Goal: Task Accomplishment & Management: Use online tool/utility

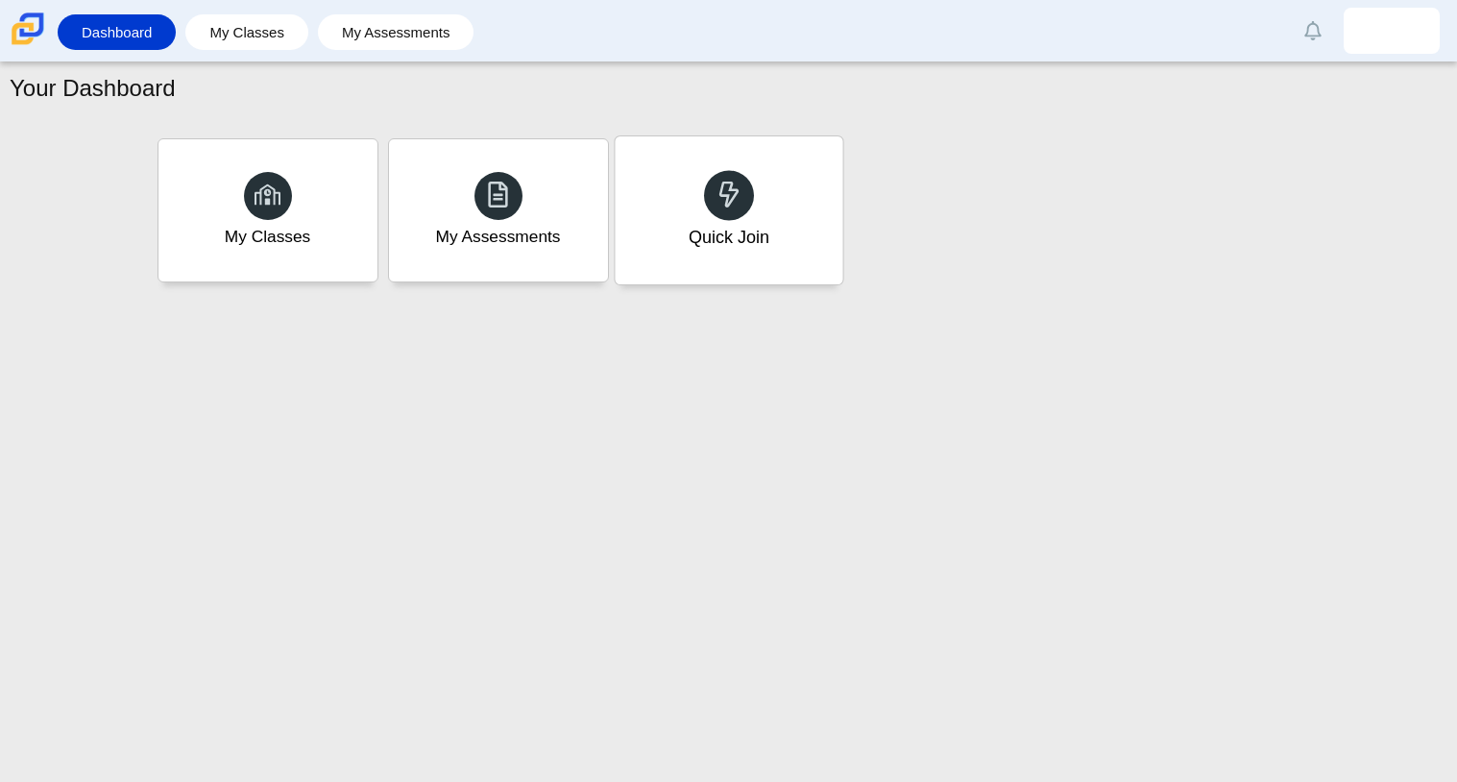
click at [773, 250] on div "Quick Join" at bounding box center [729, 210] width 228 height 148
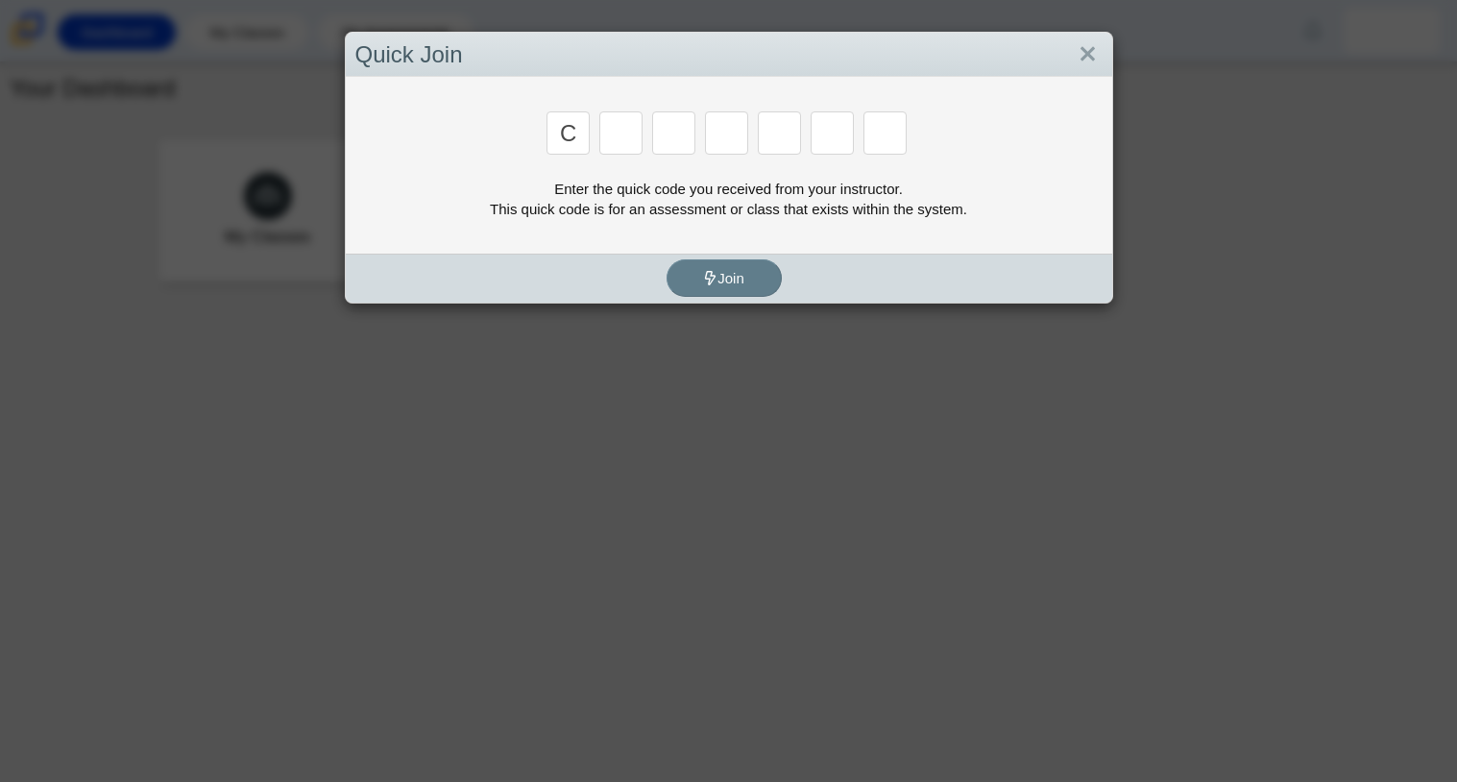
type input "c"
type input "x"
type input "h"
type input "9"
type input "m"
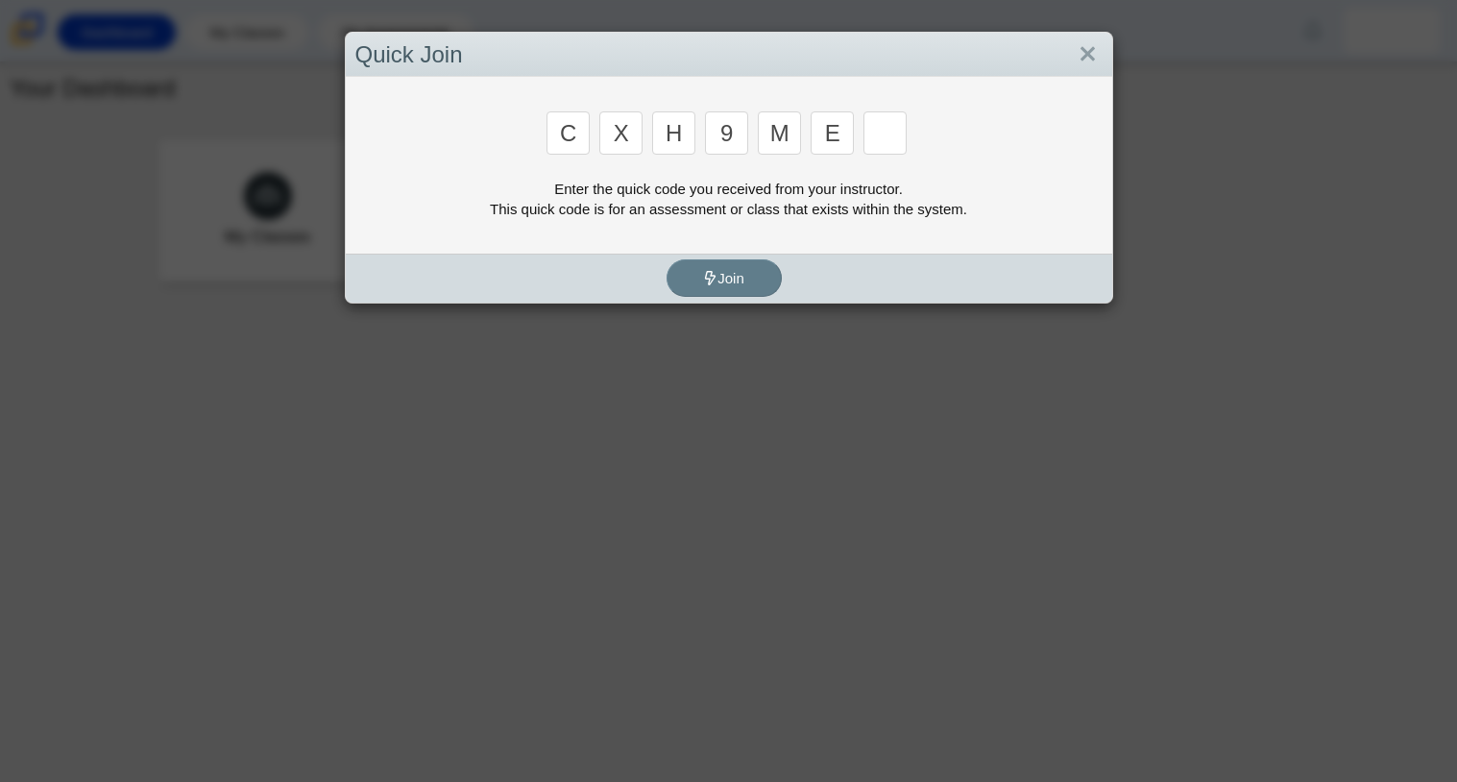
type input "e"
type input "2"
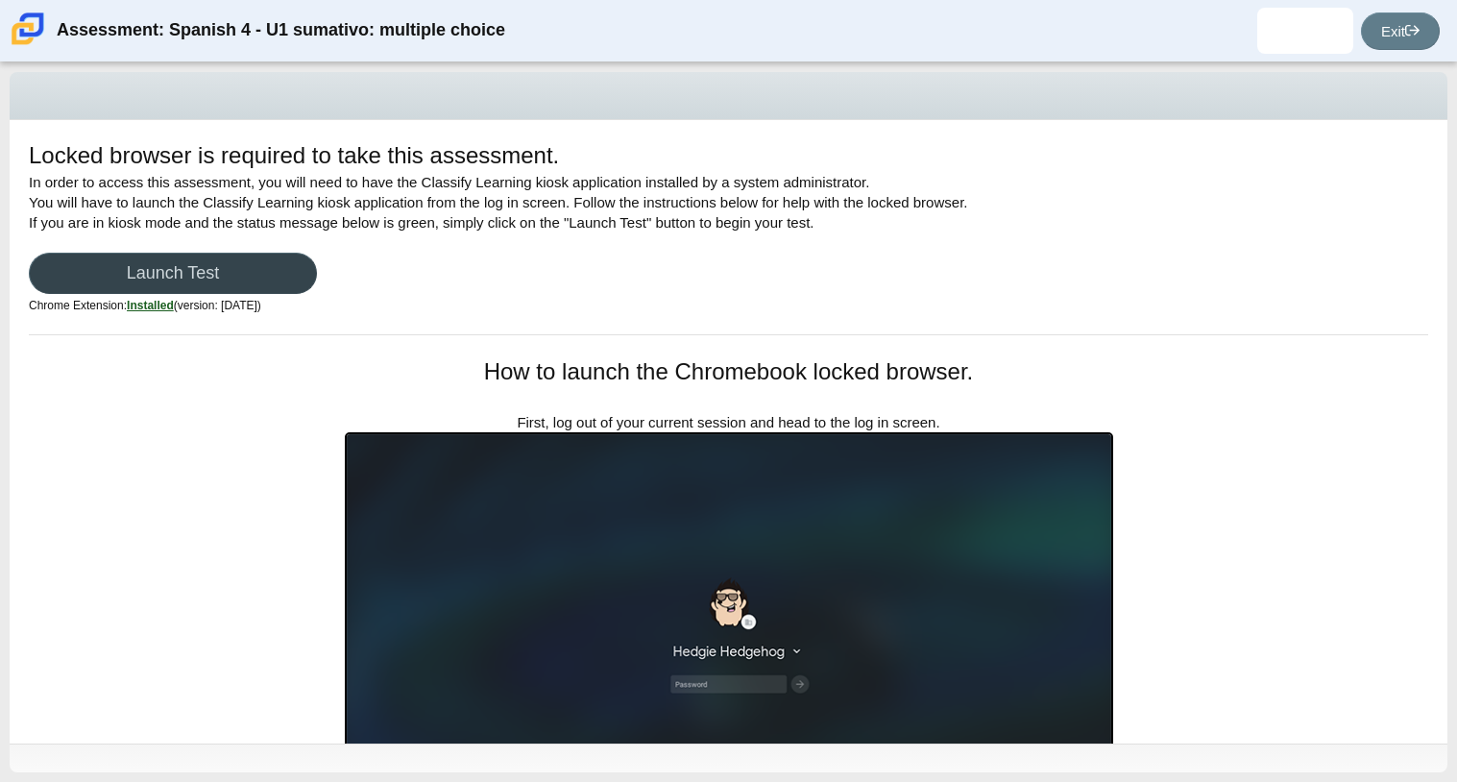
click at [201, 271] on link "Launch Test" at bounding box center [173, 273] width 288 height 41
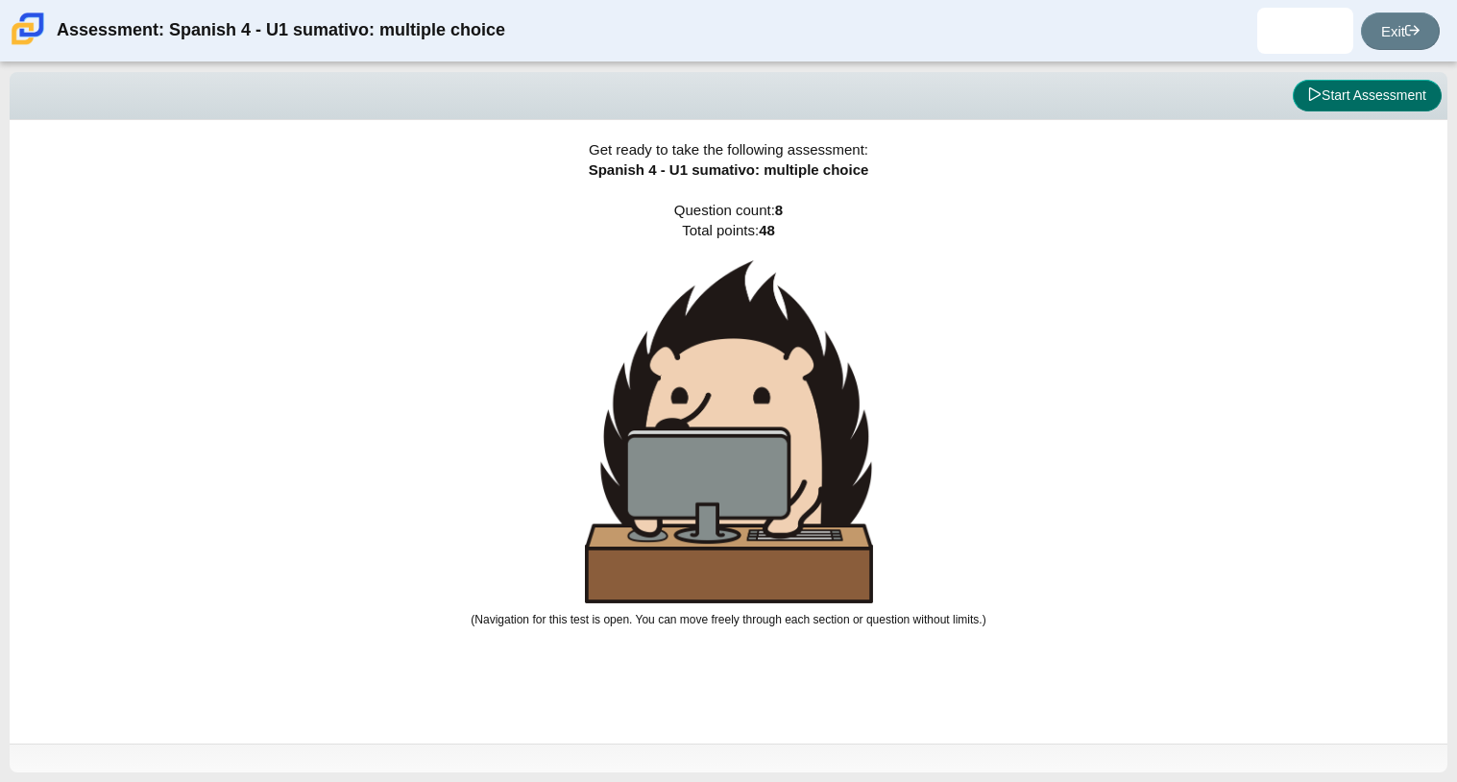
click at [1411, 104] on button "Start Assessment" at bounding box center [1367, 96] width 149 height 33
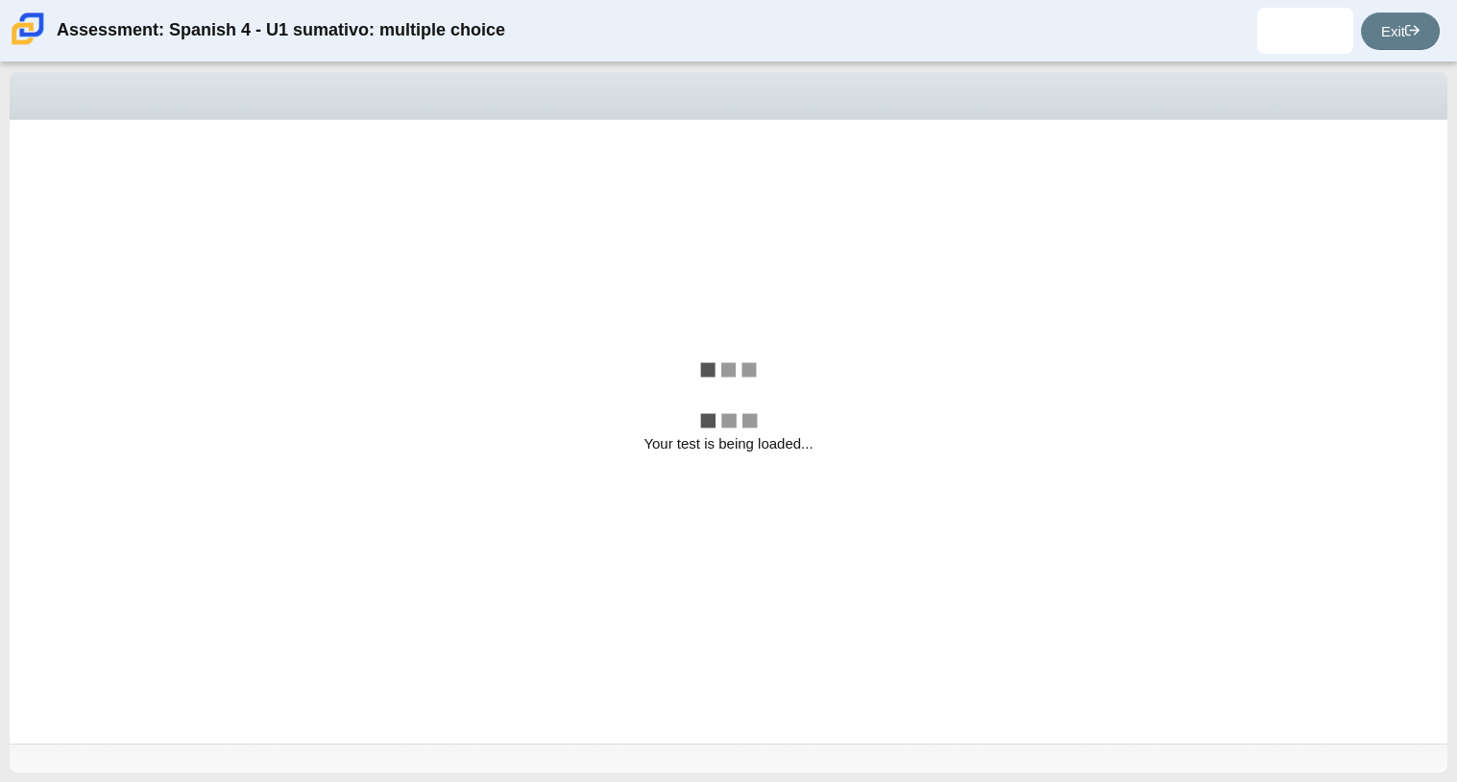
select select "a41de488-02ac-4dd5-a09b-0381ab625a77"
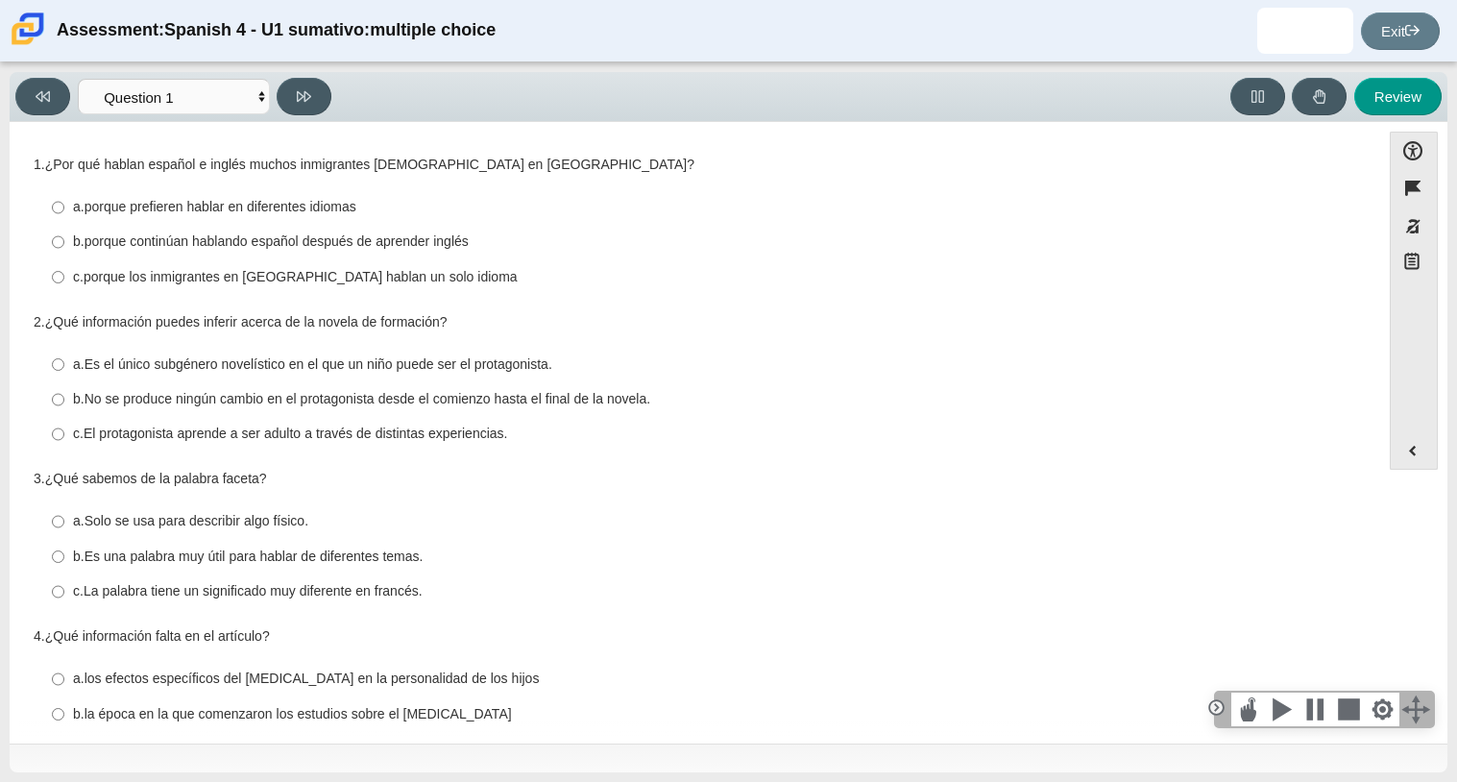
click at [137, 247] on thspan "porque continúan hablando español después de aprender inglés" at bounding box center [277, 240] width 384 height 17
click at [64, 247] on input "b. porque continúan hablando español después de aprender inglés b. porque conti…" at bounding box center [58, 242] width 12 height 35
radio input "true"
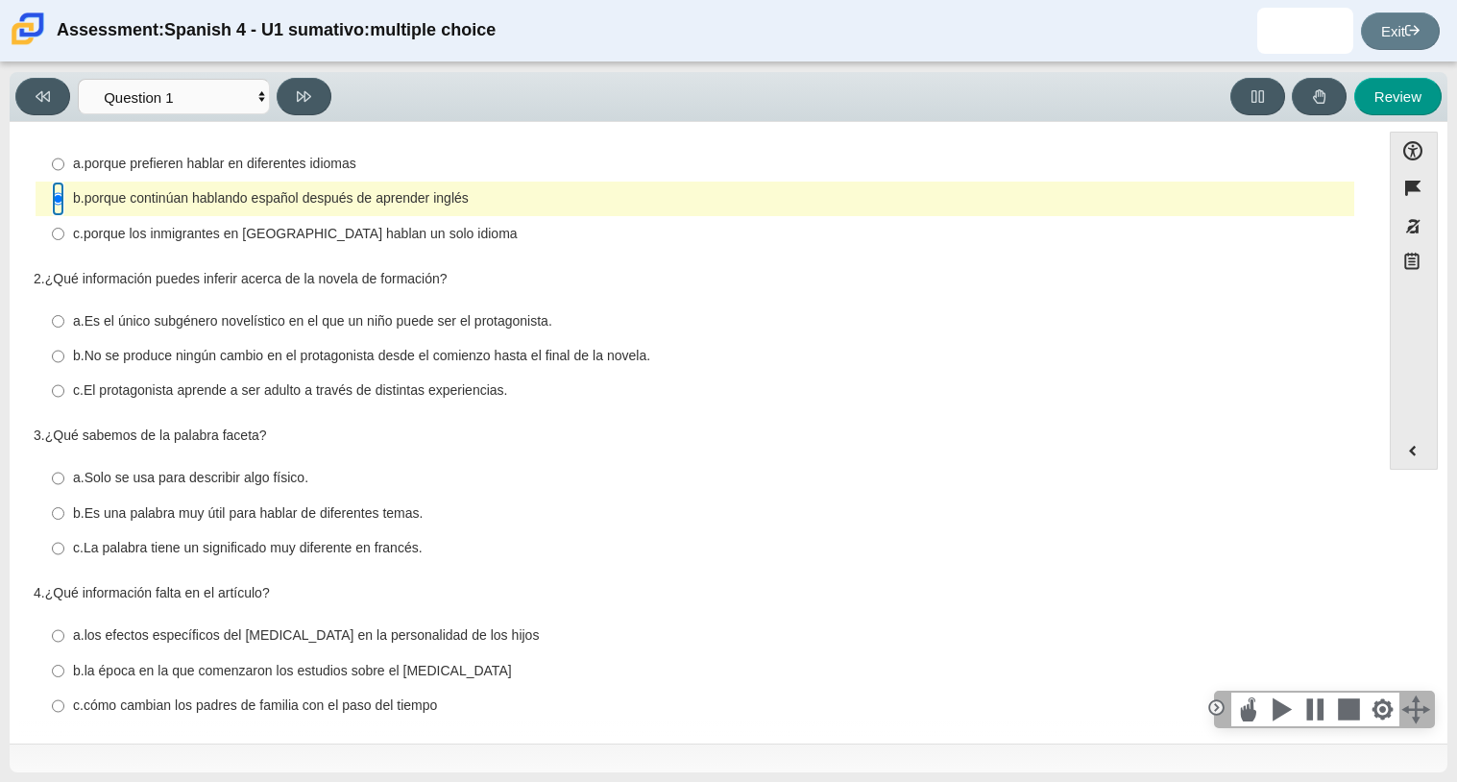
scroll to position [47, 0]
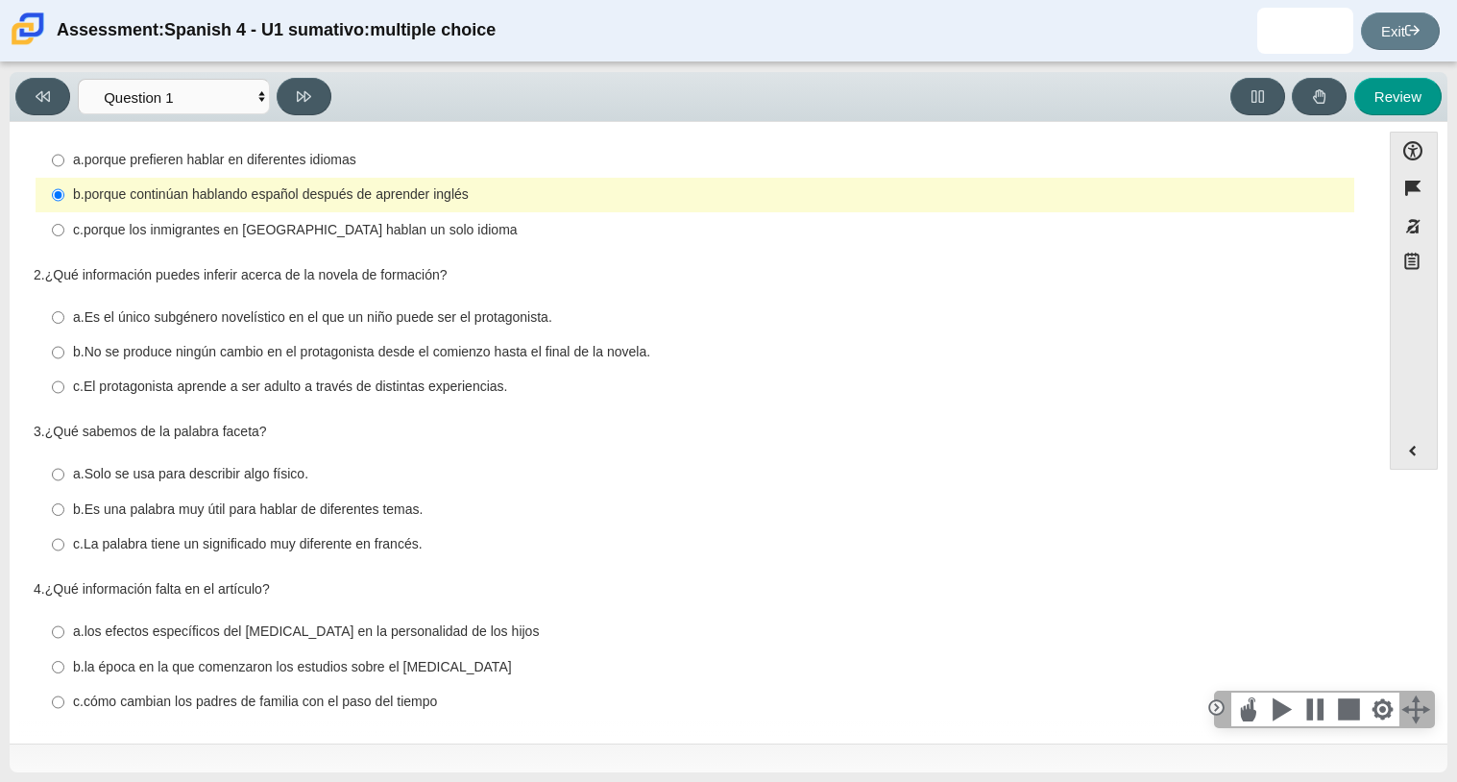
click at [80, 385] on thspan "c." at bounding box center [78, 385] width 11 height 17
click at [64, 385] on input "c. El protagonista aprende a ser adulto a través de distintas experiencias. c. …" at bounding box center [58, 387] width 12 height 35
radio input "true"
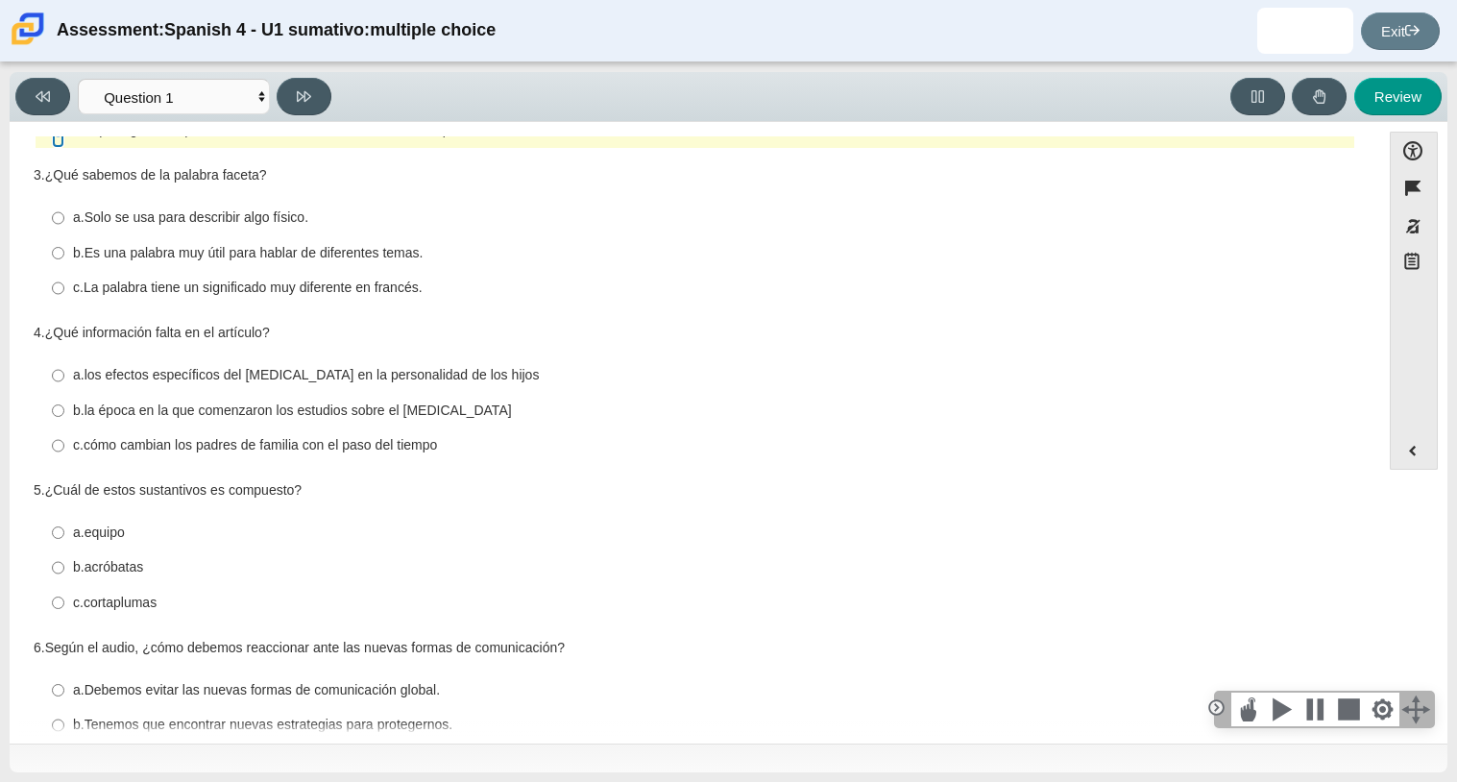
scroll to position [375, 0]
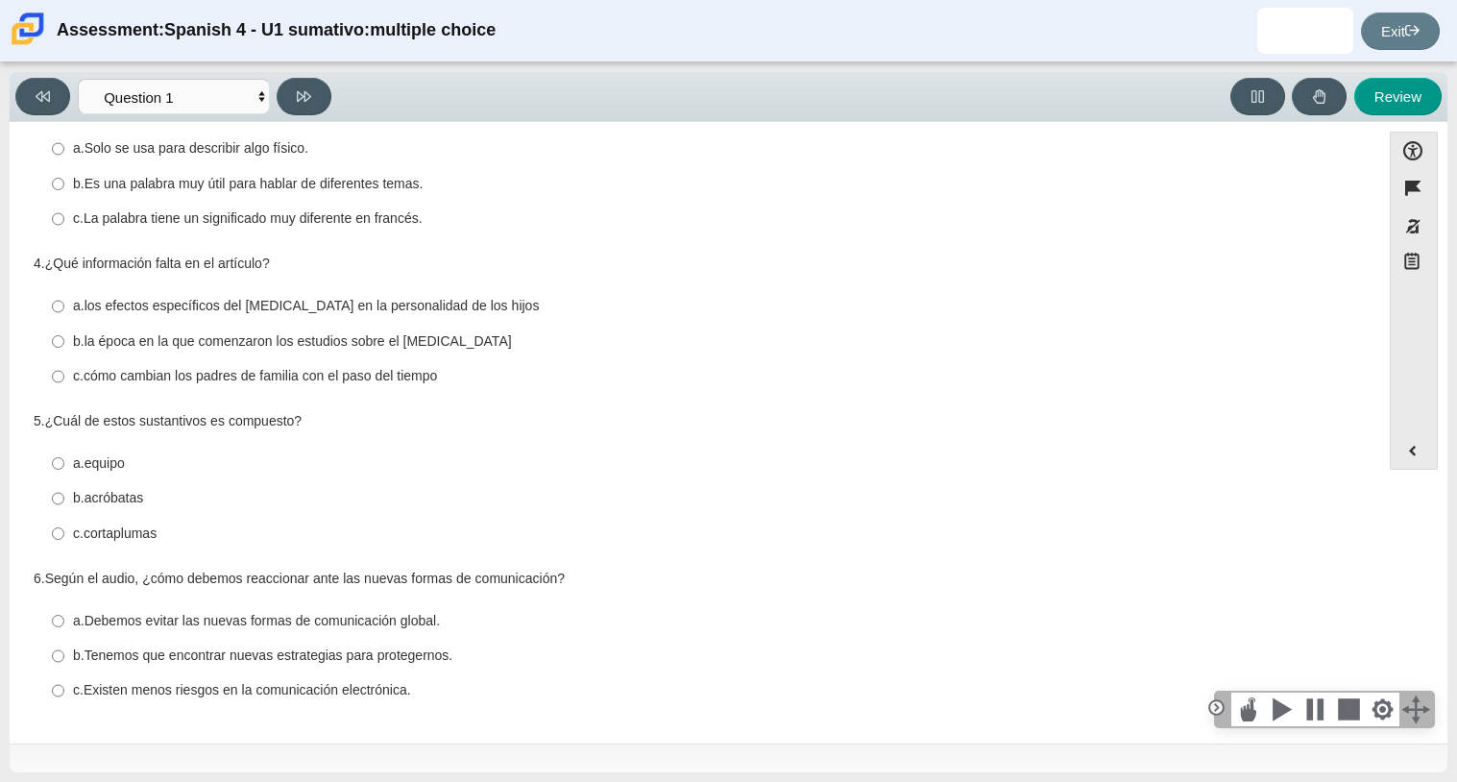
click at [69, 376] on label "c. cómo cambian los padres de familia con el paso del tiempo c. cómo cambian lo…" at bounding box center [696, 376] width 1316 height 35
click at [64, 376] on input "c. cómo cambian los padres de familia con el paso del tiempo c. cómo cambian lo…" at bounding box center [58, 376] width 12 height 35
radio input "true"
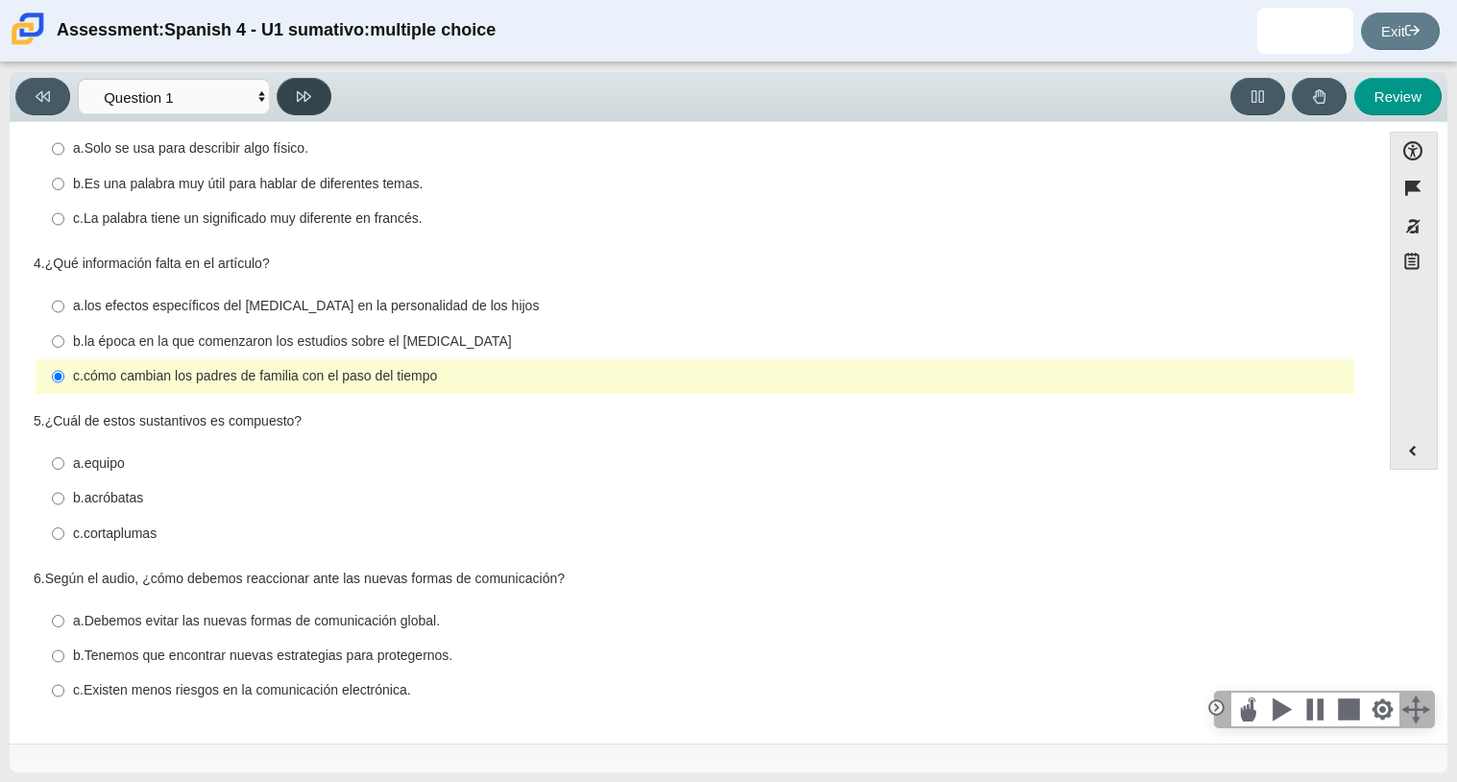
click at [303, 105] on button at bounding box center [304, 96] width 55 height 37
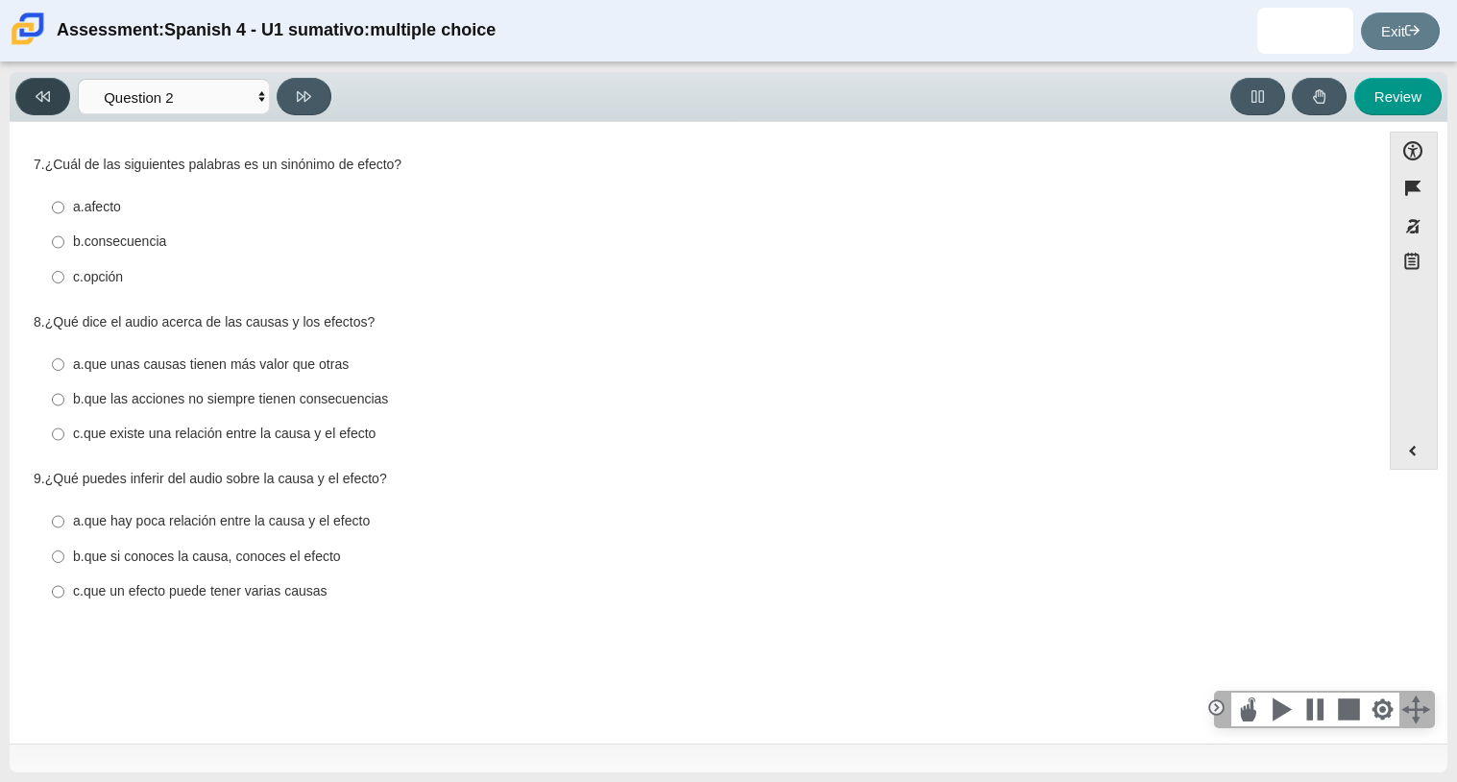
click at [53, 105] on button at bounding box center [42, 96] width 55 height 37
select select "a41de488-02ac-4dd5-a09b-0381ab625a77"
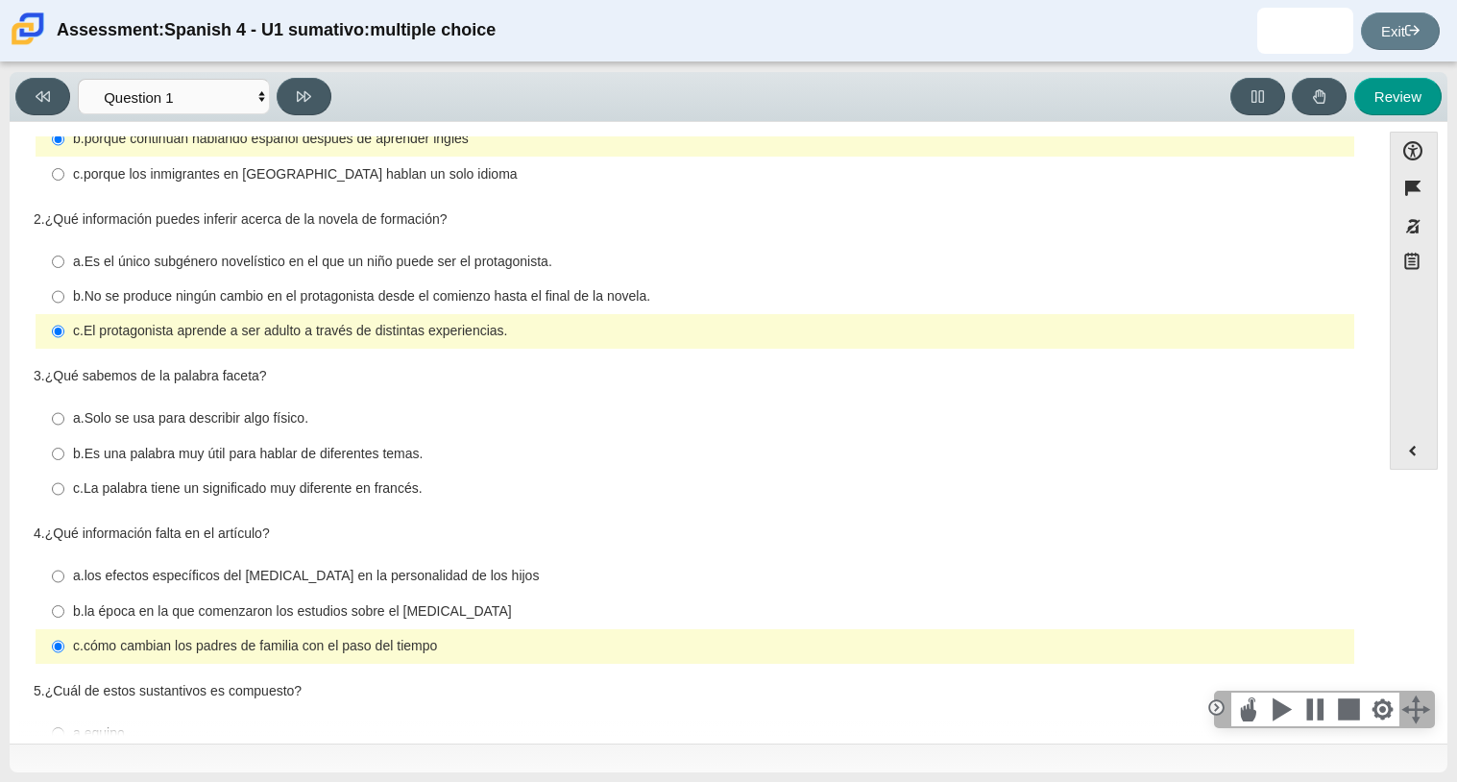
scroll to position [104, 0]
click at [173, 495] on thspan "La palabra tiene un significado muy diferente en francés." at bounding box center [253, 486] width 339 height 17
click at [64, 495] on input "c. La palabra tiene un significado muy diferente en francés. c. La palabra tien…" at bounding box center [58, 488] width 12 height 35
radio input "true"
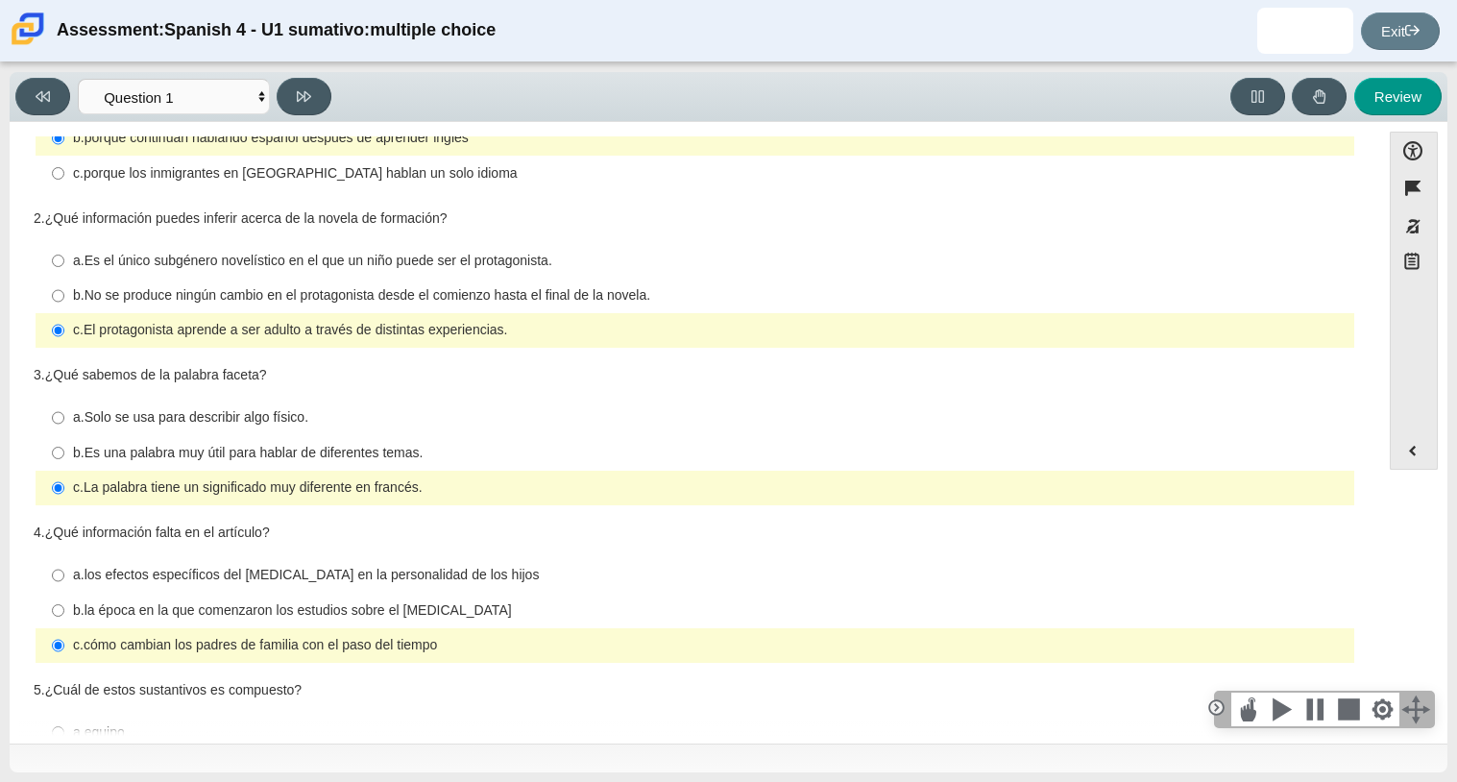
click at [296, 454] on thspan "Es una palabra muy útil para hablar de diferentes temas." at bounding box center [254, 452] width 339 height 17
click at [64, 454] on input "b. Es una palabra muy útil para hablar de diferentes temas. b. Es una palabra m…" at bounding box center [58, 452] width 12 height 35
radio input "true"
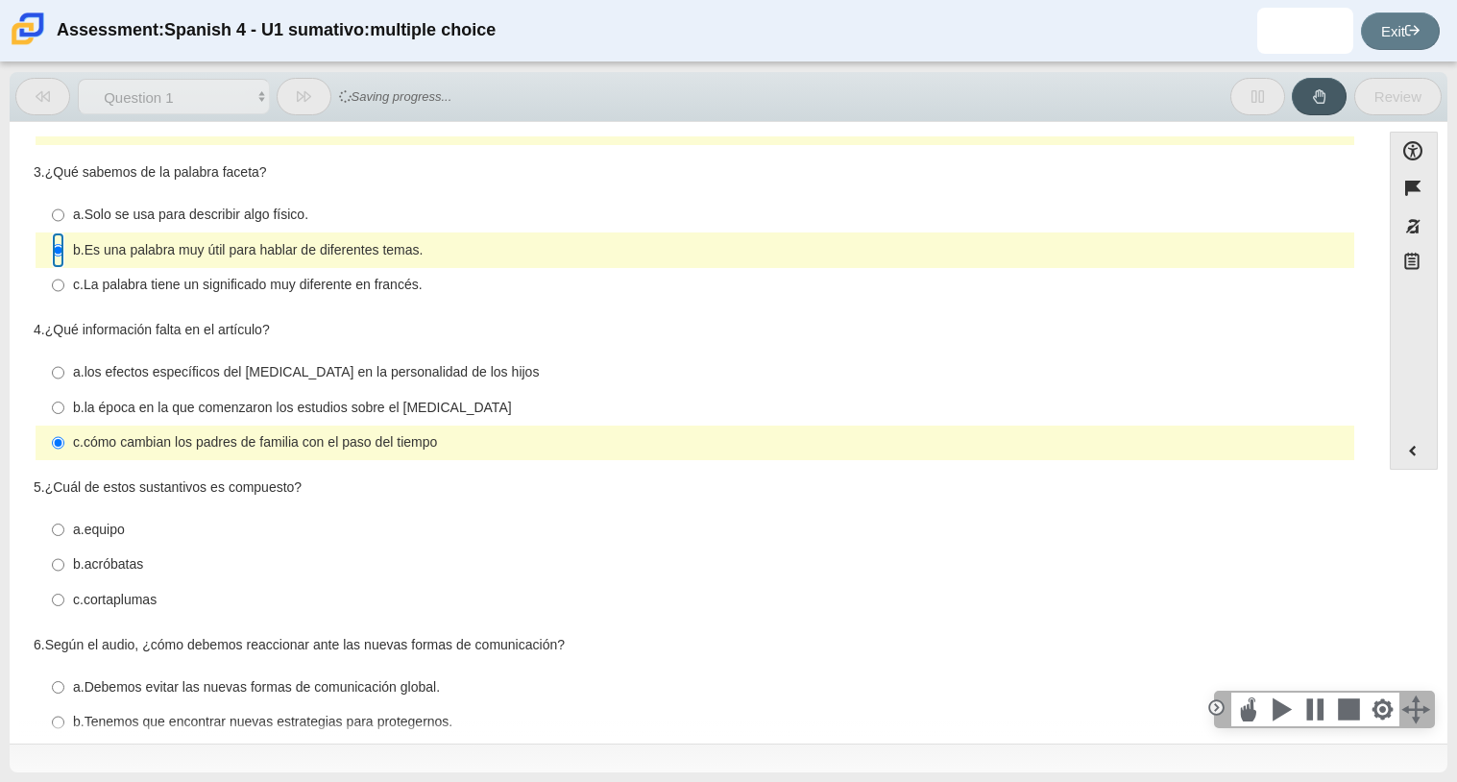
scroll to position [375, 0]
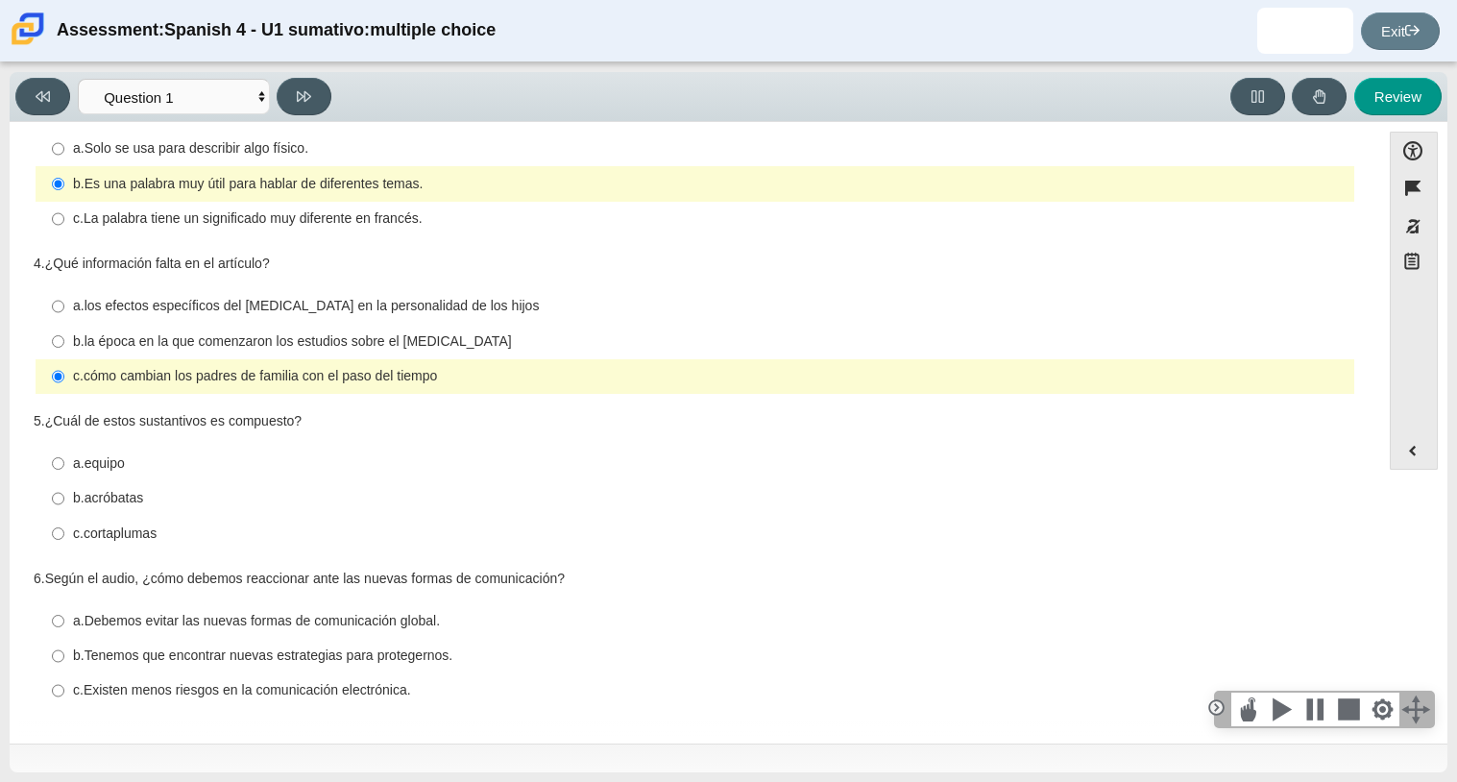
click at [171, 495] on div "b. acróbatas" at bounding box center [710, 498] width 1274 height 19
click at [64, 495] on input "b. acróbatas b. acróbatas" at bounding box center [58, 498] width 12 height 35
radio input "true"
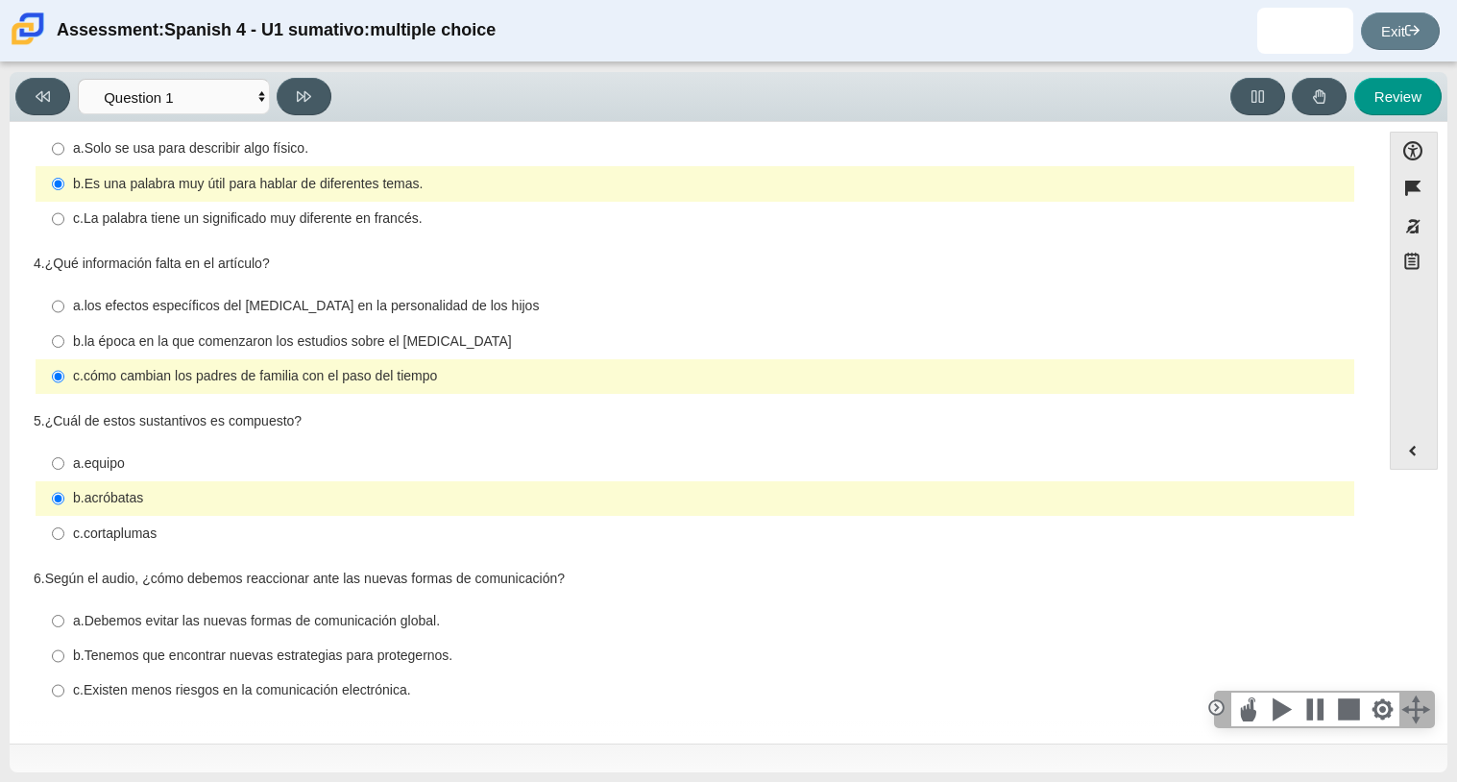
click at [182, 468] on div "a. equipo" at bounding box center [710, 463] width 1274 height 19
click at [64, 468] on input "a. equipo a. equipo" at bounding box center [58, 463] width 12 height 35
radio input "true"
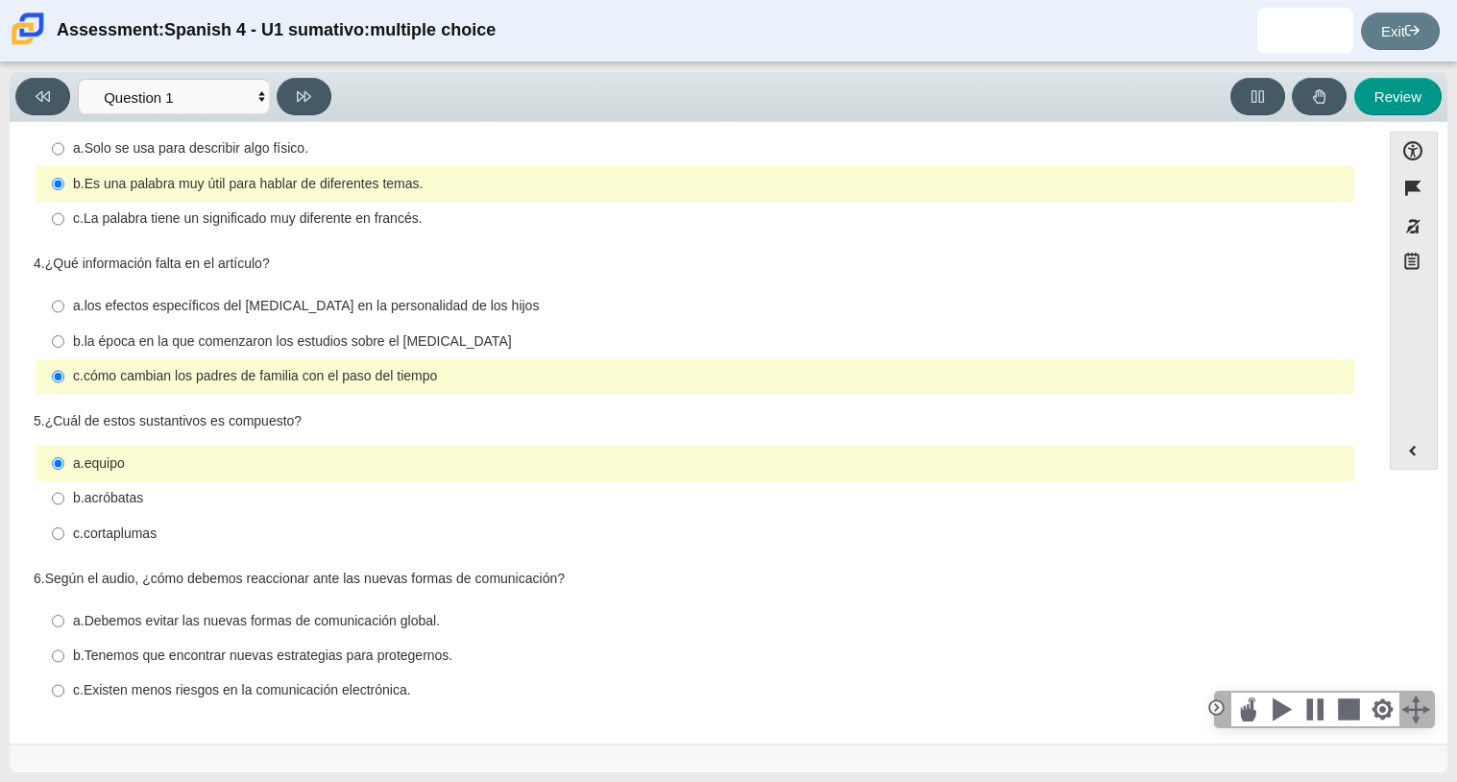
click at [168, 546] on label "c. cortaplumas c. cortaplumas" at bounding box center [696, 533] width 1316 height 35
click at [64, 546] on input "c. cortaplumas c. cortaplumas" at bounding box center [58, 533] width 12 height 35
radio input "true"
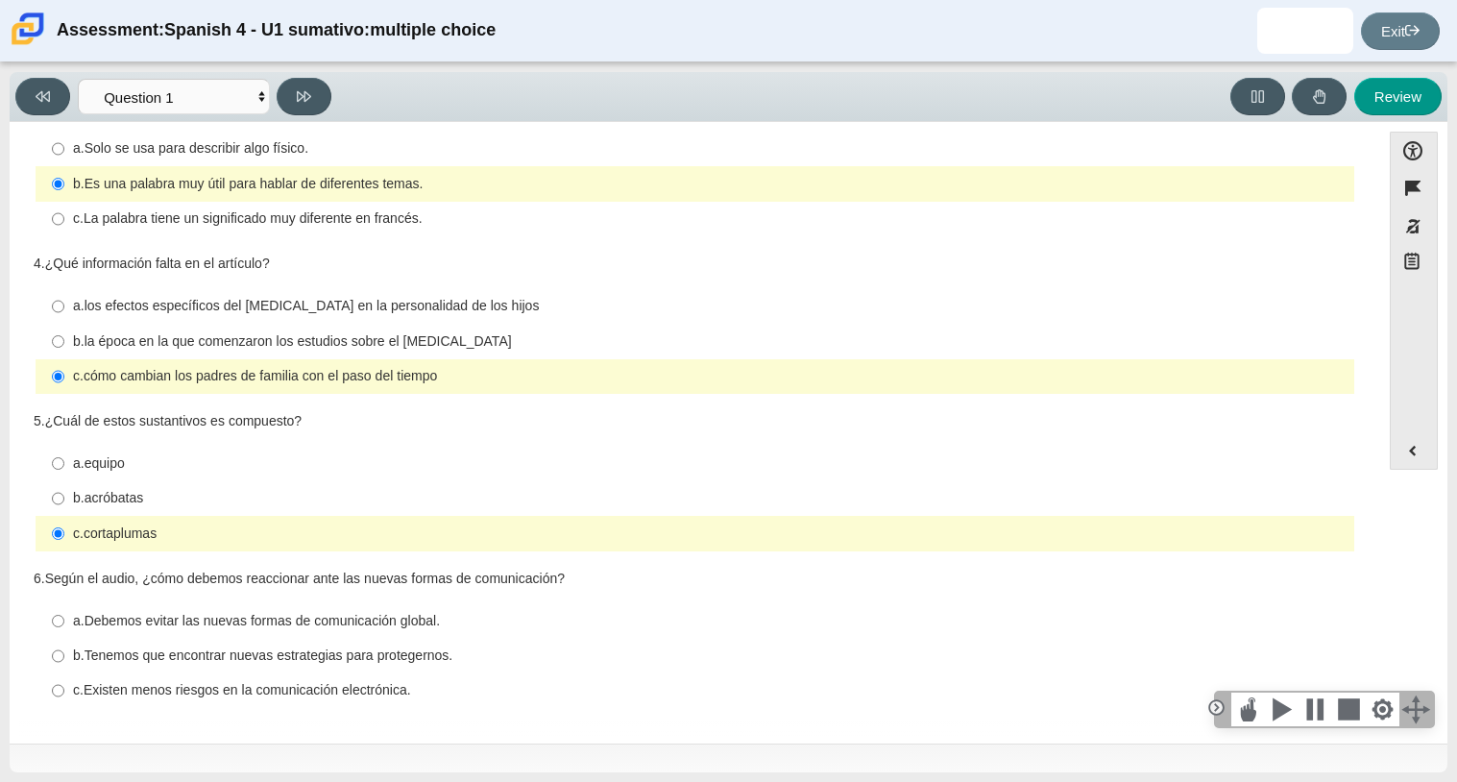
click at [431, 661] on thspan "Tenemos que encontrar nuevas estrategias para protegernos." at bounding box center [269, 654] width 369 height 17
click at [64, 661] on input "b. Tenemos que encontrar nuevas estrategias para protegernos. b. Tenemos que en…" at bounding box center [58, 656] width 12 height 35
radio input "true"
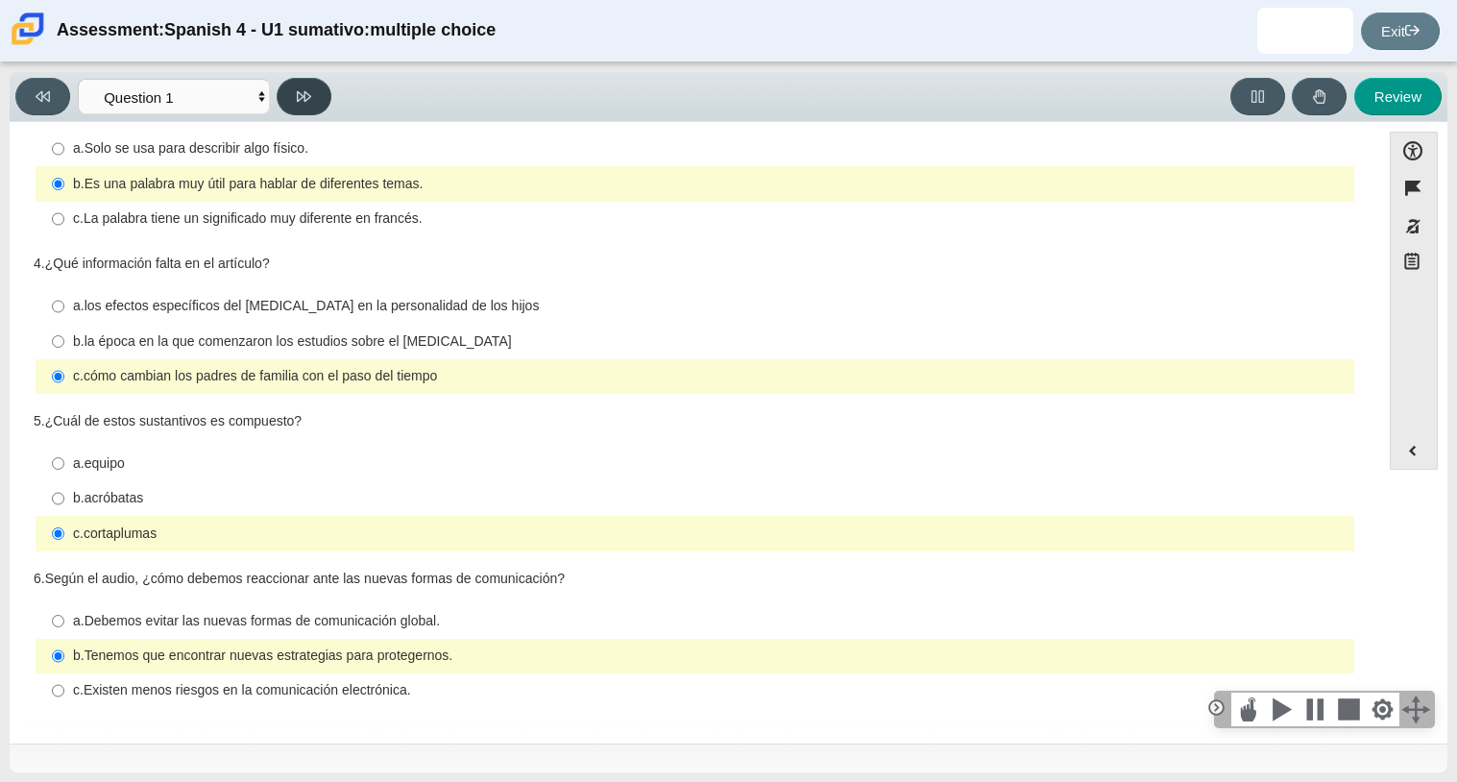
click at [308, 95] on icon at bounding box center [304, 96] width 14 height 14
select select "f076714a-6747-478e-936f-d582d2f603d1"
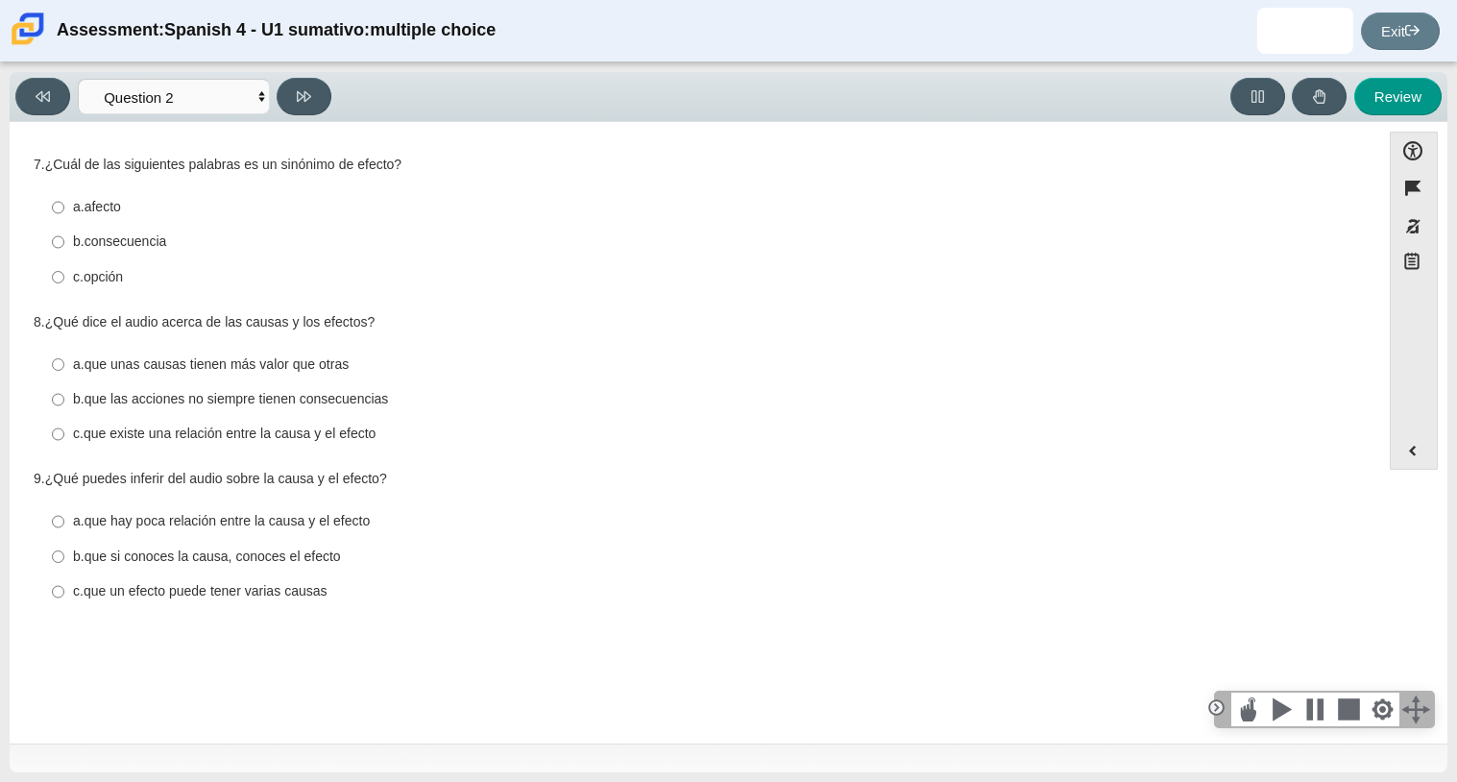
click at [254, 560] on thspan "que si conoces la causa, conoces el efecto" at bounding box center [213, 555] width 256 height 17
click at [64, 560] on input "b. que si conoces la causa, conoces el efecto b. que si conoces la causa, conoc…" at bounding box center [58, 556] width 12 height 35
radio input "true"
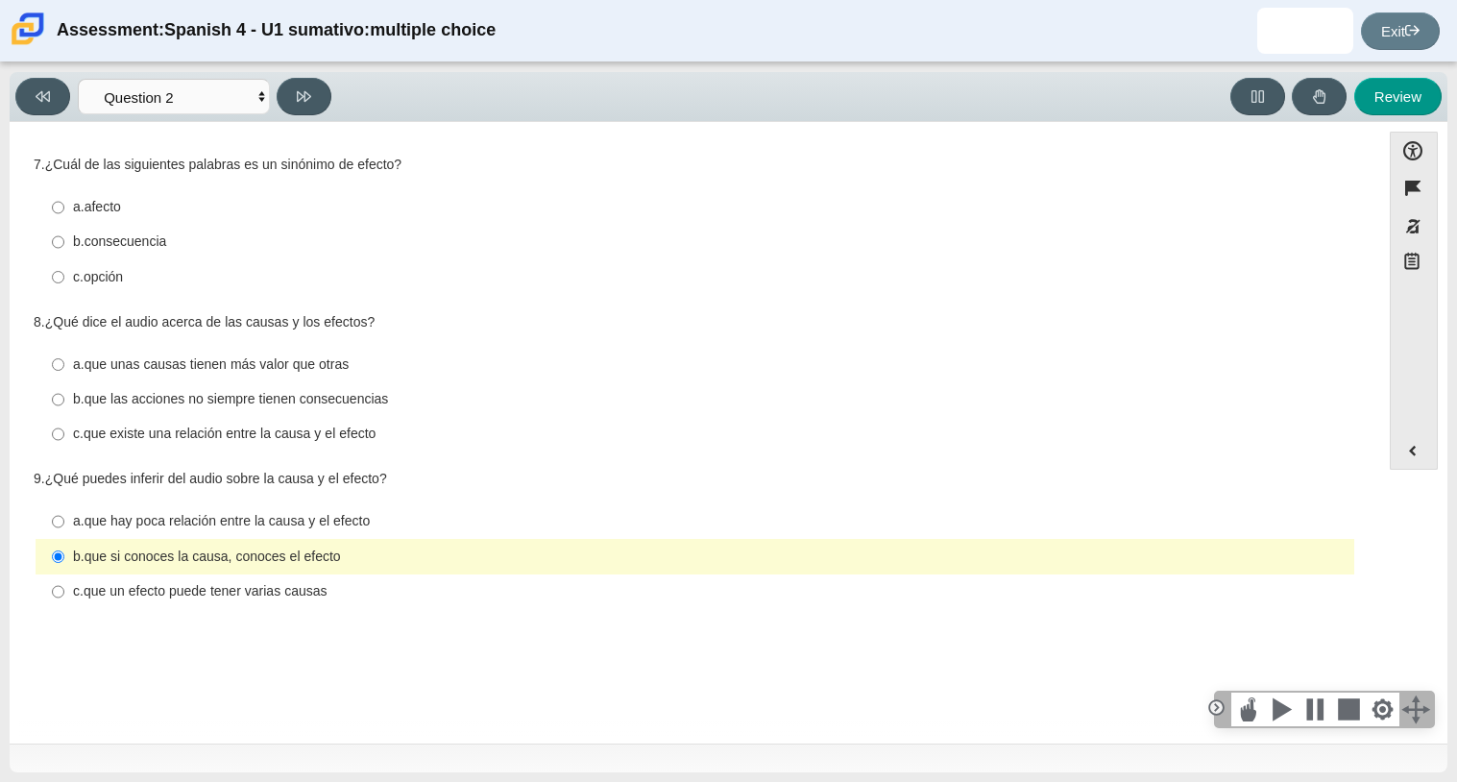
click at [374, 440] on thspan "que existe una relación entre la causa y el efecto" at bounding box center [230, 433] width 293 height 17
click at [64, 440] on input "c. que existe una relación entre la causa y el efecto c. que existe una relació…" at bounding box center [58, 434] width 12 height 35
radio input "true"
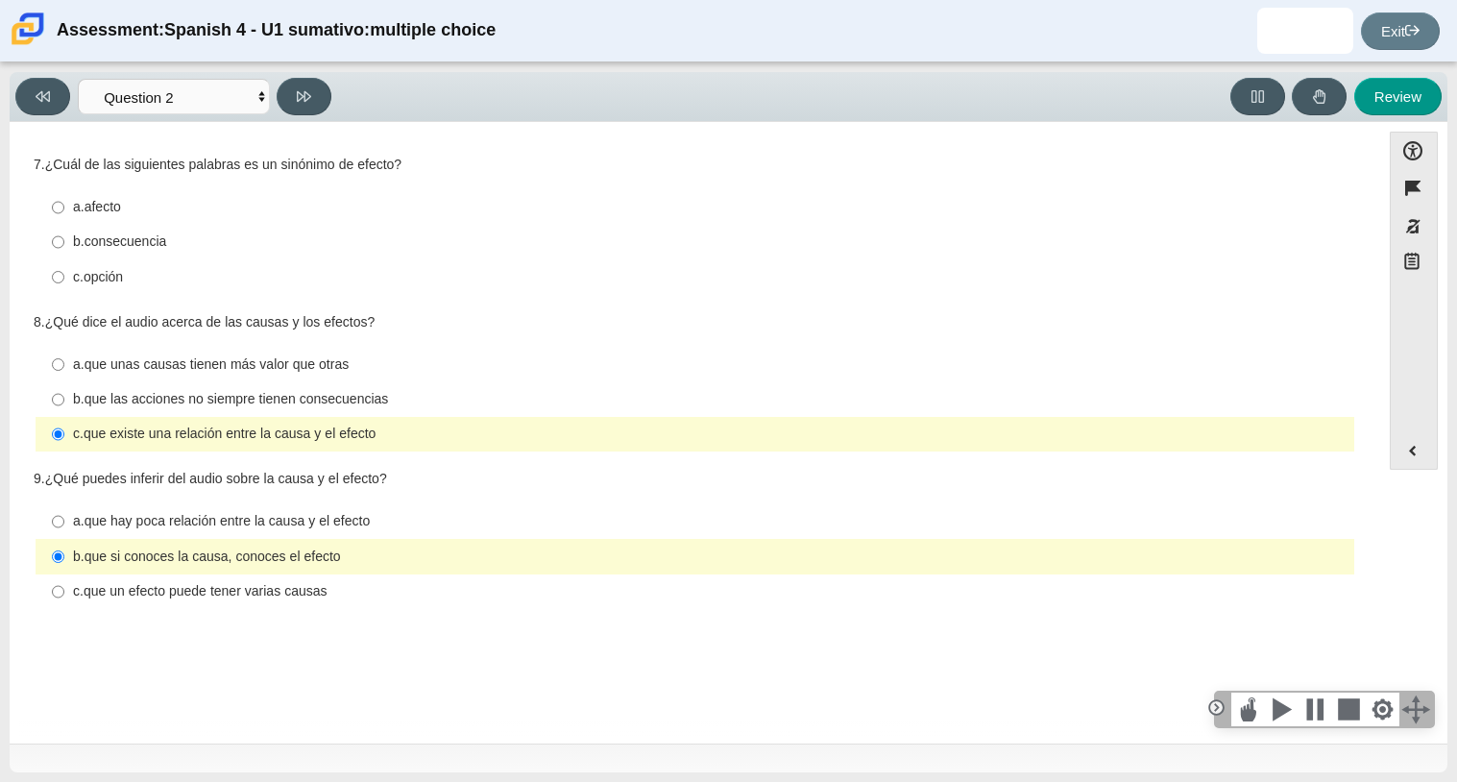
click at [529, 245] on div "b. consecuencia" at bounding box center [710, 241] width 1274 height 19
click at [64, 245] on input "b. consecuencia b. consecuencia" at bounding box center [58, 242] width 12 height 35
radio input "true"
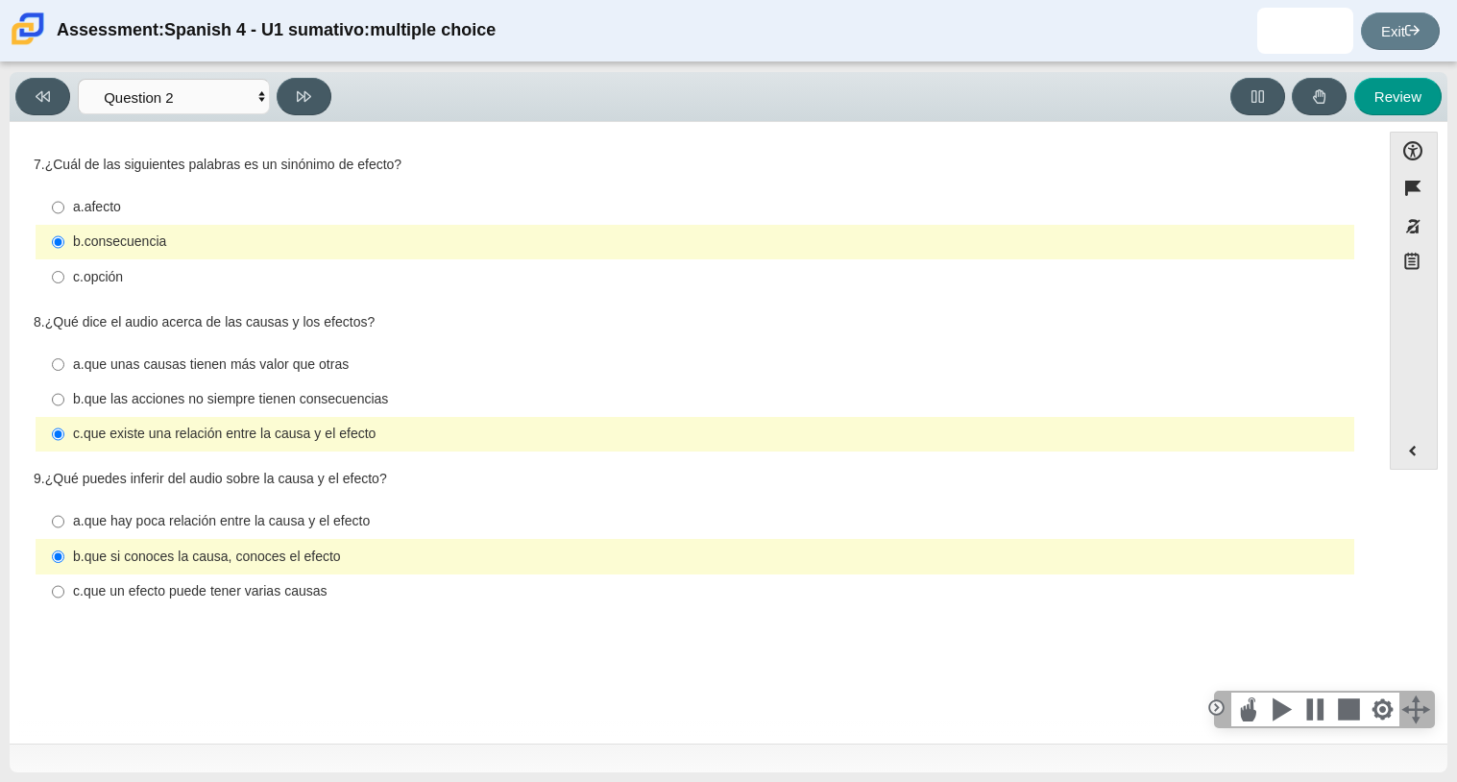
click at [980, 342] on div "8. ¿Qué dice el audio acerca de las causas y los efectos? Responses a. que unas…" at bounding box center [695, 383] width 1323 height 141
click at [851, 364] on div "a. que unas causas tienen más valor que otras" at bounding box center [710, 364] width 1274 height 19
click at [64, 364] on input "a. que unas causas tienen más valor que otras a. que unas causas tienen más val…" at bounding box center [58, 364] width 12 height 35
radio input "true"
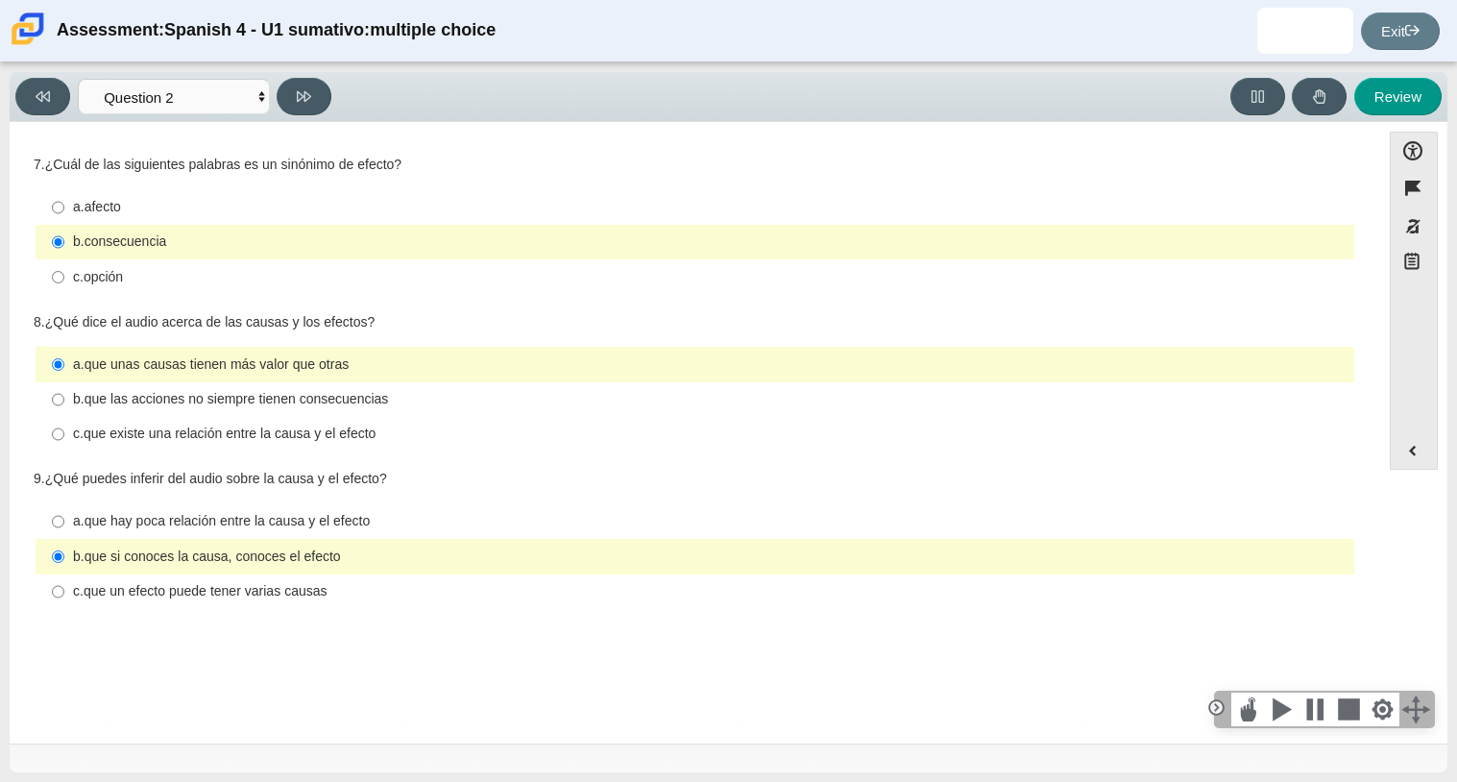
click at [882, 564] on div "b. que si conoces la causa, conoces el efecto" at bounding box center [710, 556] width 1274 height 19
click at [64, 564] on input "b. que si conoces la causa, conoces el efecto b. que si conoces la causa, conoc…" at bounding box center [58, 556] width 12 height 35
click at [868, 595] on div "c. que un efecto puede tener varias causas" at bounding box center [710, 591] width 1274 height 19
click at [64, 595] on input "c. que un efecto puede tener varias causas c. que un efecto puede tener varias …" at bounding box center [58, 591] width 12 height 35
radio input "true"
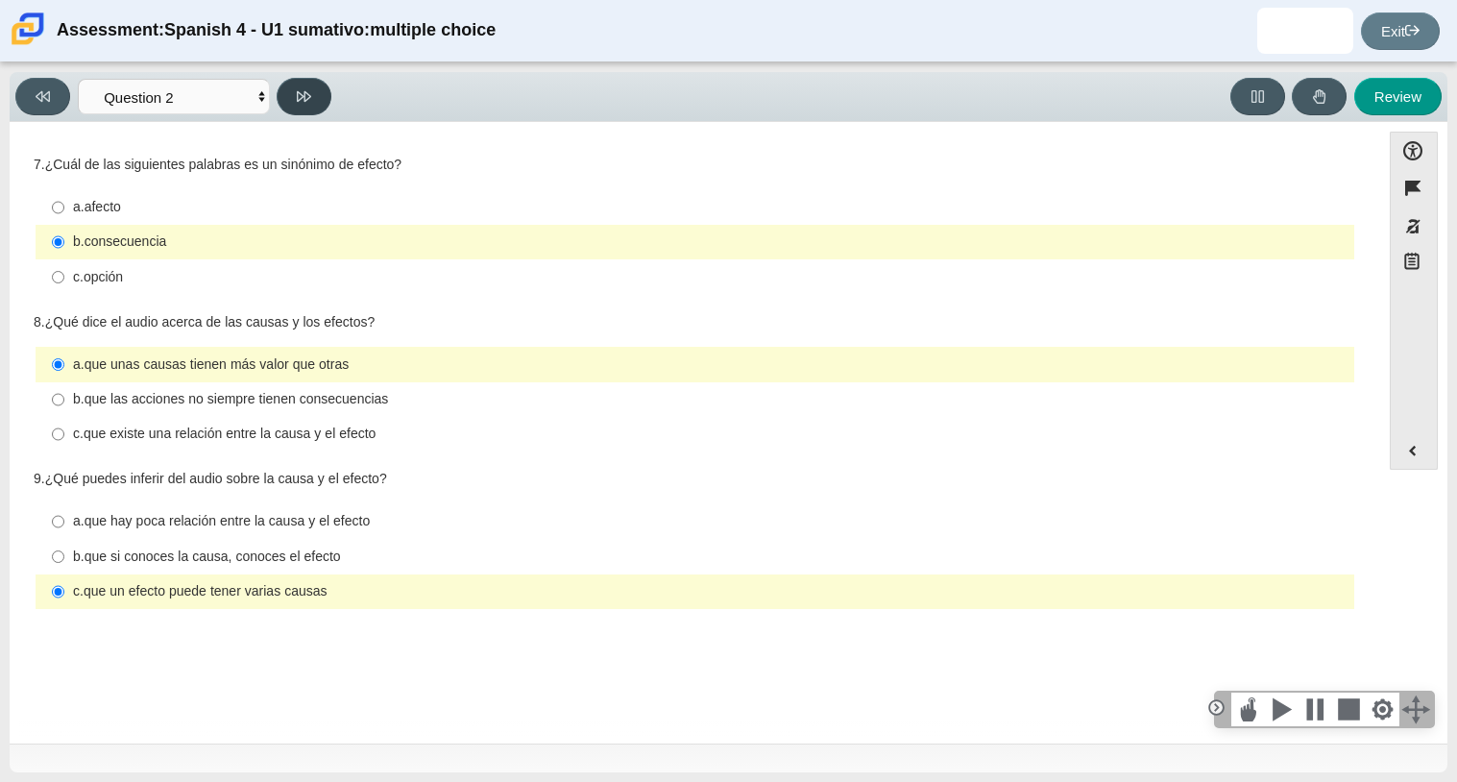
click at [298, 98] on icon at bounding box center [304, 96] width 14 height 11
select select "955d698b-f94a-4dc0-b255-03112f50ff9e"
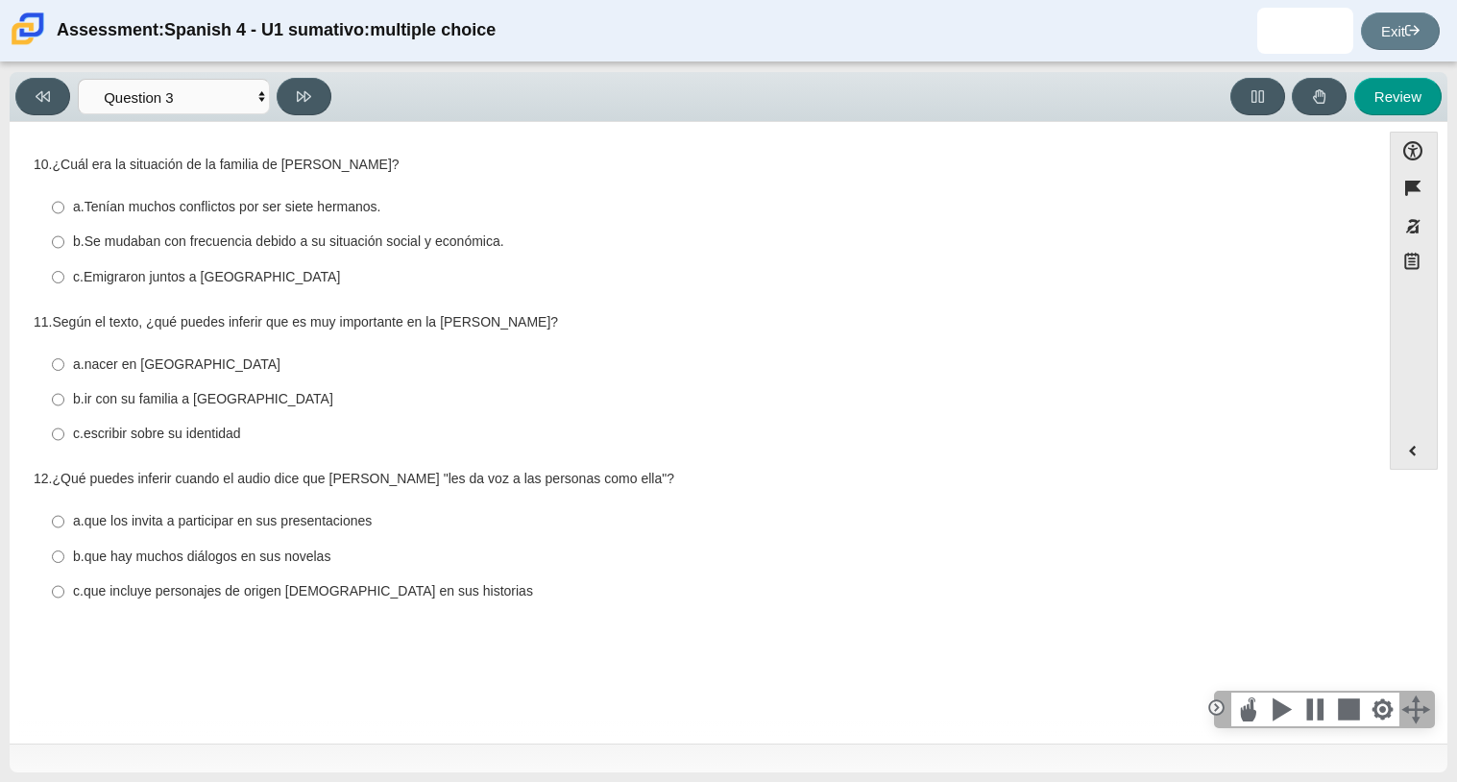
click at [340, 250] on thspan "Se mudaban con frecuencia debido a su situación social y económica." at bounding box center [295, 240] width 420 height 17
click at [64, 250] on input "b. Se mudaban con frecuencia debido a su situación social y económica. b. Se mu…" at bounding box center [58, 242] width 12 height 35
radio input "true"
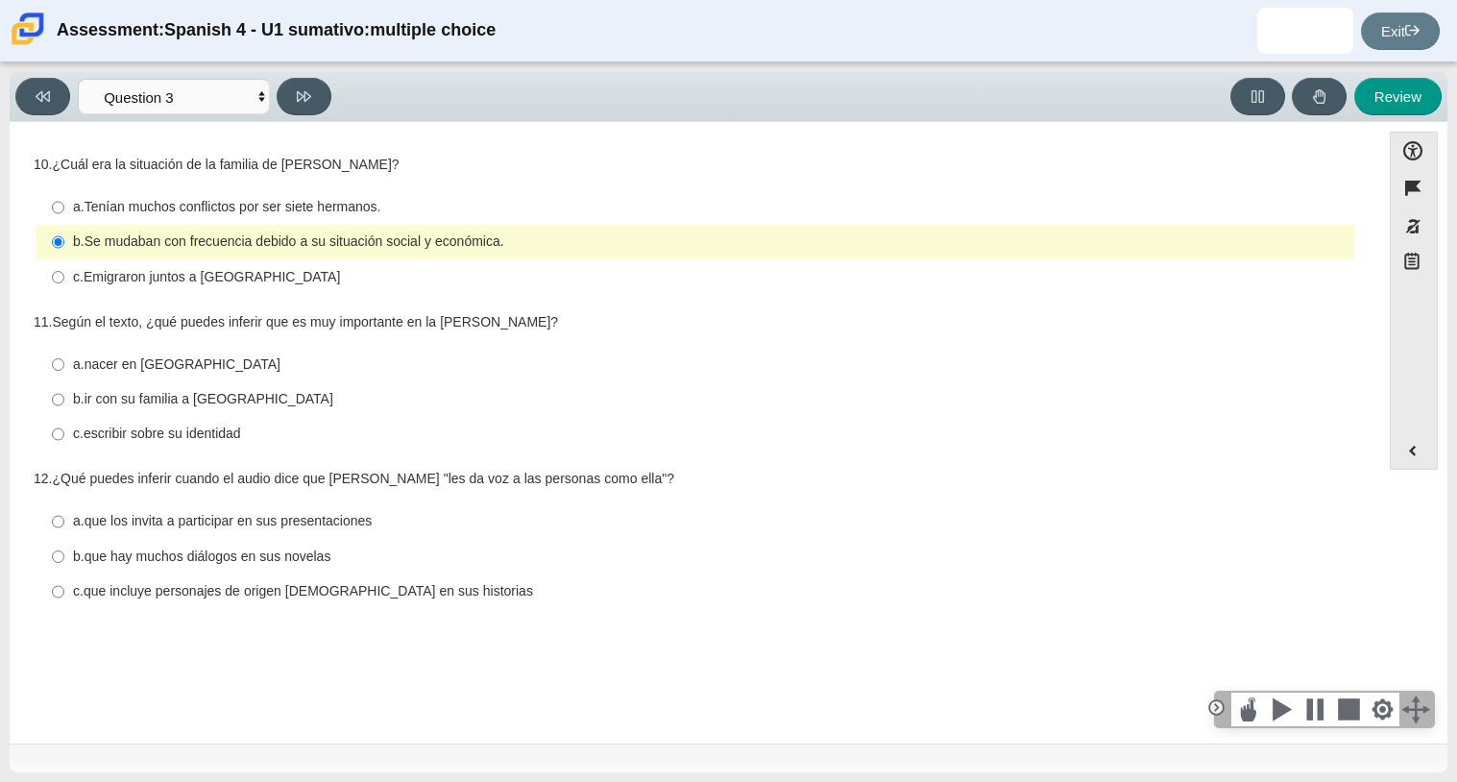
click at [309, 561] on thspan "que hay muchos diálogos en sus novelas" at bounding box center [208, 555] width 247 height 17
click at [64, 561] on input "b. que hay muchos diálogos en sus novelas b. que hay muchos diálogos en sus nov…" at bounding box center [58, 556] width 12 height 35
radio input "true"
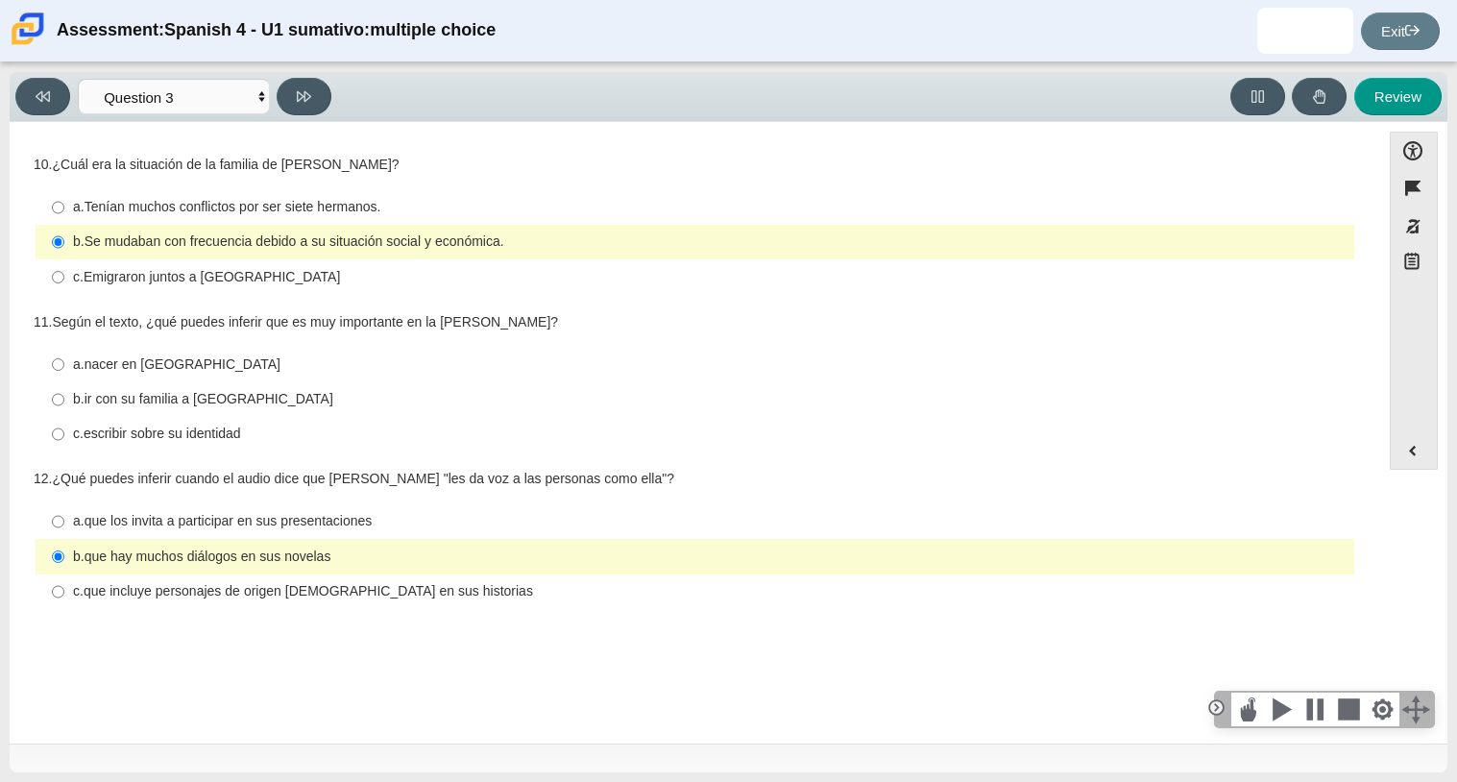
click at [275, 207] on thspan "Tenían muchos conflictos por ser siete hermanos." at bounding box center [233, 206] width 297 height 17
click at [64, 207] on input "a. Tenían muchos conflictos por ser siete hermanos. a. Tenían muchos conflictos…" at bounding box center [58, 207] width 12 height 35
radio input "true"
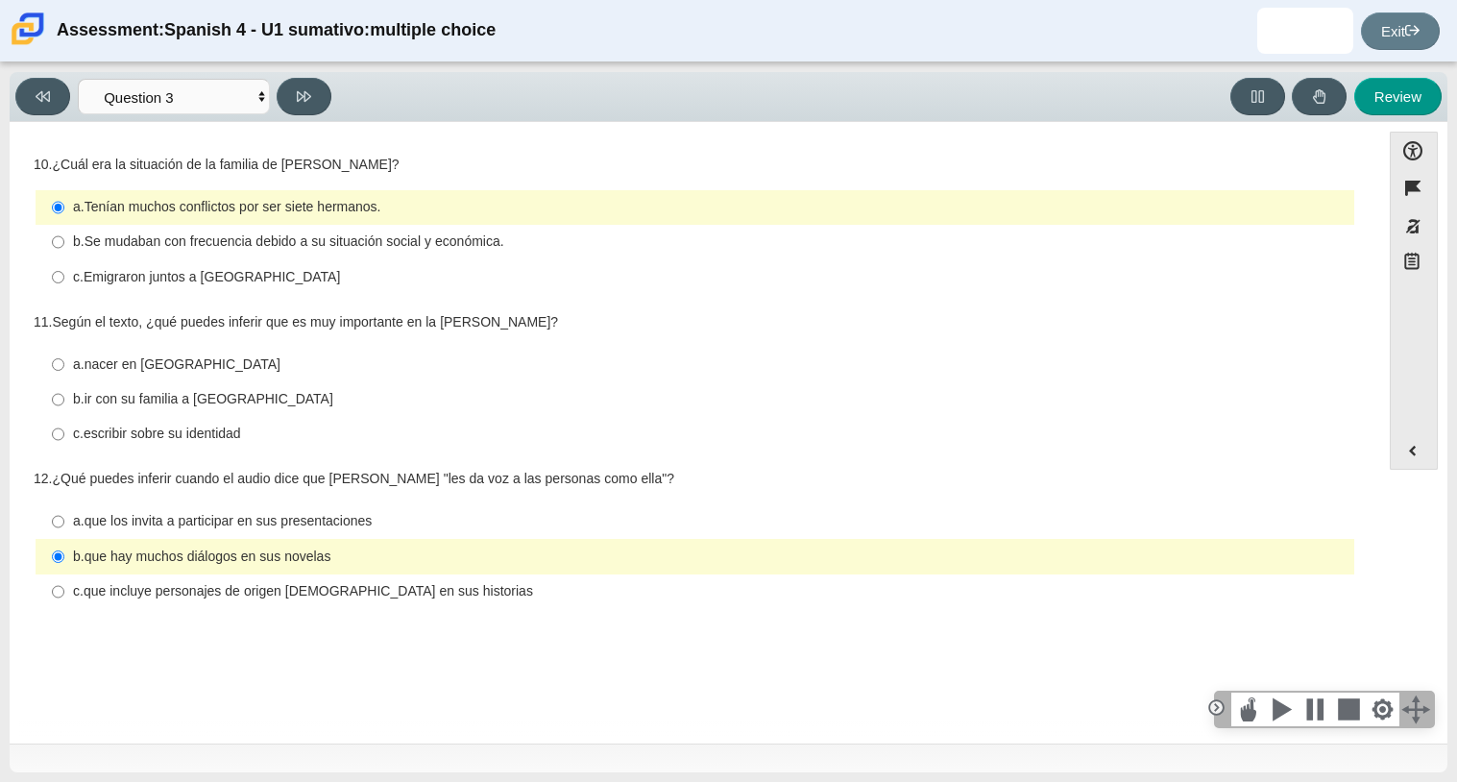
click at [221, 444] on div "c. escribir sobre su identidad" at bounding box center [710, 434] width 1274 height 19
click at [64, 444] on input "c. escribir sobre su identidad c. escribir sobre su identidad" at bounding box center [58, 434] width 12 height 35
radio input "true"
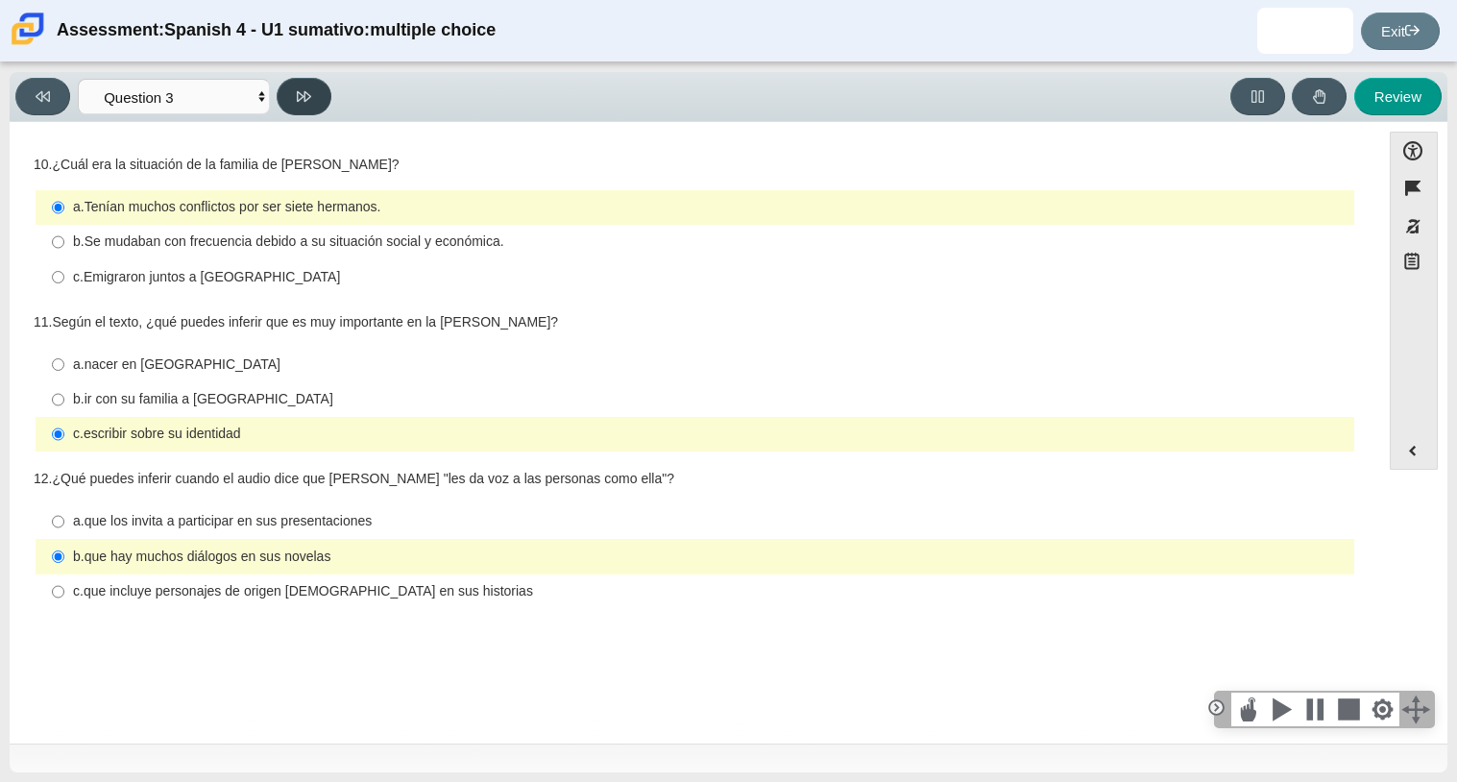
click at [304, 95] on icon at bounding box center [304, 96] width 14 height 11
select select "390cf710-00ed-41bc-9fa6-d48920198324"
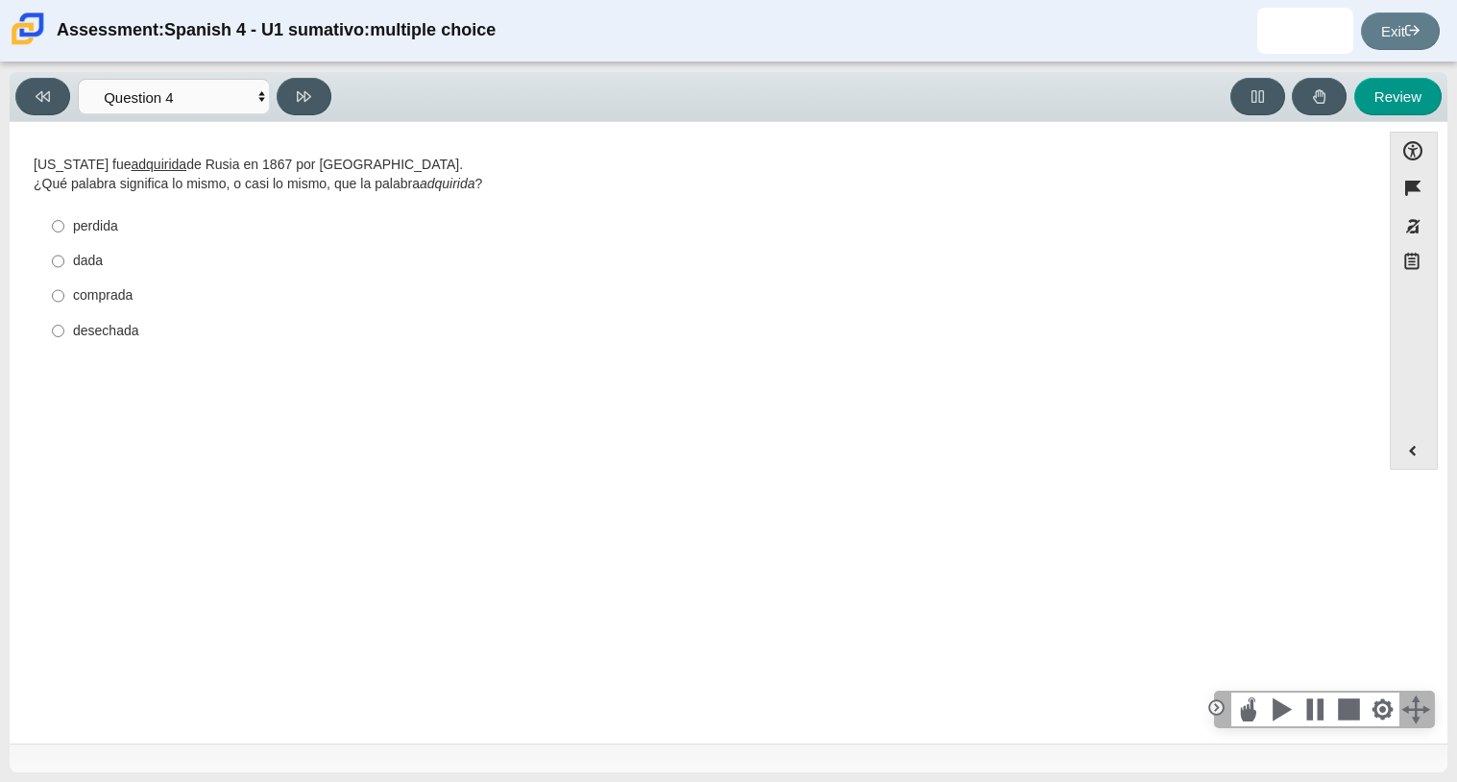
click at [194, 298] on div "comprada" at bounding box center [710, 295] width 1274 height 19
click at [64, 298] on input "comprada comprada" at bounding box center [58, 296] width 12 height 35
radio input "true"
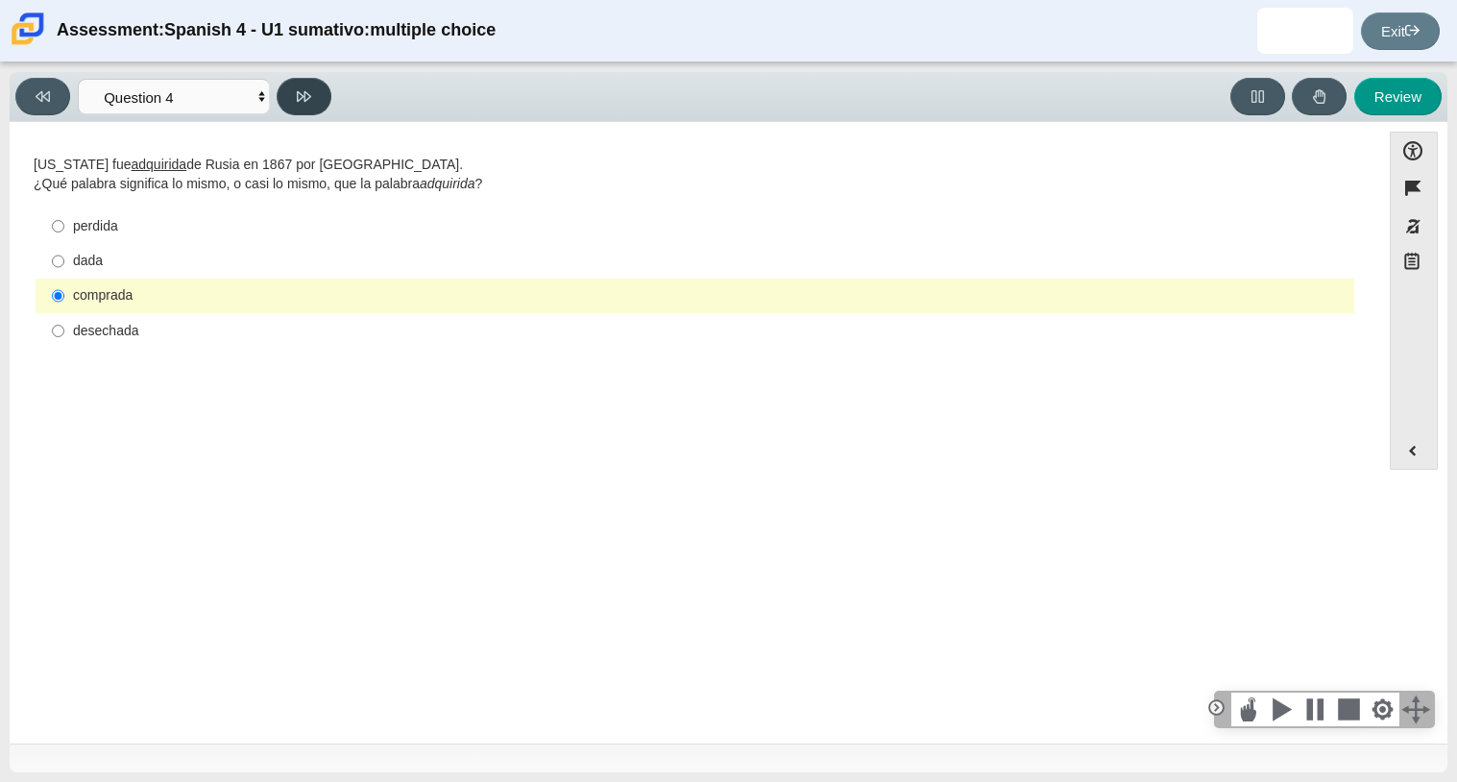
click at [297, 90] on icon at bounding box center [304, 96] width 14 height 14
select select "de5bc71e-117a-4bdd-886d-d95d03d193af"
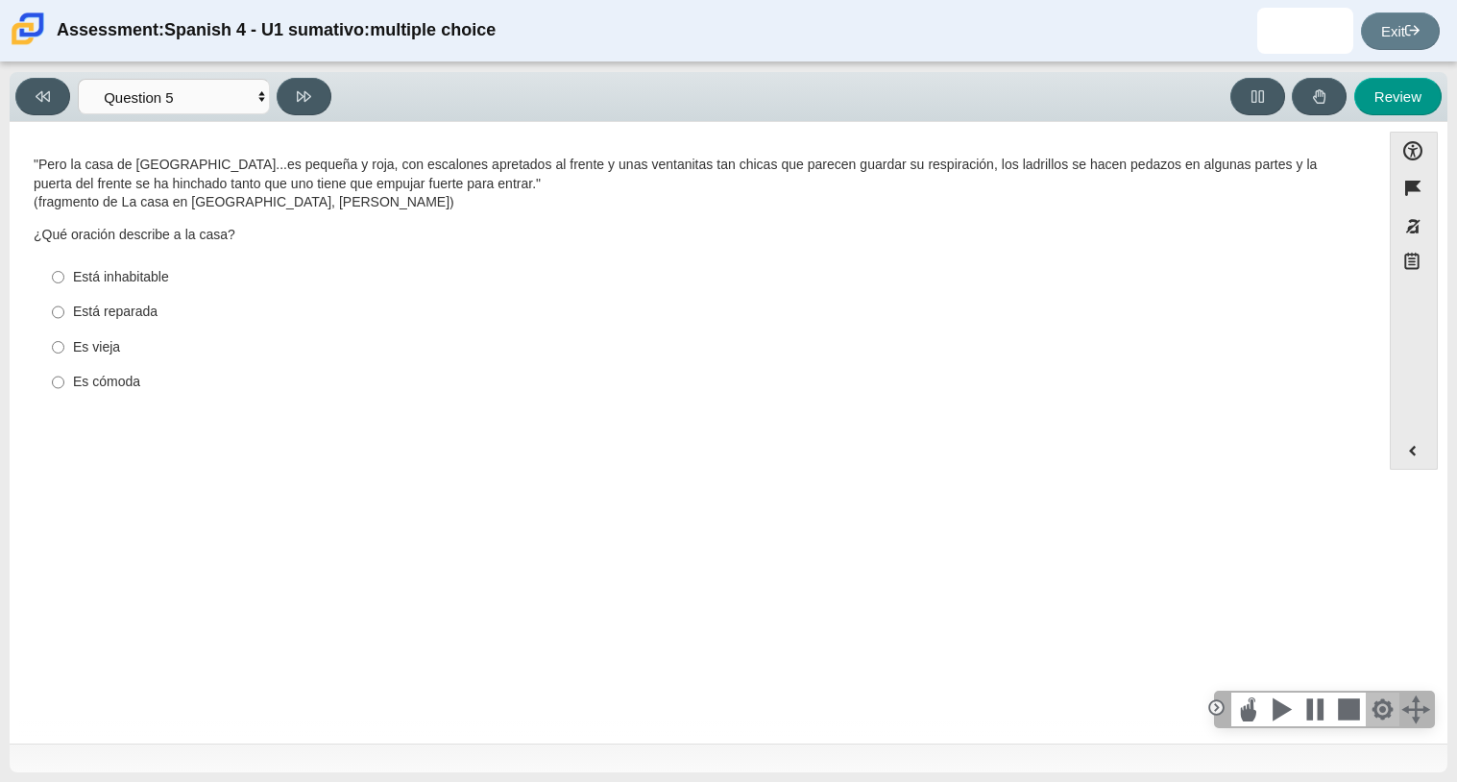
click at [1387, 716] on div at bounding box center [1383, 710] width 34 height 34
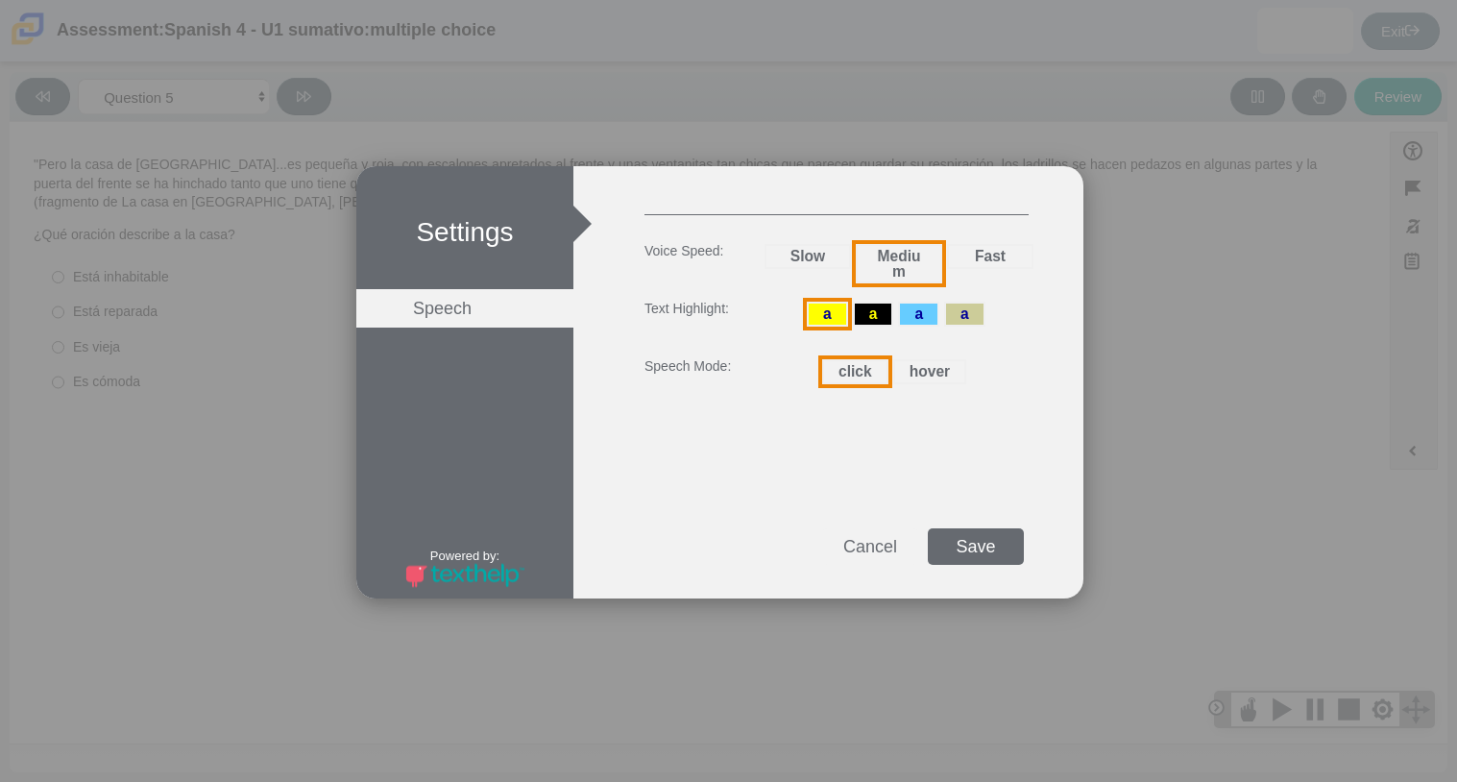
click at [968, 545] on div "Save" at bounding box center [976, 546] width 96 height 36
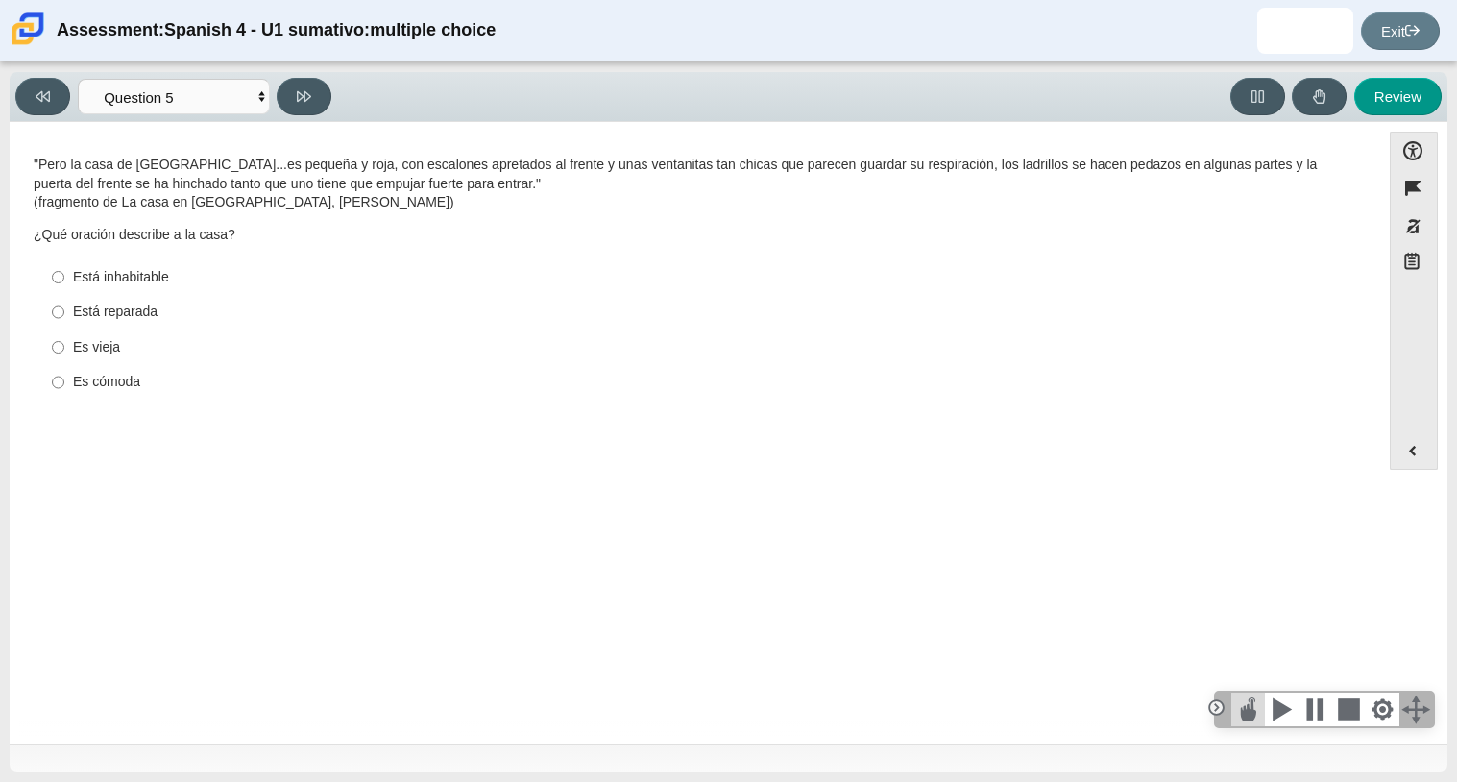
click at [1252, 708] on div at bounding box center [1248, 710] width 34 height 34
click at [1144, 509] on div "Question "Pero la casa de Mango Street. . . es pequeña y roja, con escalones ap…" at bounding box center [694, 435] width 1351 height 599
click at [1251, 709] on div at bounding box center [1248, 710] width 34 height 34
click at [305, 333] on label "Es vieja Es vieja" at bounding box center [696, 346] width 1316 height 35
click at [64, 333] on input "Es vieja Es vieja" at bounding box center [58, 346] width 12 height 35
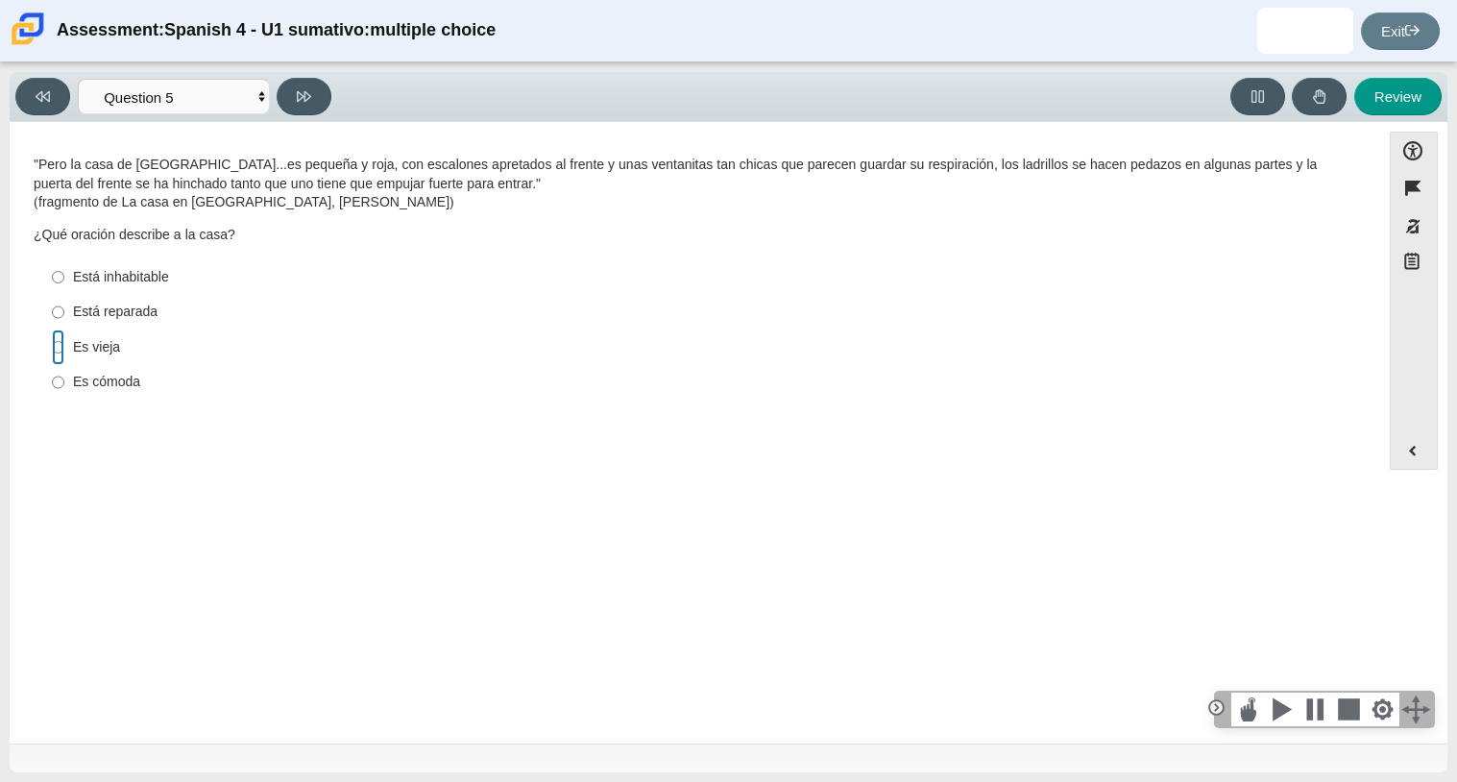
radio input "true"
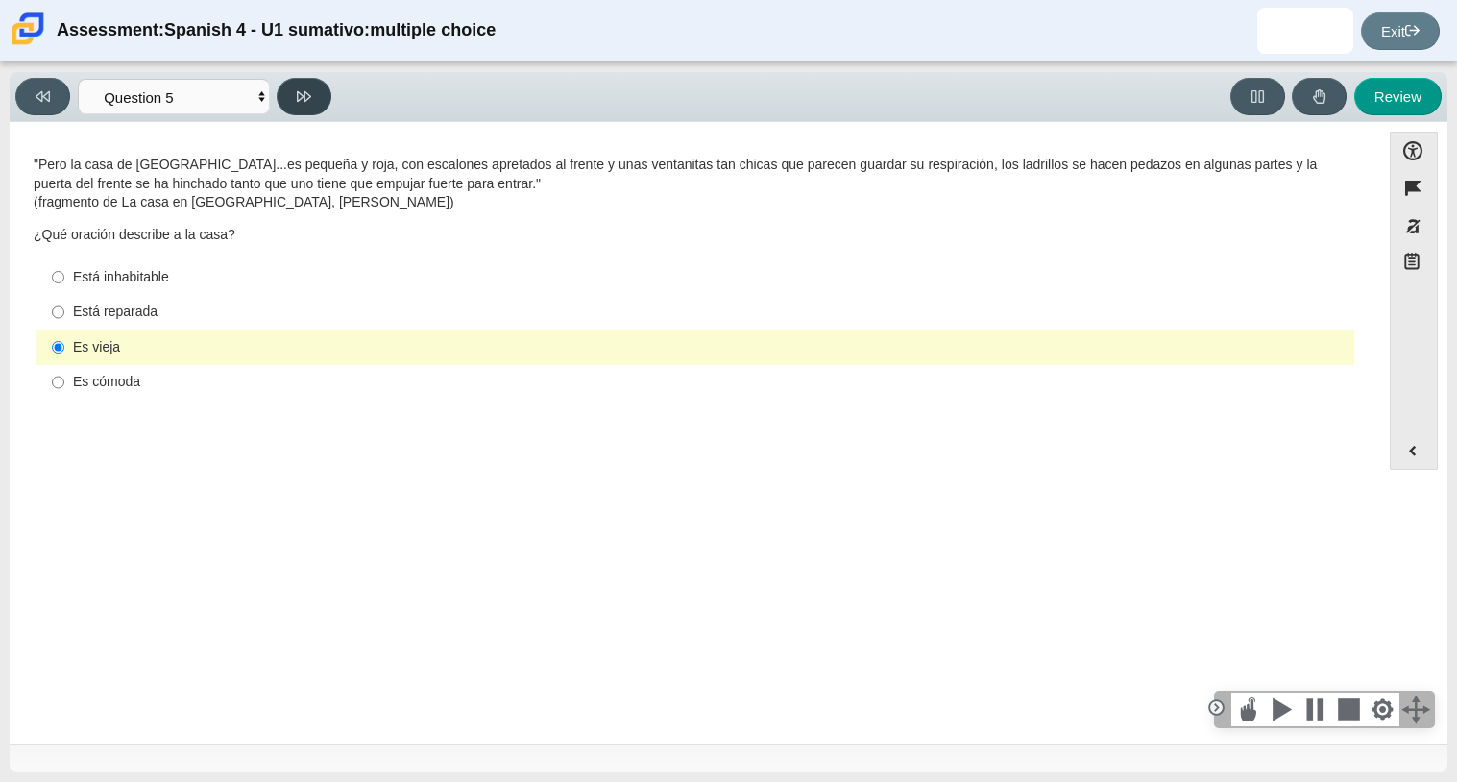
click at [314, 80] on button at bounding box center [304, 96] width 55 height 37
select select "ad9780d8-5edb-414e-87ea-0bcd5a75287a"
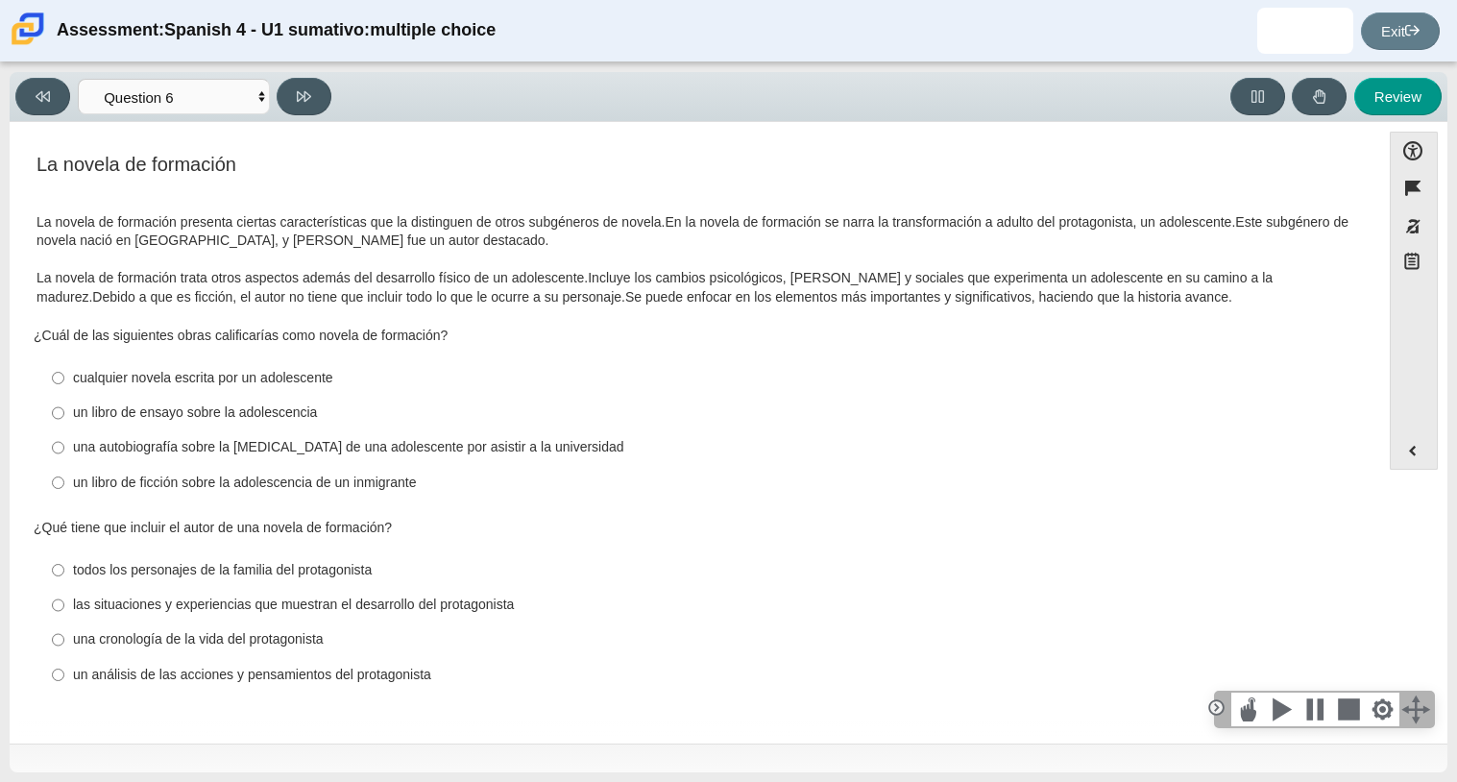
click at [280, 453] on div "una autobiografía sobre la lucha de una adolescente por asistir a la universidad" at bounding box center [710, 447] width 1274 height 19
click at [64, 453] on input "una autobiografía sobre la lucha de una adolescente por asistir a la universida…" at bounding box center [58, 447] width 12 height 35
radio input "true"
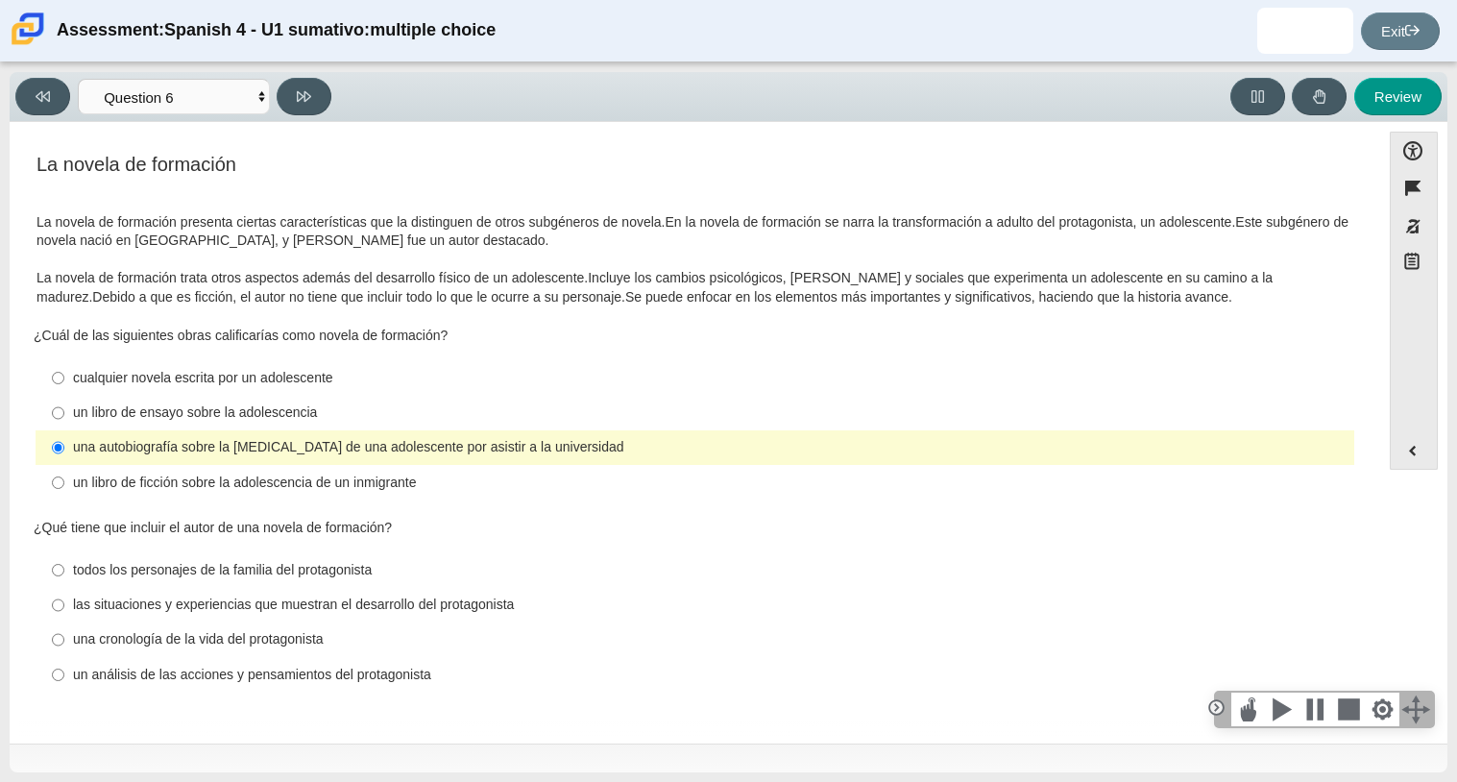
click at [471, 603] on div "las situaciones y experiencias que muestran el desarrollo del protagonista" at bounding box center [710, 604] width 1274 height 19
click at [64, 603] on input "las situaciones y experiencias que muestran el desarrollo del protagonista las …" at bounding box center [58, 605] width 12 height 35
radio input "true"
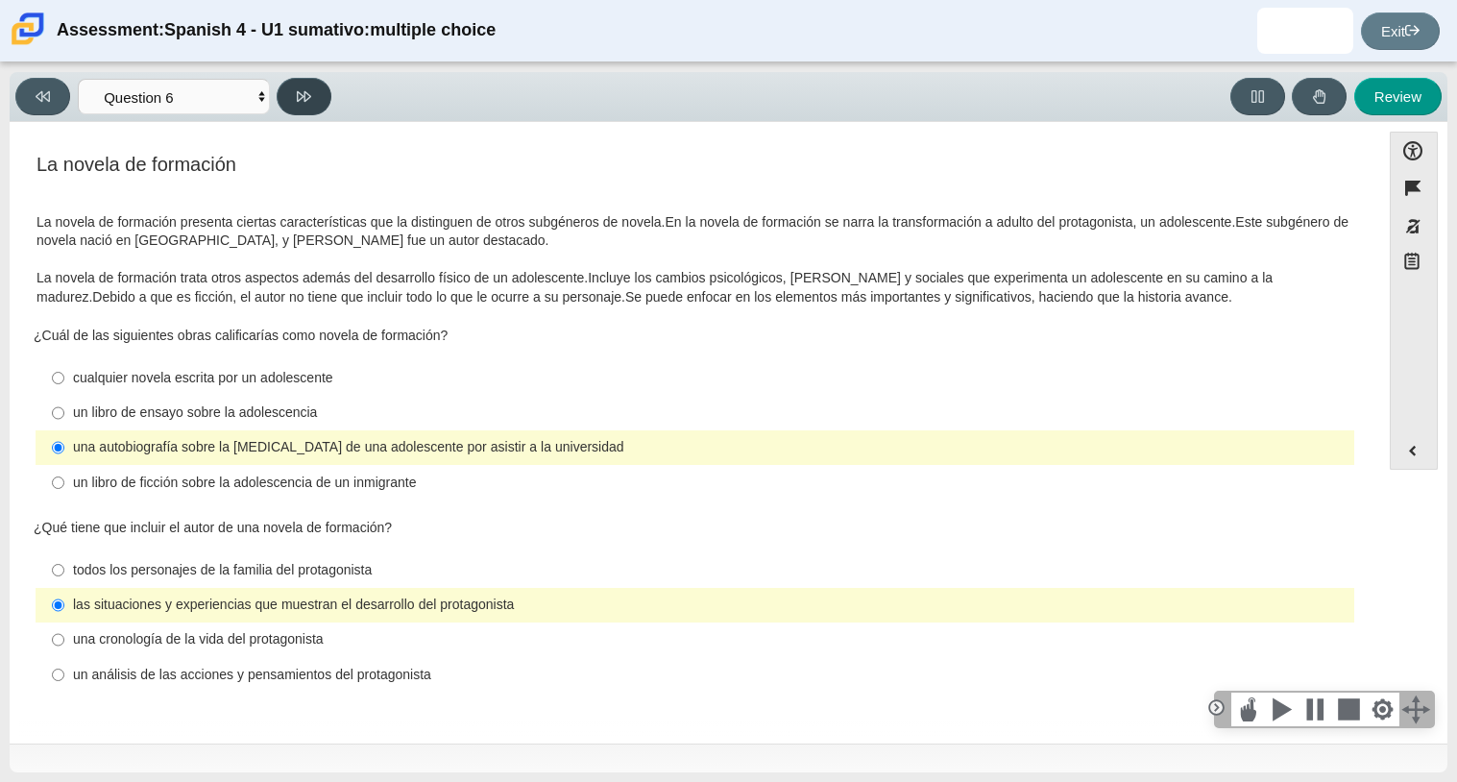
click at [303, 105] on button at bounding box center [304, 96] width 55 height 37
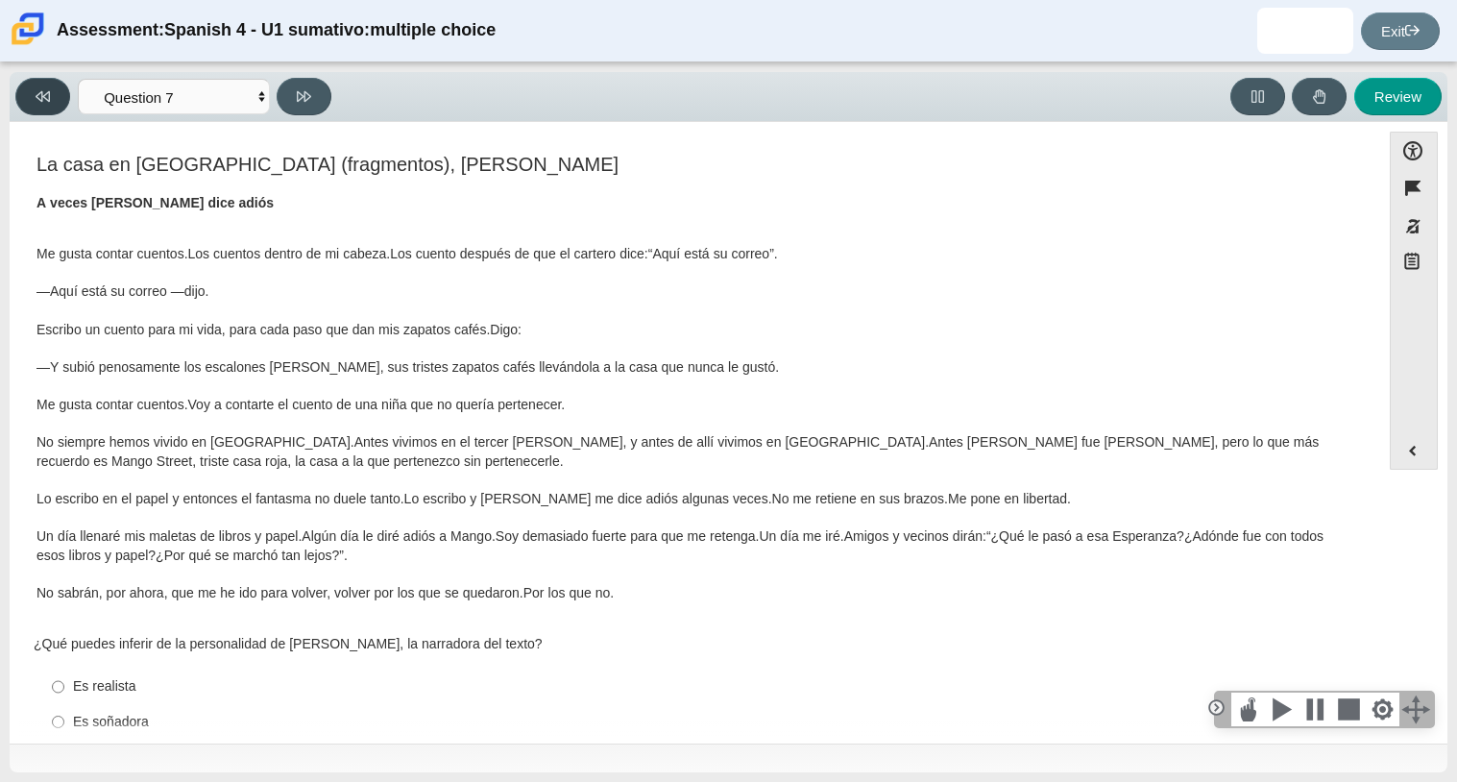
click at [42, 85] on button at bounding box center [42, 96] width 55 height 37
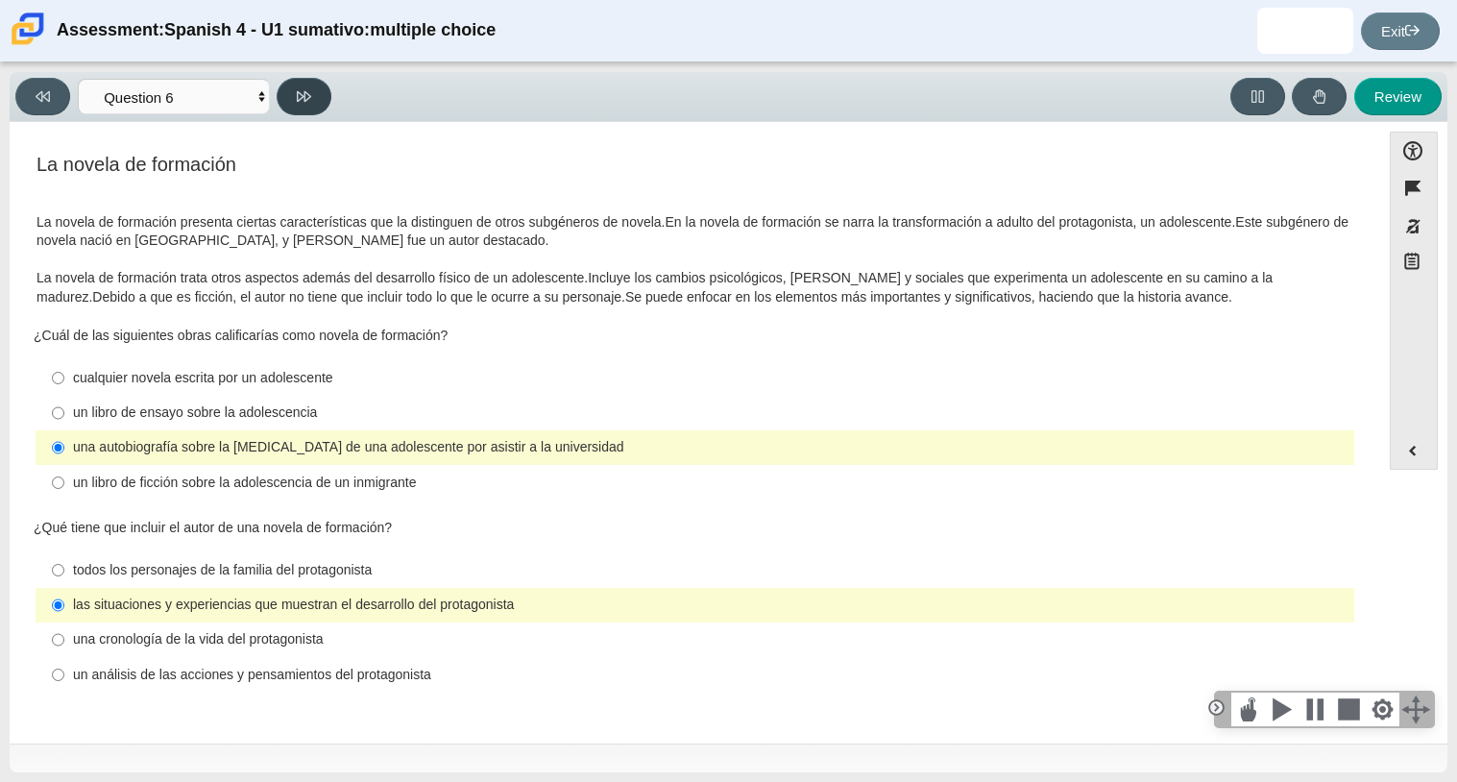
click at [315, 96] on button at bounding box center [304, 96] width 55 height 37
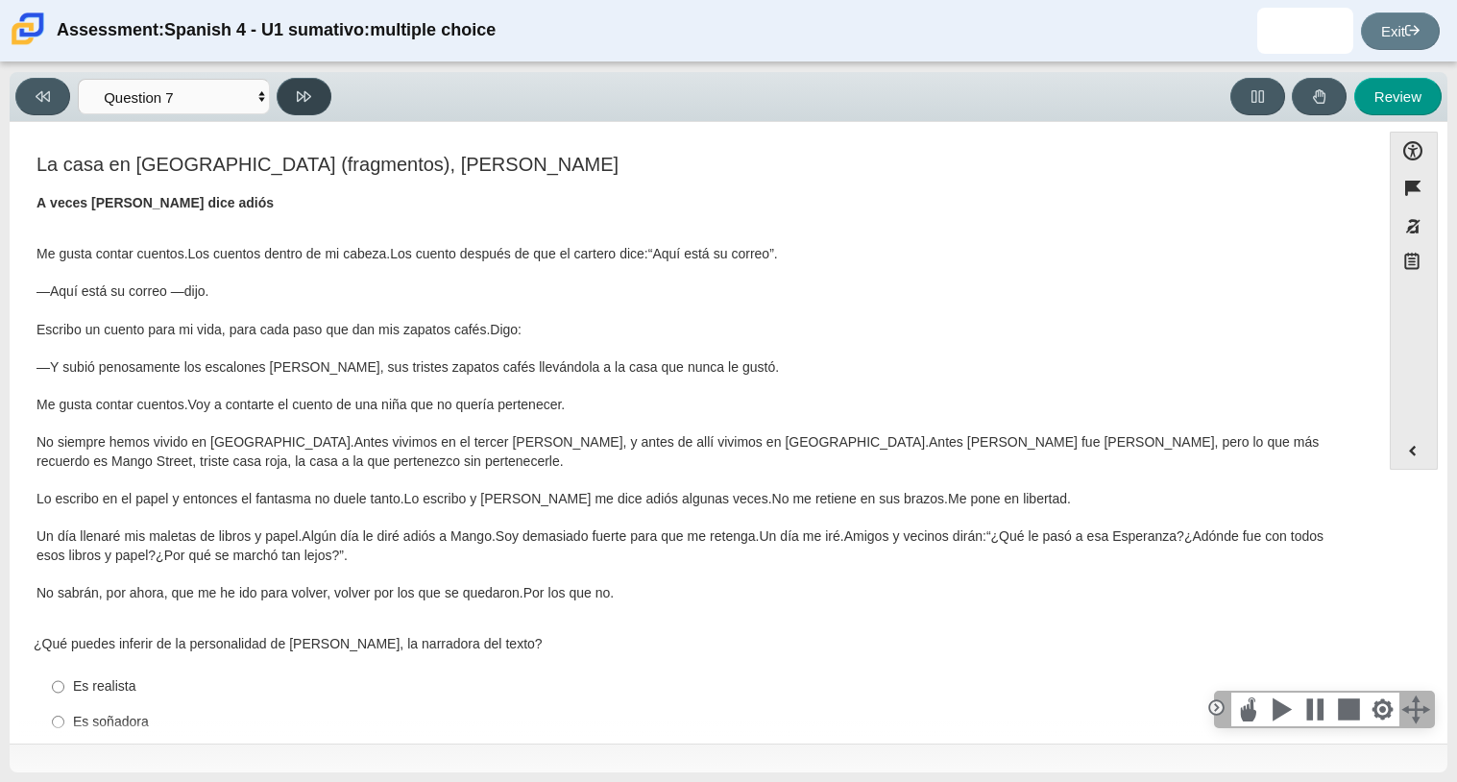
click at [314, 101] on button at bounding box center [304, 96] width 55 height 37
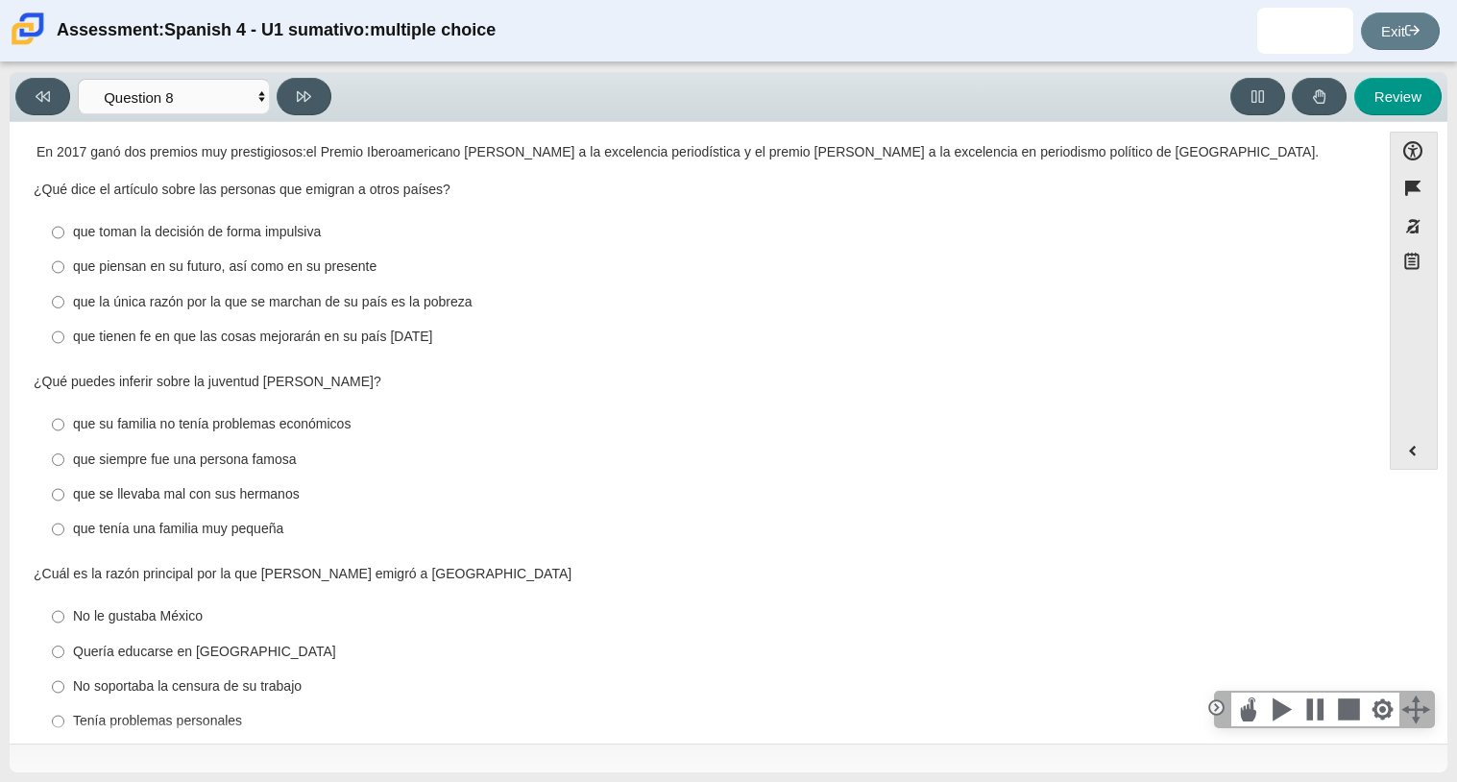
scroll to position [0, 0]
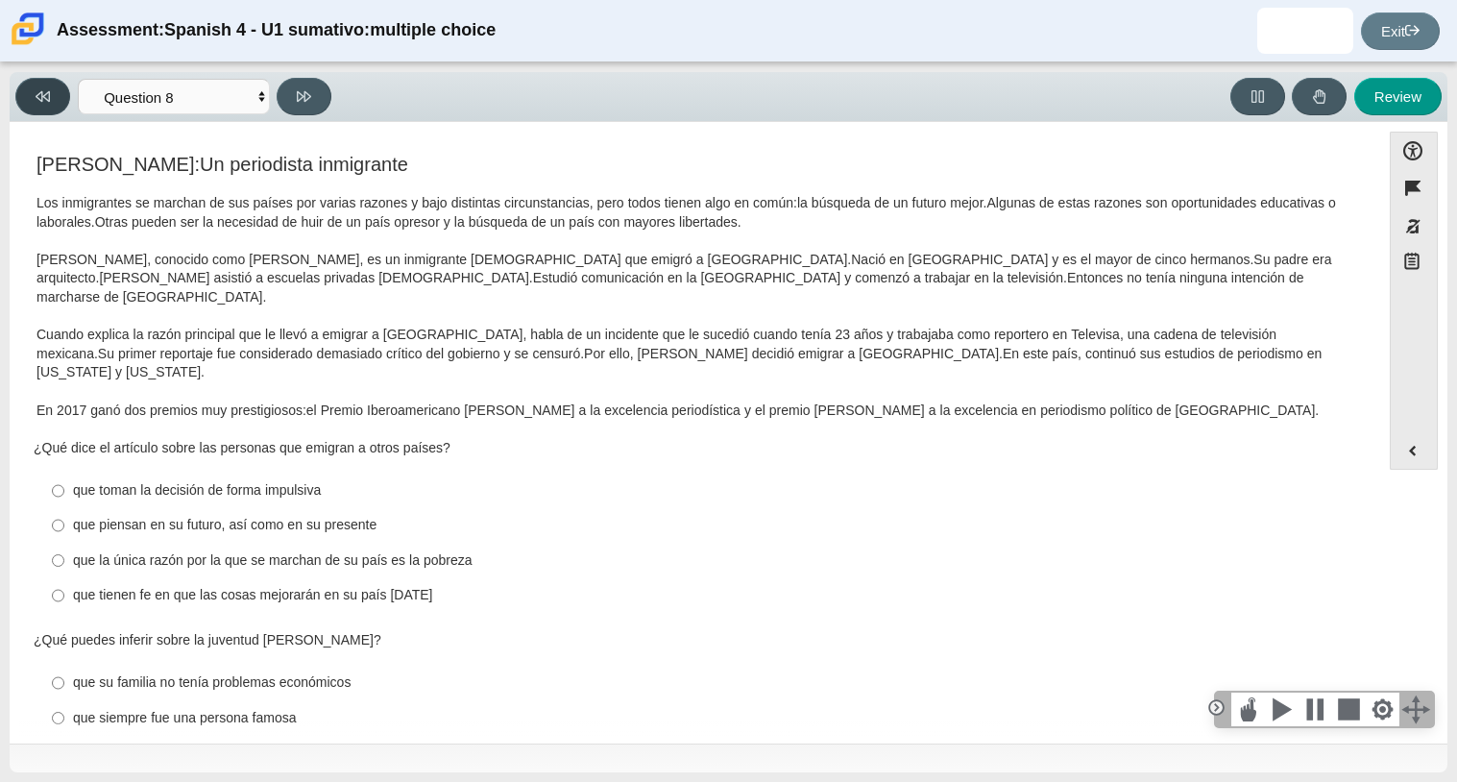
click at [54, 103] on button at bounding box center [42, 96] width 55 height 37
select select "6168cc92-63b6-45d3-a929-0b9cba560165"
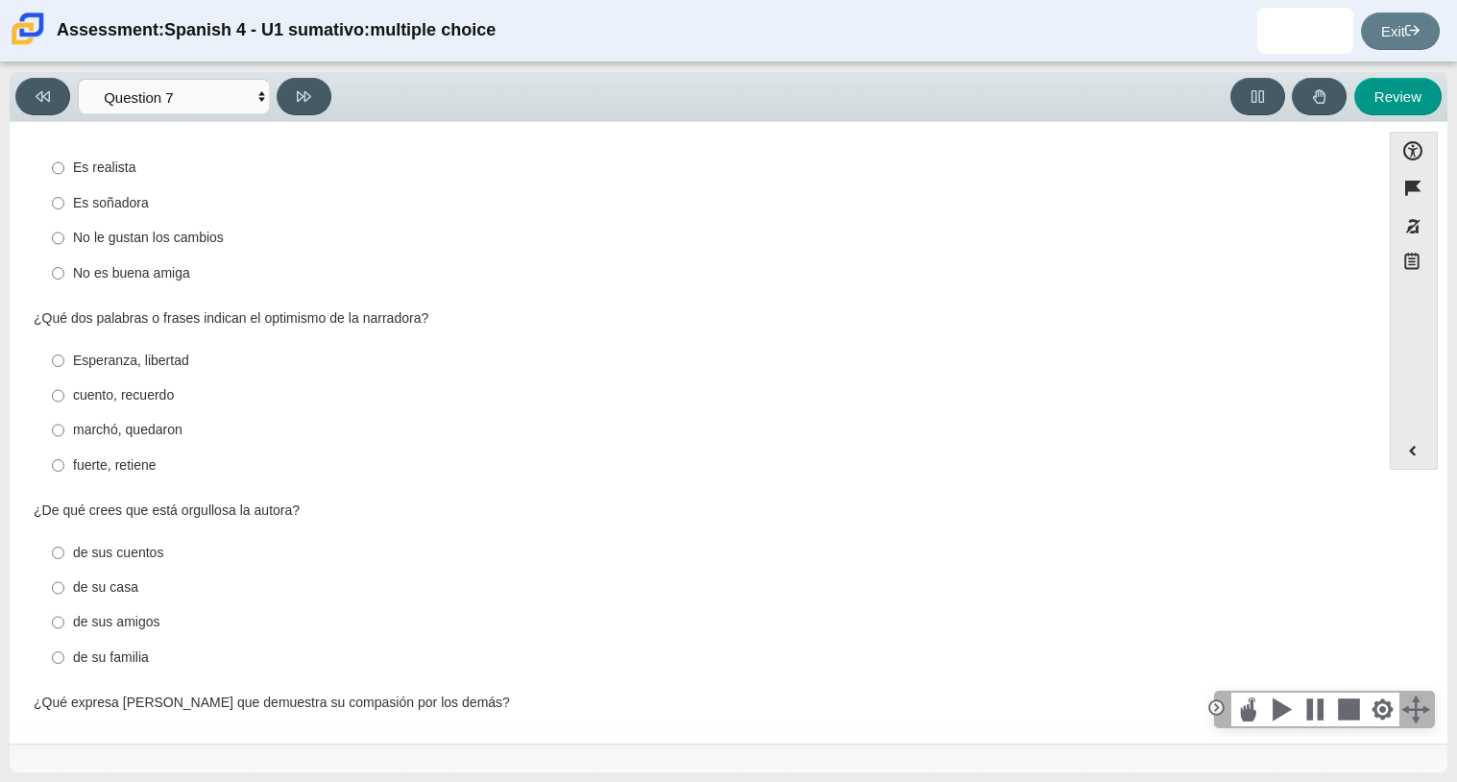
scroll to position [680, 0]
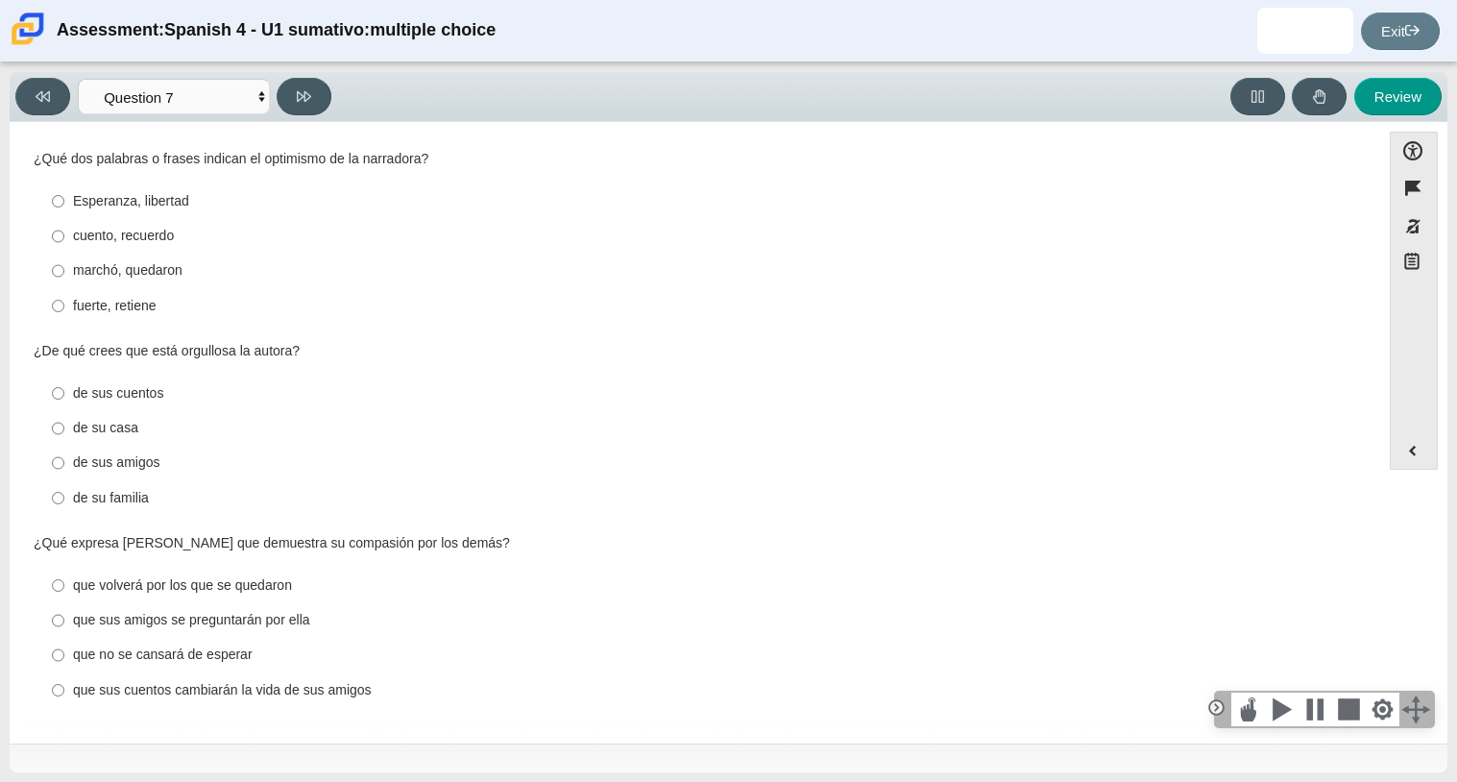
click at [191, 192] on div "Esperanza, libertad" at bounding box center [710, 201] width 1274 height 19
click at [64, 191] on input "Esperanza, libertad Esperanza, libertad" at bounding box center [58, 200] width 12 height 35
radio input "true"
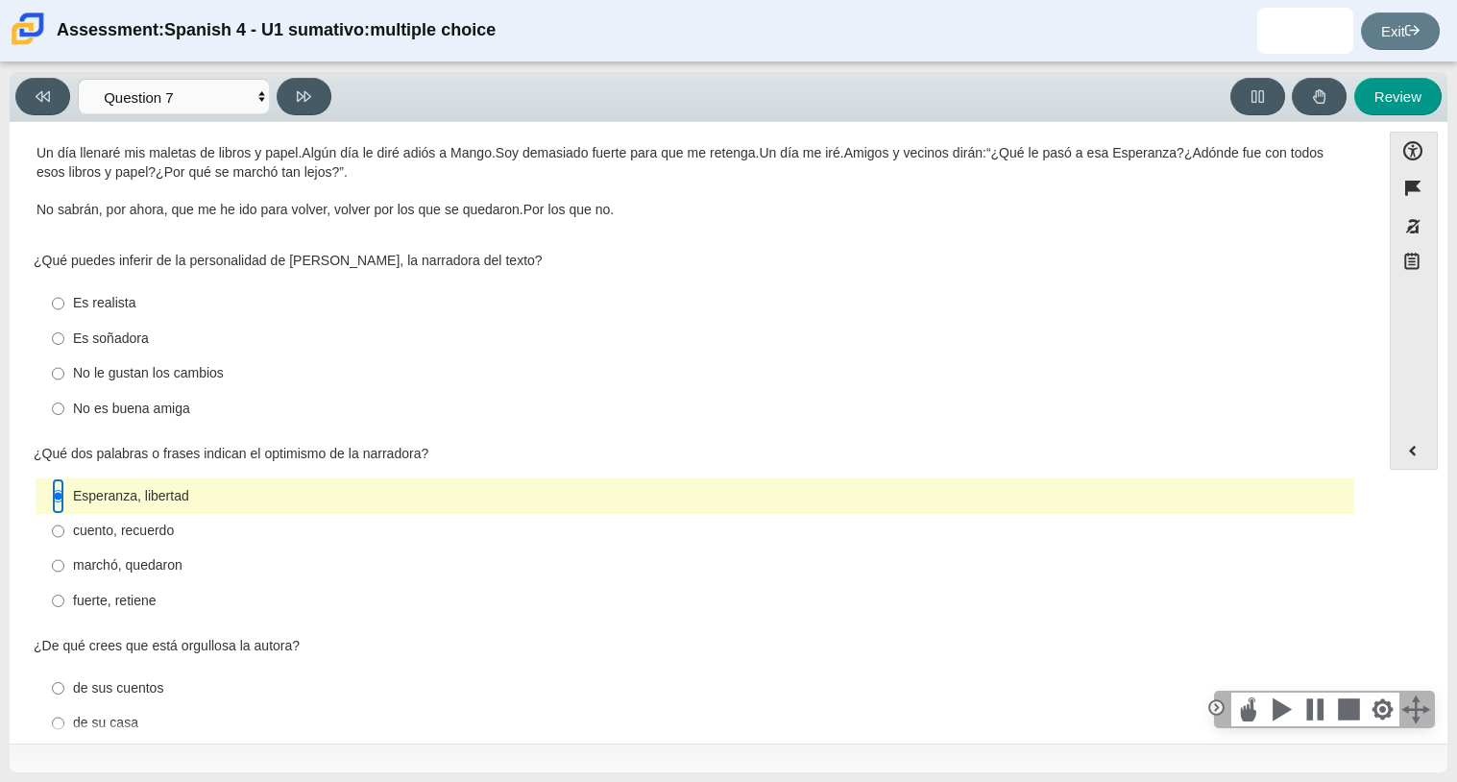
scroll to position [380, 0]
click at [202, 301] on div "Es realista" at bounding box center [710, 306] width 1274 height 19
click at [64, 301] on input "Es realista Es realista" at bounding box center [58, 306] width 12 height 35
radio input "true"
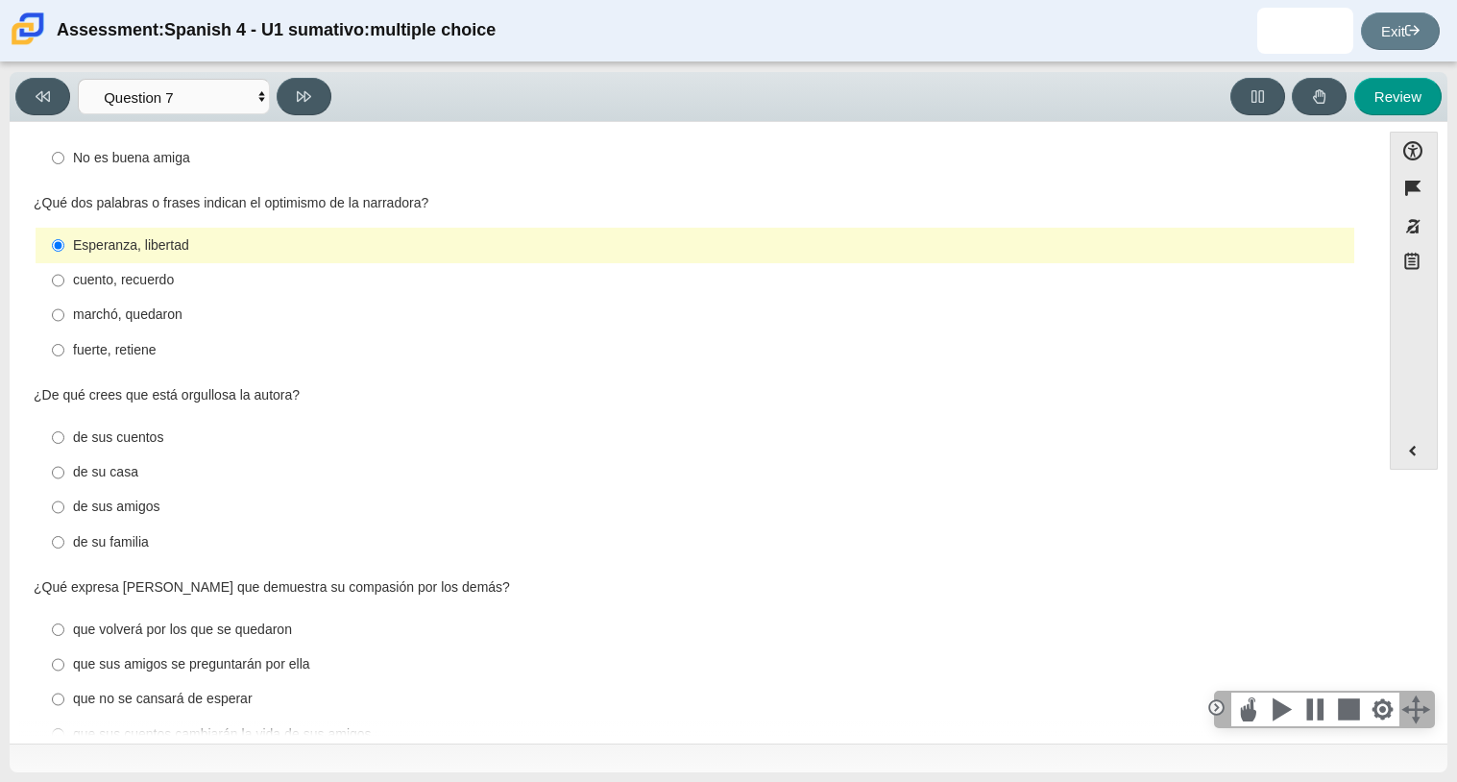
scroll to position [636, 0]
click at [134, 501] on div "de sus amigos" at bounding box center [710, 505] width 1274 height 19
click at [64, 501] on input "de sus amigos de sus amigos" at bounding box center [58, 505] width 12 height 35
radio input "true"
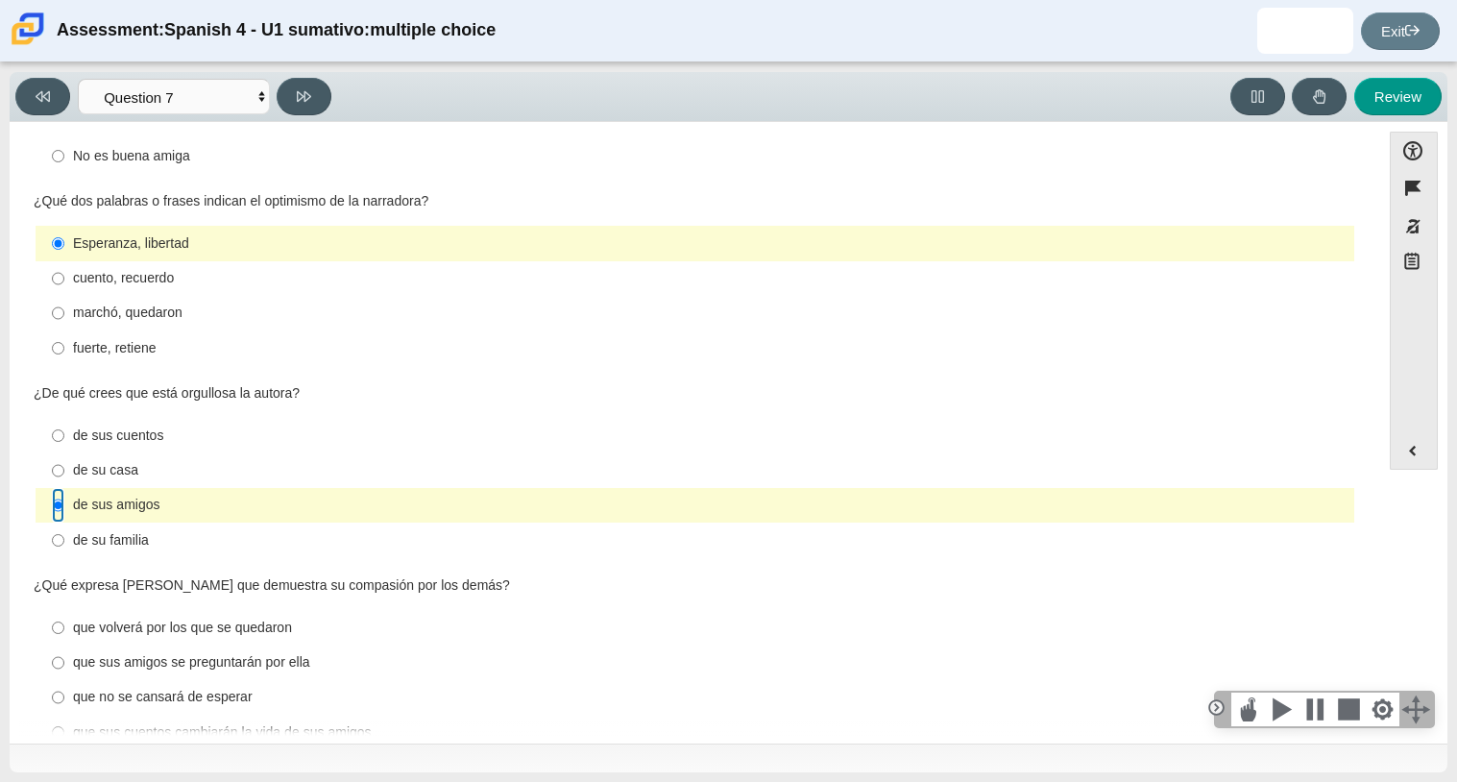
scroll to position [680, 0]
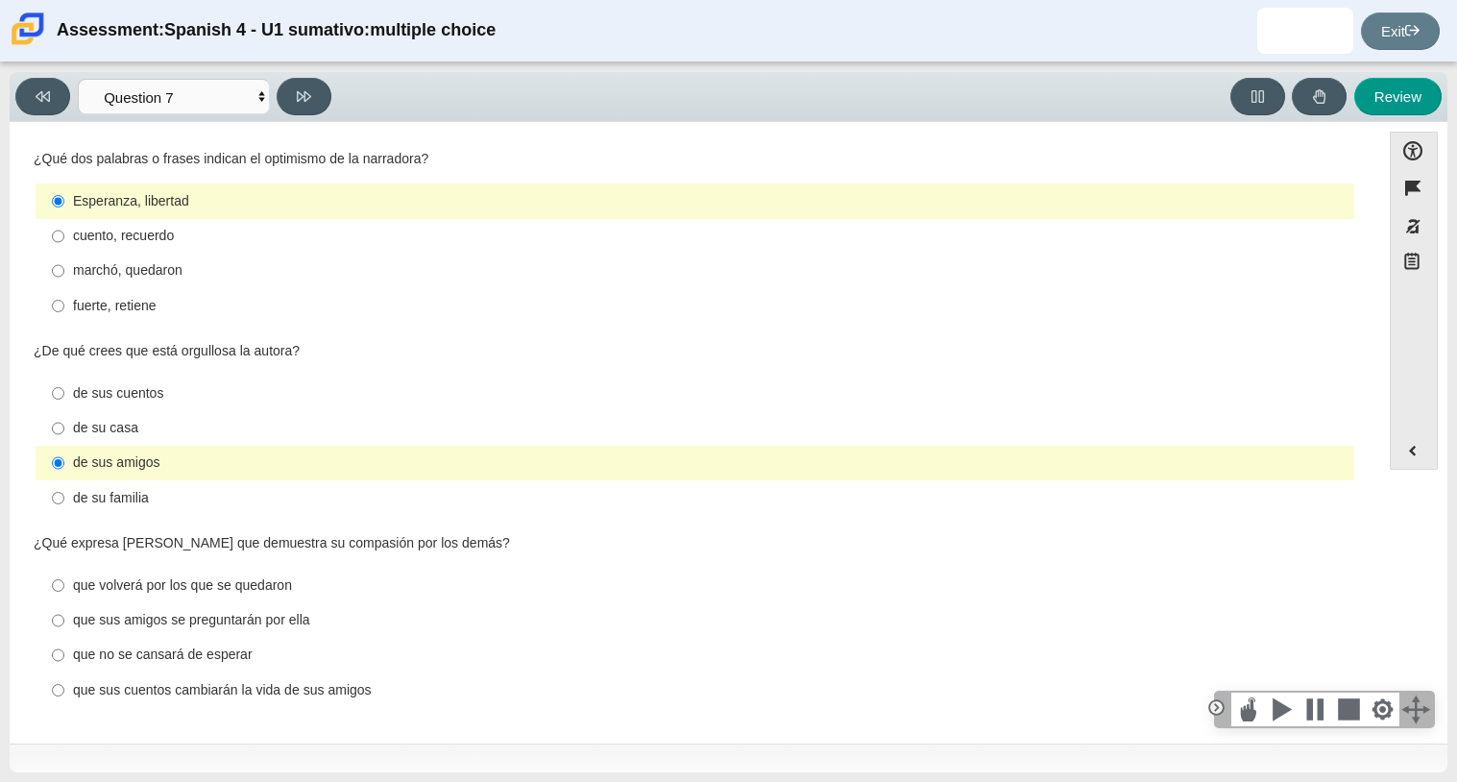
click at [294, 620] on div "que sus amigos se preguntarán por ella" at bounding box center [710, 620] width 1274 height 19
click at [64, 620] on input "que sus amigos se preguntarán por ella que sus amigos se preguntarán por ella" at bounding box center [58, 620] width 12 height 35
radio input "true"
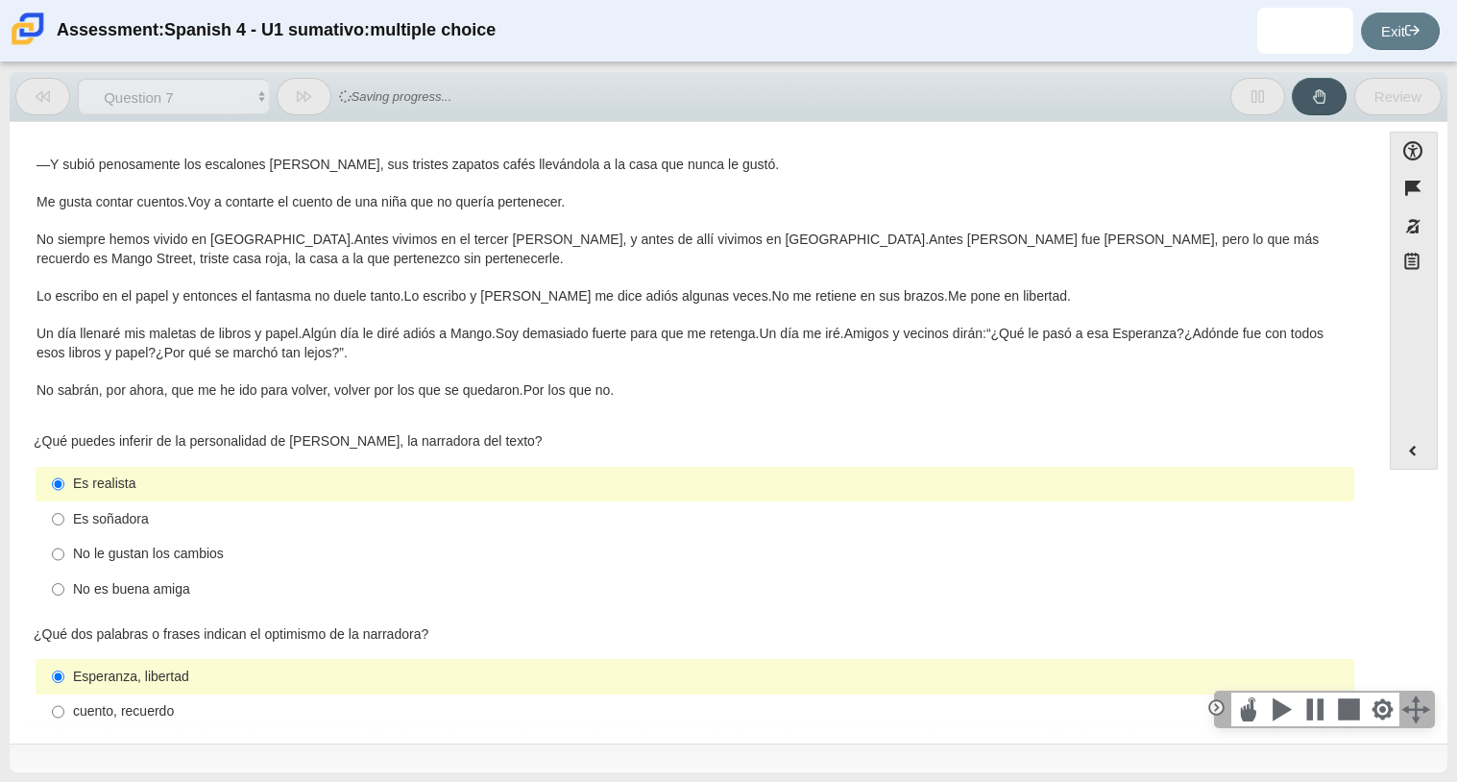
scroll to position [128, 0]
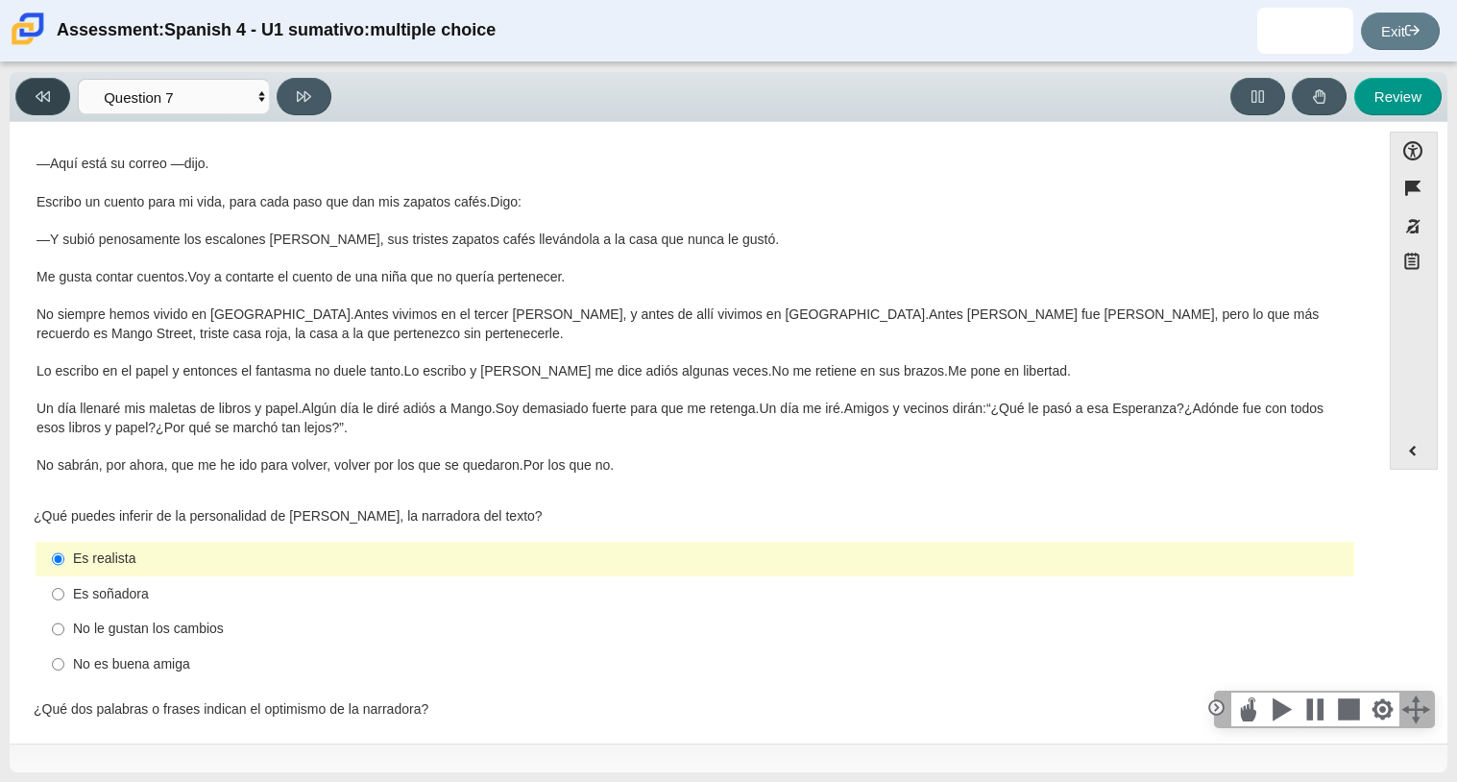
click at [52, 109] on button at bounding box center [42, 96] width 55 height 37
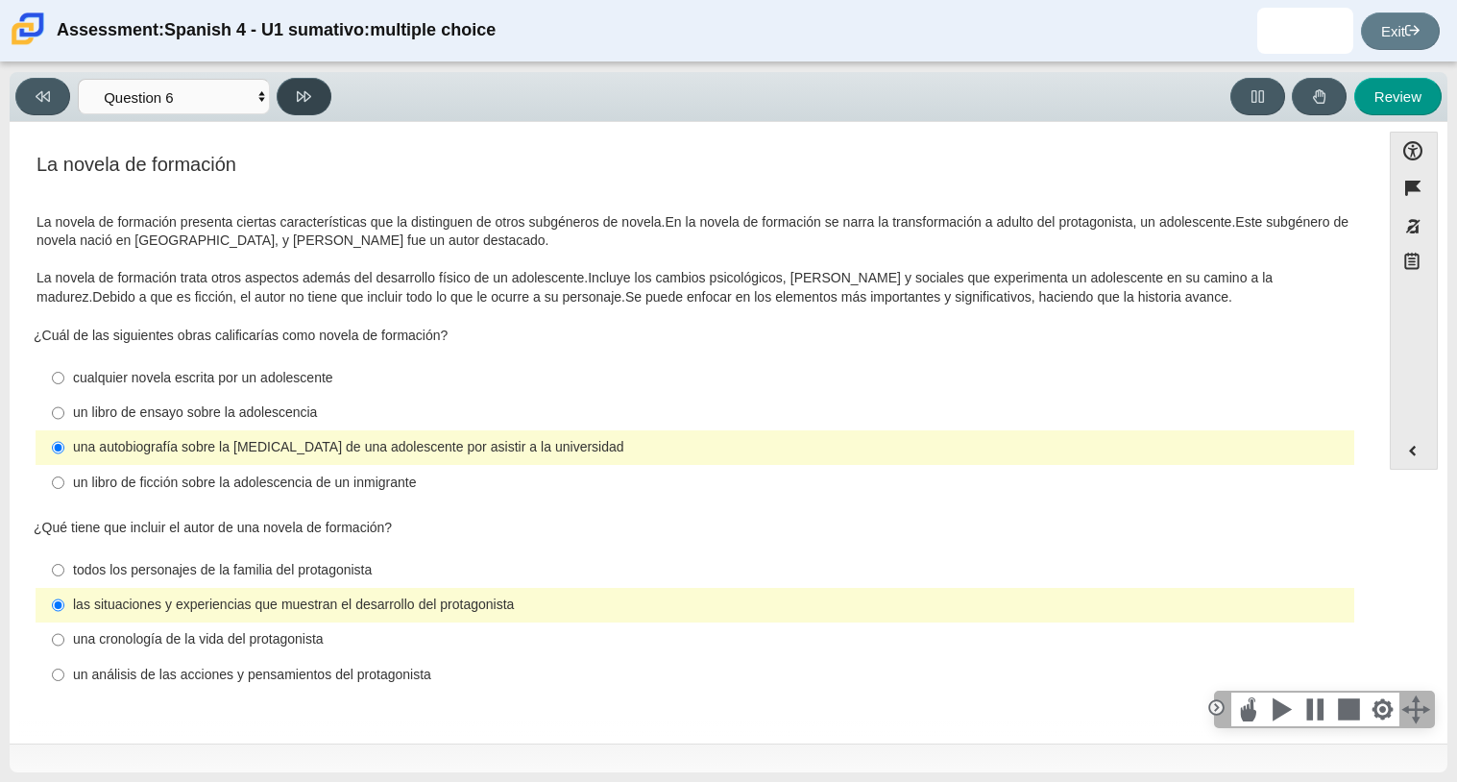
click at [285, 95] on button at bounding box center [304, 96] width 55 height 37
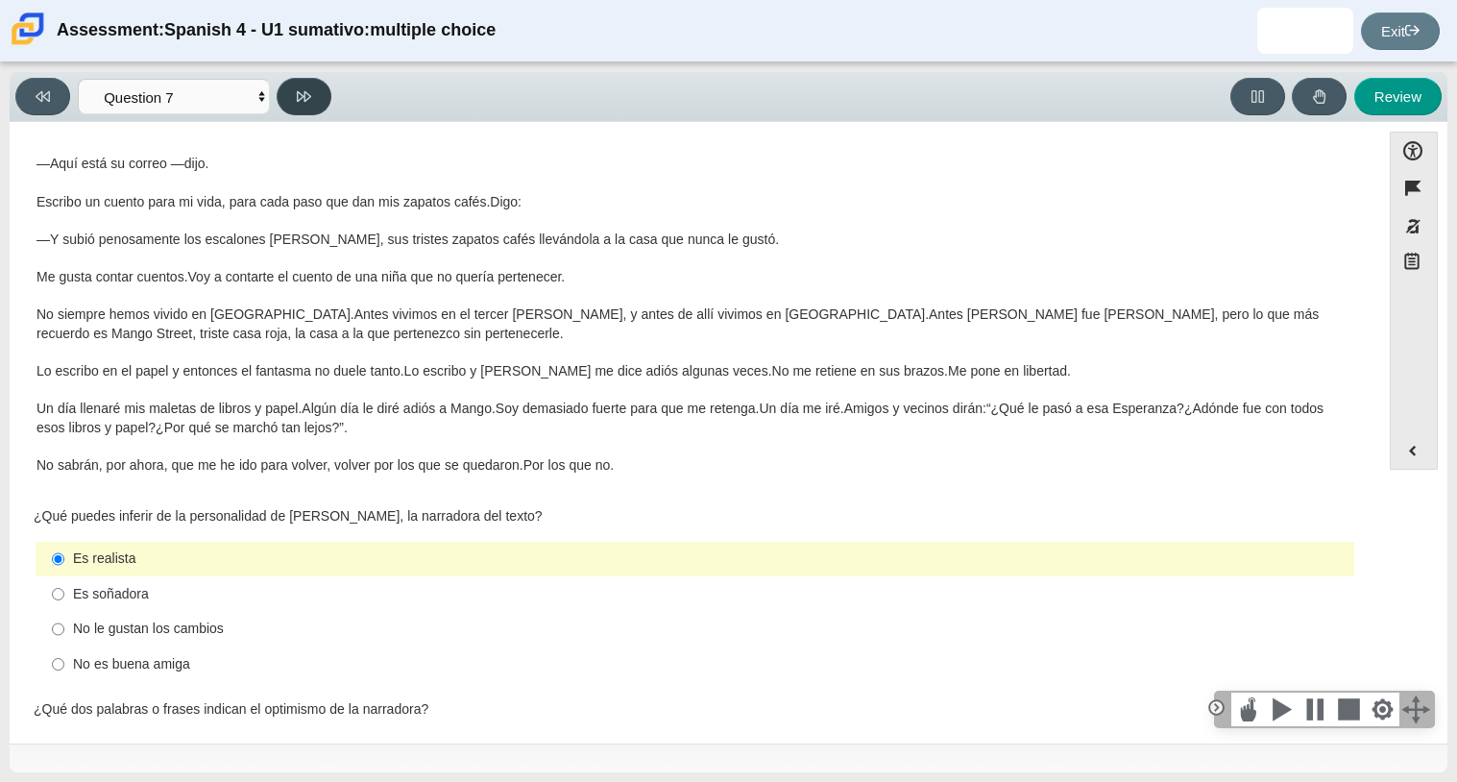
click at [285, 95] on button at bounding box center [304, 96] width 55 height 37
select select "98fe3b59-0d4b-482f-94e6-cc4dee5e60d3"
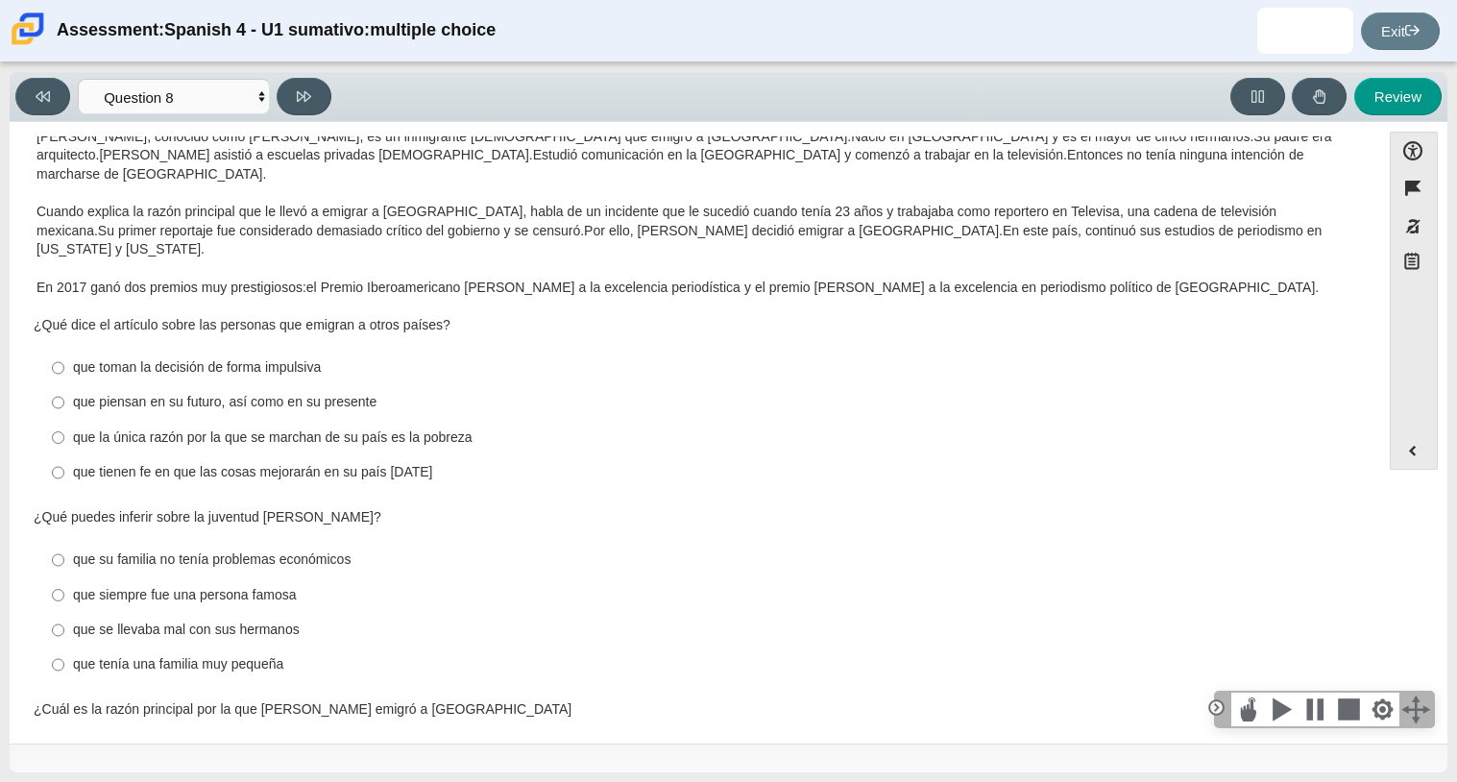
scroll to position [126, 0]
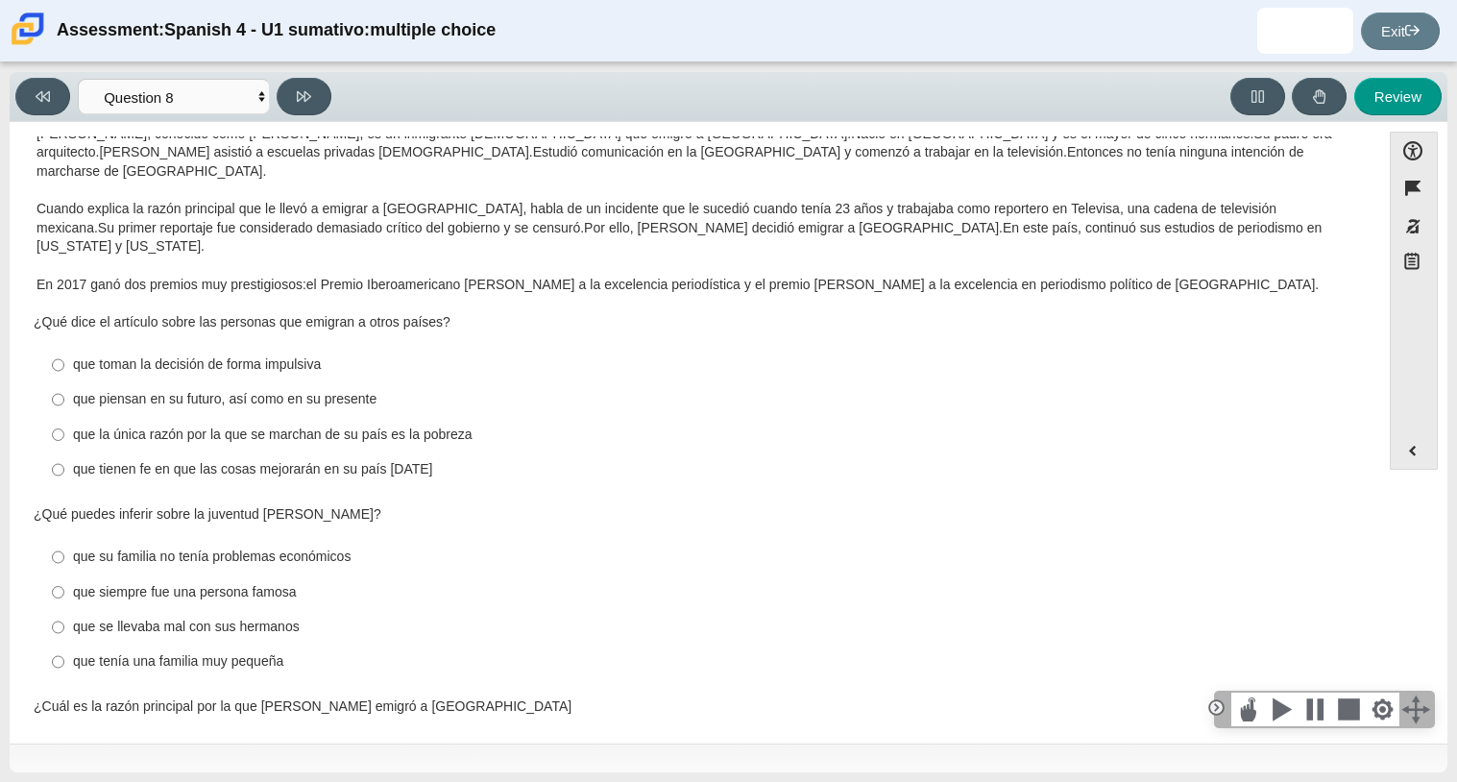
click at [254, 390] on div "que piensan en su futuro, así como en su presente" at bounding box center [710, 399] width 1274 height 19
click at [64, 382] on input "que piensan en su futuro, así como en su presente que piensan en su futuro, así…" at bounding box center [58, 399] width 12 height 35
radio input "true"
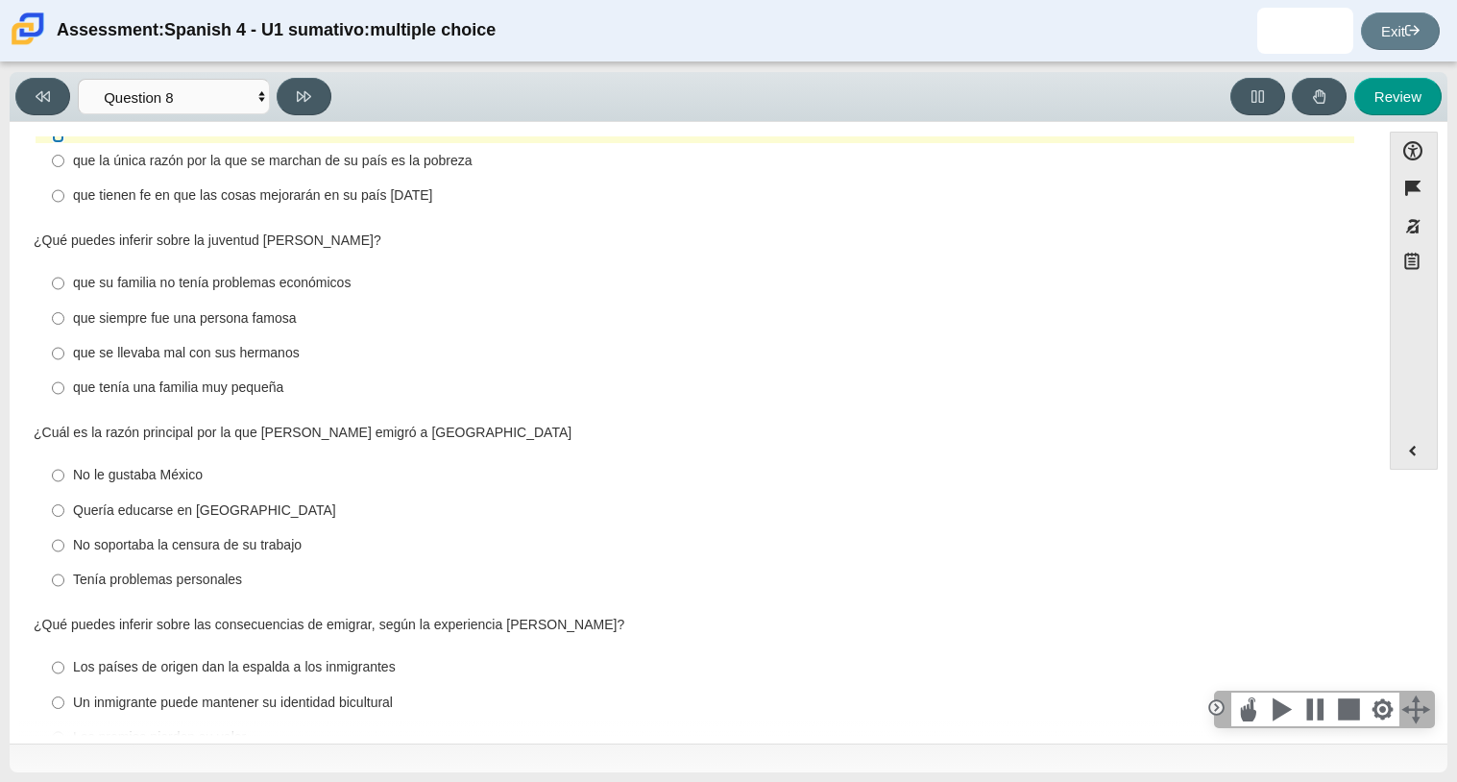
scroll to position [401, 0]
click at [310, 273] on div "que su familia no tenía problemas económicos" at bounding box center [710, 282] width 1274 height 19
click at [64, 265] on input "que su familia no tenía problemas económicos que su familia no tenía problemas …" at bounding box center [58, 282] width 12 height 35
radio input "true"
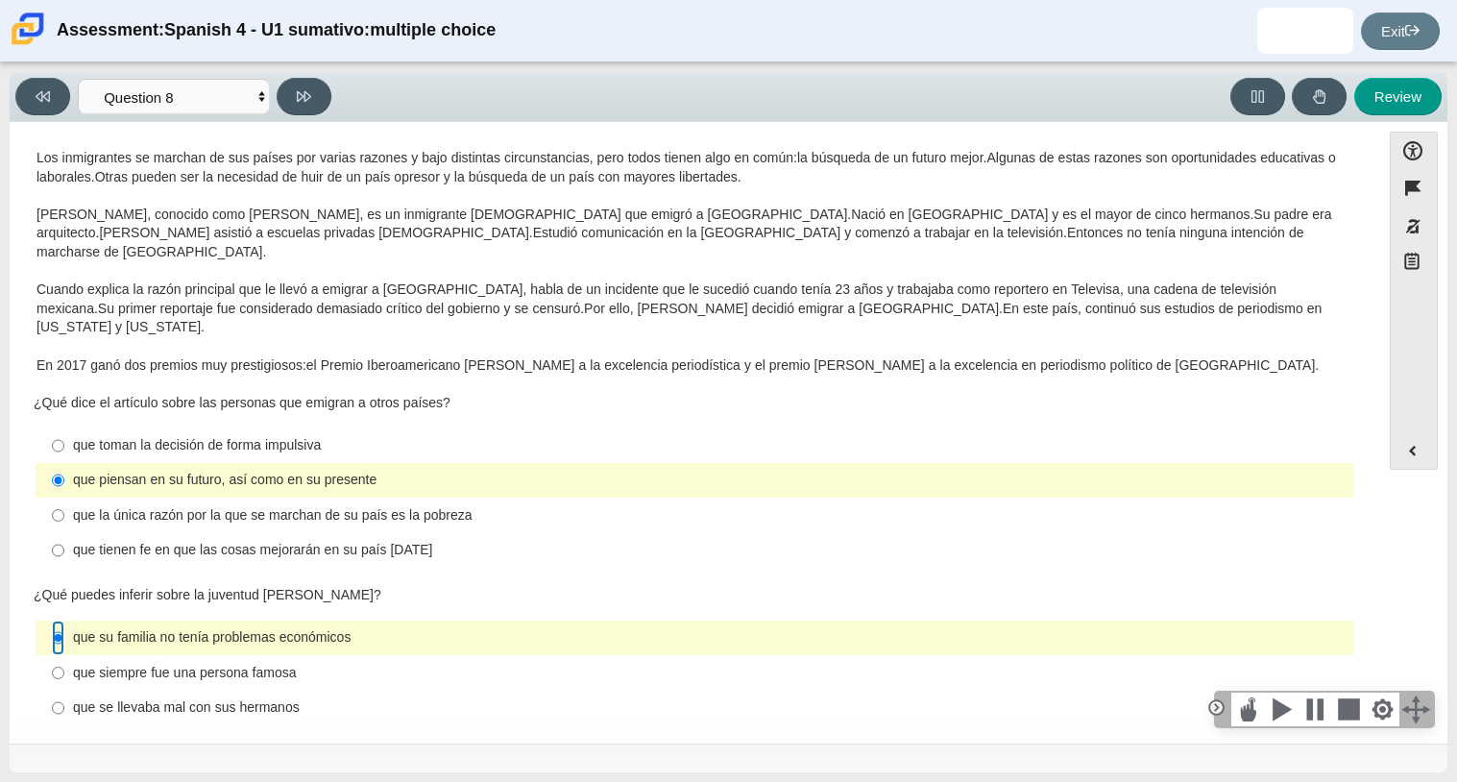
scroll to position [446, 0]
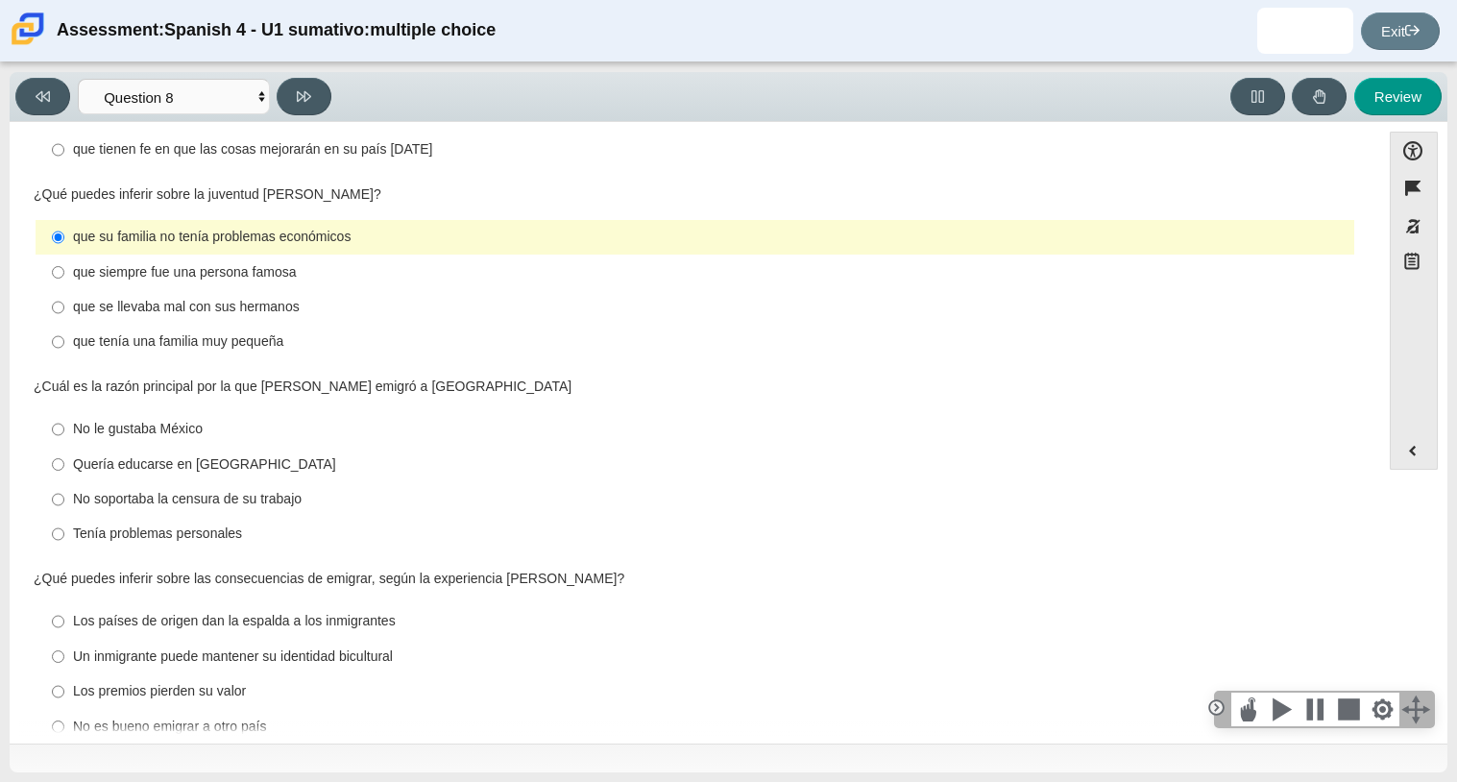
click at [304, 490] on div "No soportaba la censura de su trabajo" at bounding box center [710, 499] width 1274 height 19
click at [64, 482] on input "No soportaba la censura de su trabajo No soportaba la censura de su trabajo" at bounding box center [58, 499] width 12 height 35
radio input "true"
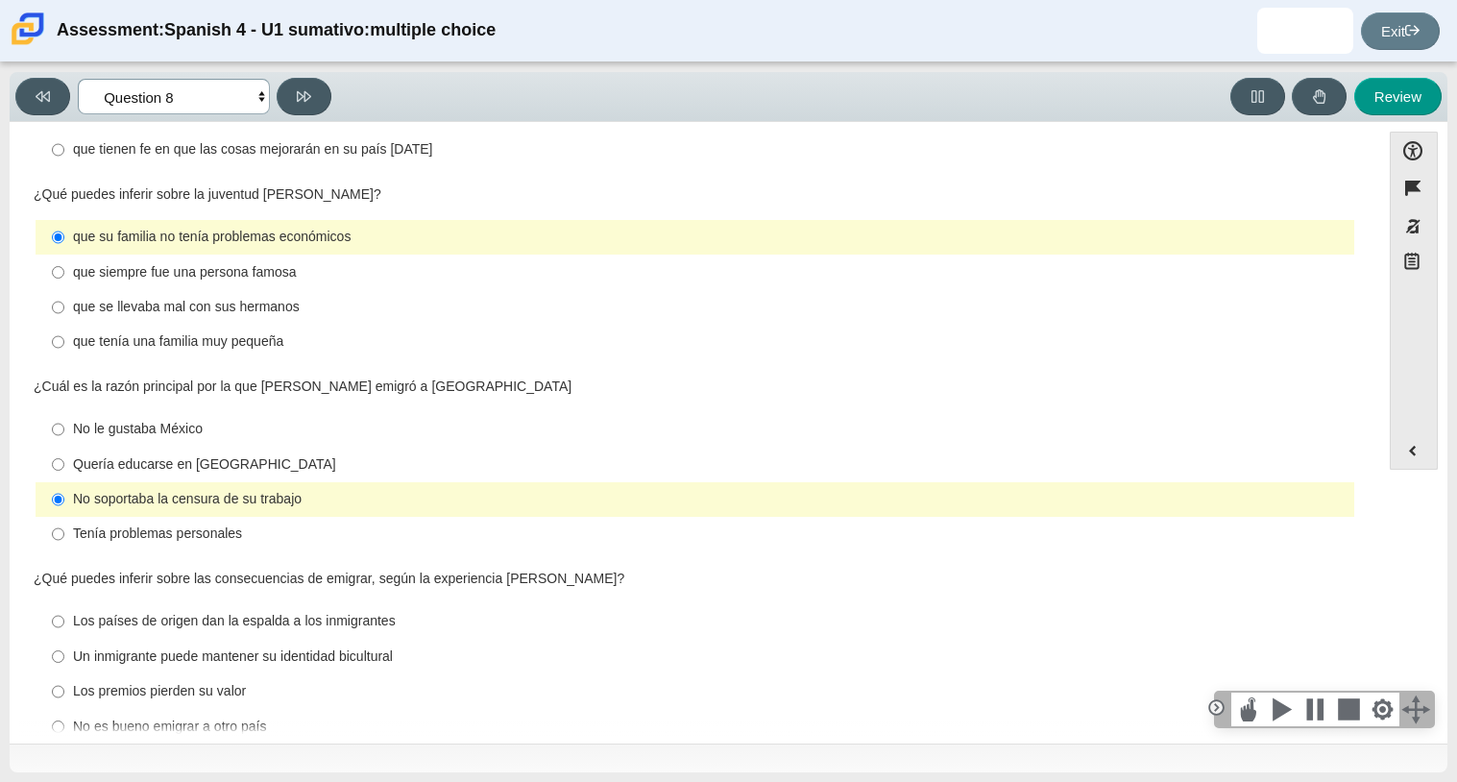
click at [121, 107] on select "Comprensión auditiva Question 1 Question 2 Question 3 Comprensión de lectura Qu…" at bounding box center [174, 97] width 192 height 36
click at [78, 79] on select "Comprensión auditiva Question 1 Question 2 Question 3 Comprensión de lectura Qu…" at bounding box center [174, 97] width 192 height 36
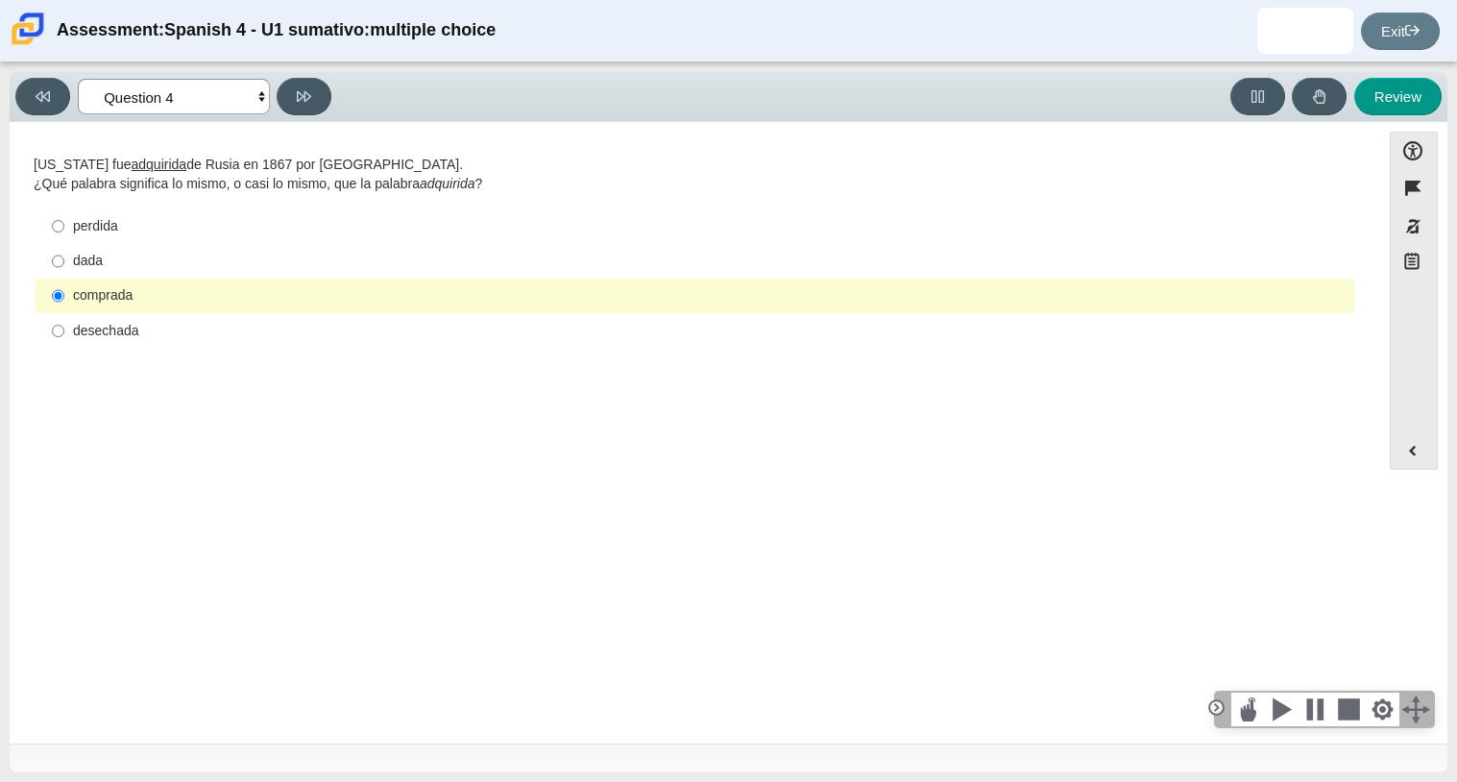
click at [148, 85] on select "Comprensión auditiva Question 1 Question 2 Question 3 Comprensión de lectura Qu…" at bounding box center [174, 97] width 192 height 36
select select "98fe3b59-0d4b-482f-94e6-cc4dee5e60d3"
click at [78, 79] on select "Comprensión auditiva Question 1 Question 2 Question 3 Comprensión de lectura Qu…" at bounding box center [174, 97] width 192 height 36
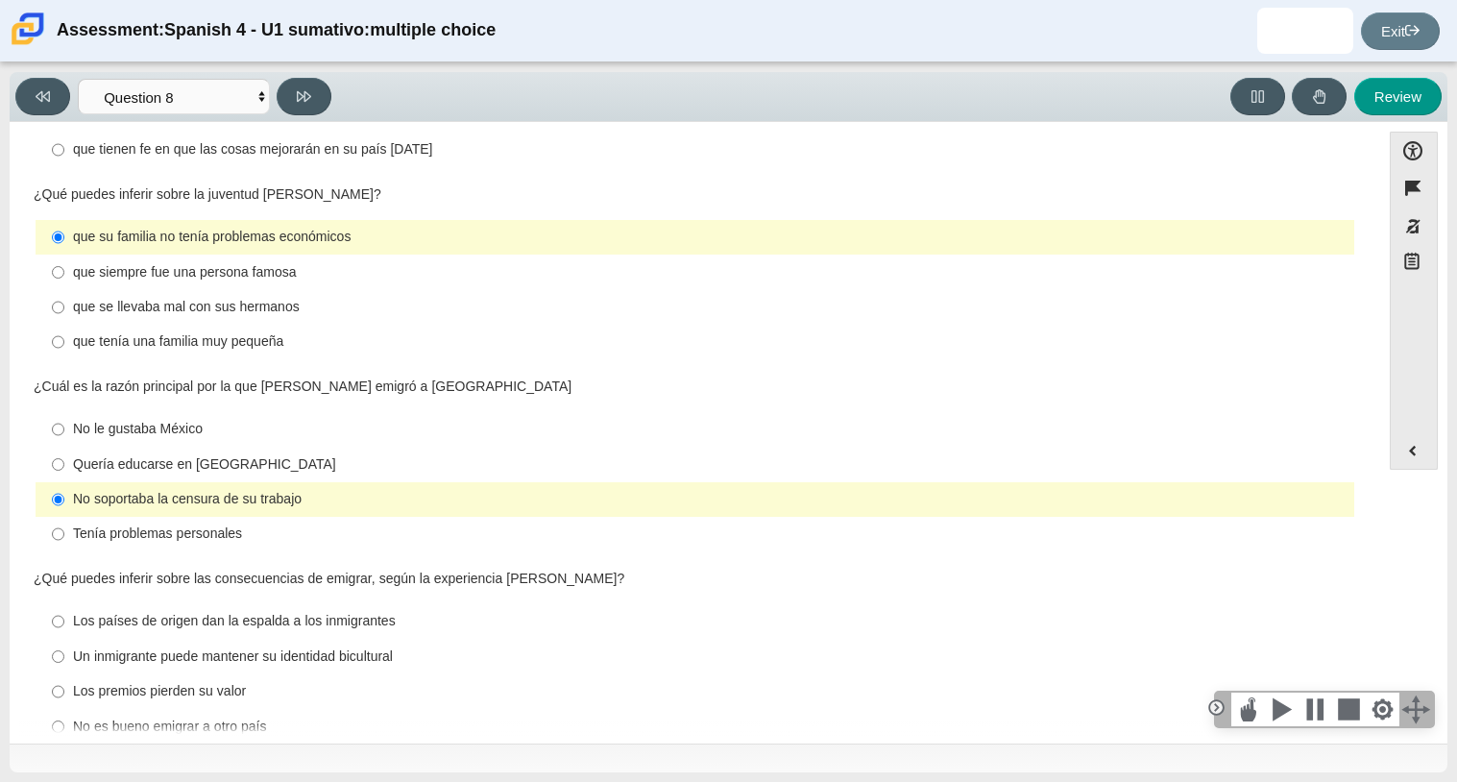
click at [497, 647] on div "Un inmigrante puede mantener su identidad bicultural" at bounding box center [710, 656] width 1274 height 19
click at [64, 639] on input "Un inmigrante puede mantener su identidad bicultural Un inmigrante puede manten…" at bounding box center [58, 656] width 12 height 35
radio input "true"
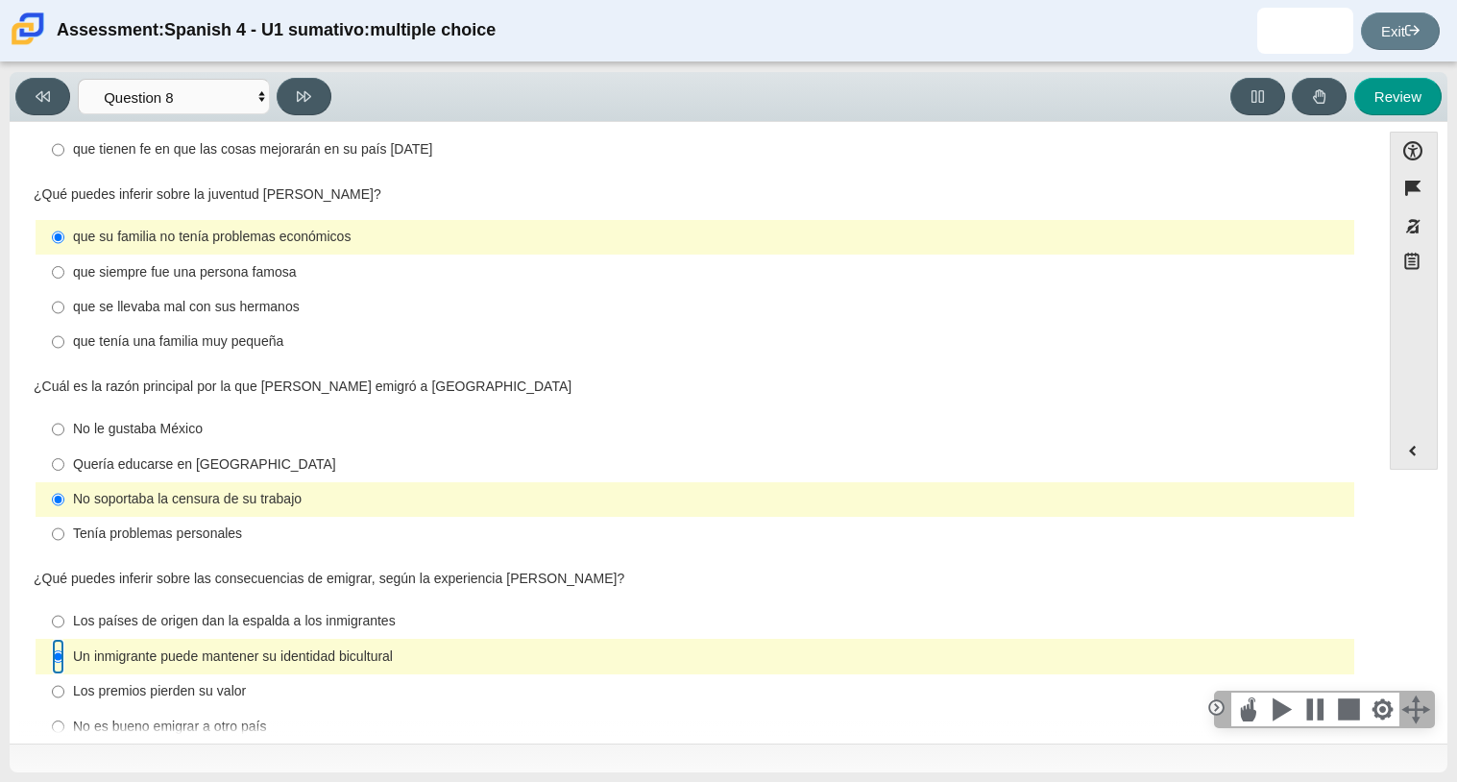
scroll to position [0, 0]
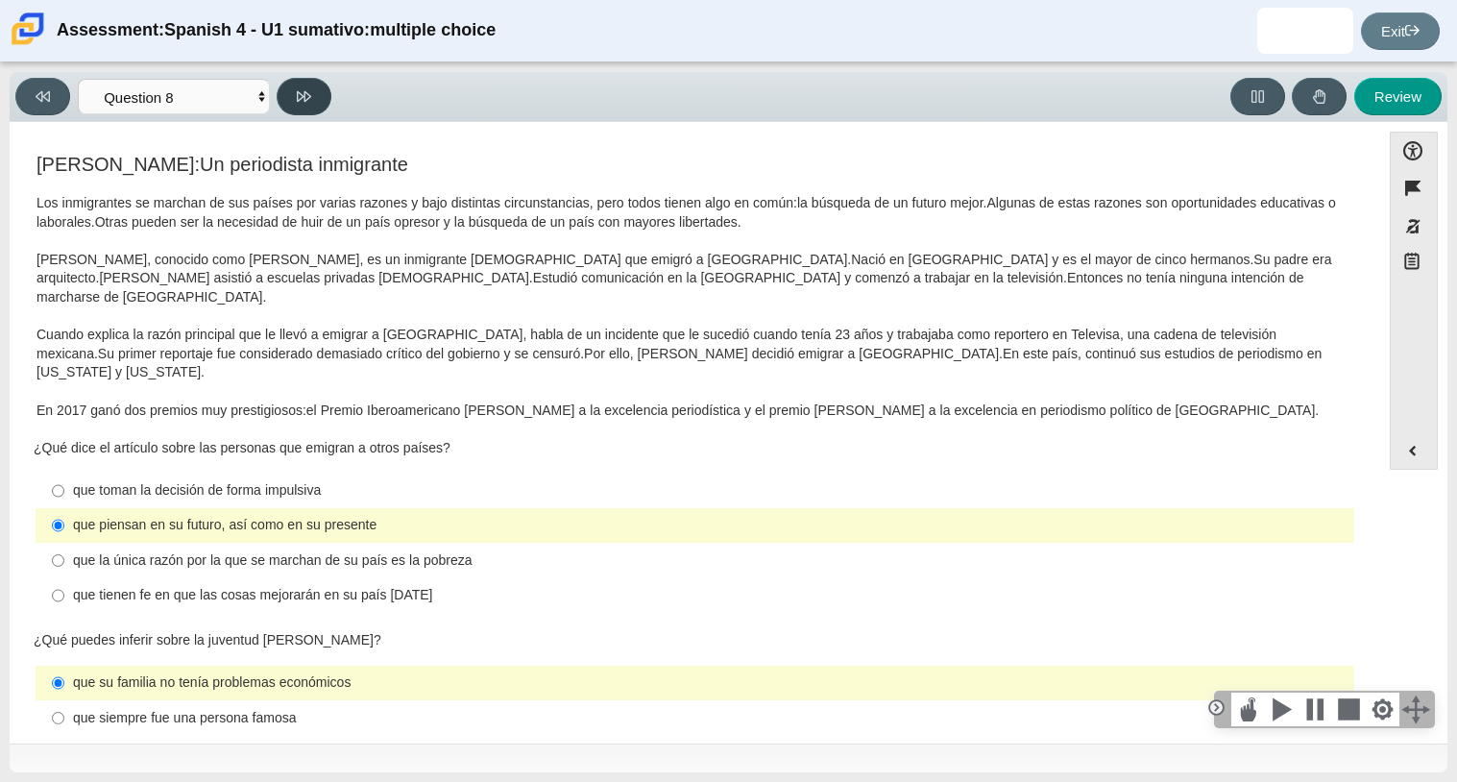
click at [308, 102] on icon at bounding box center [304, 96] width 14 height 14
select select "review"
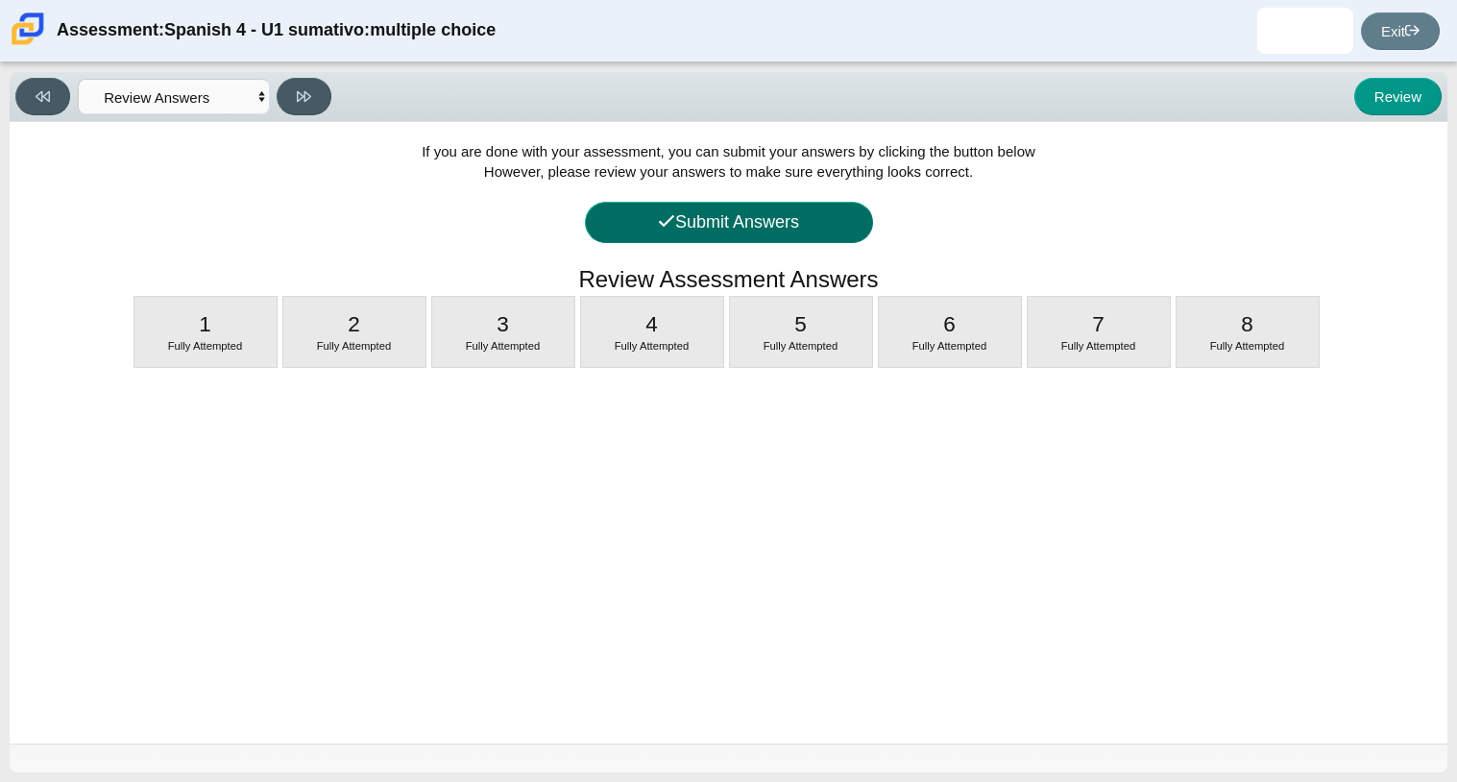
click at [784, 215] on button "Submit Answers" at bounding box center [729, 222] width 288 height 41
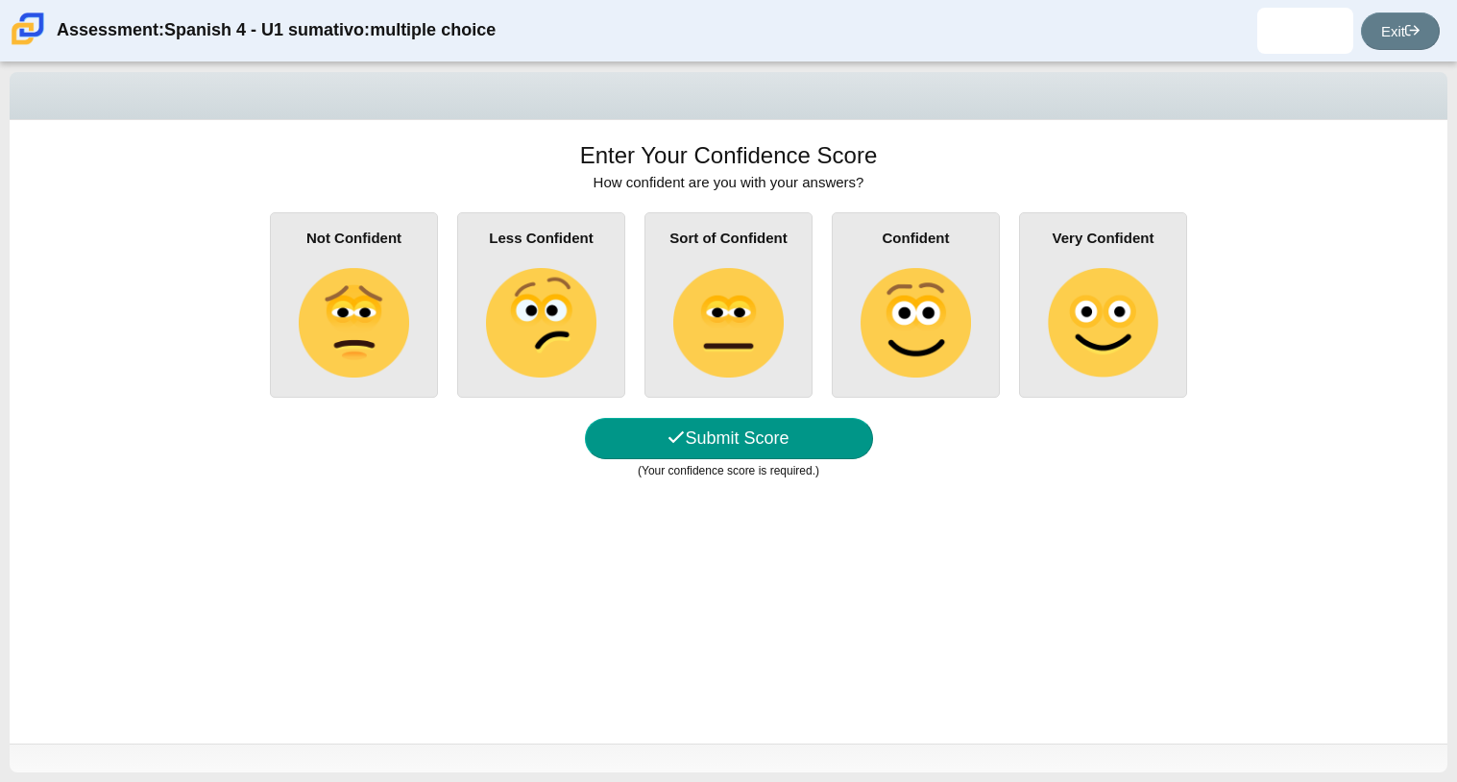
click at [732, 315] on img at bounding box center [727, 322] width 109 height 109
click at [0, 0] on input "Sort of Confident" at bounding box center [0, 0] width 0 height 0
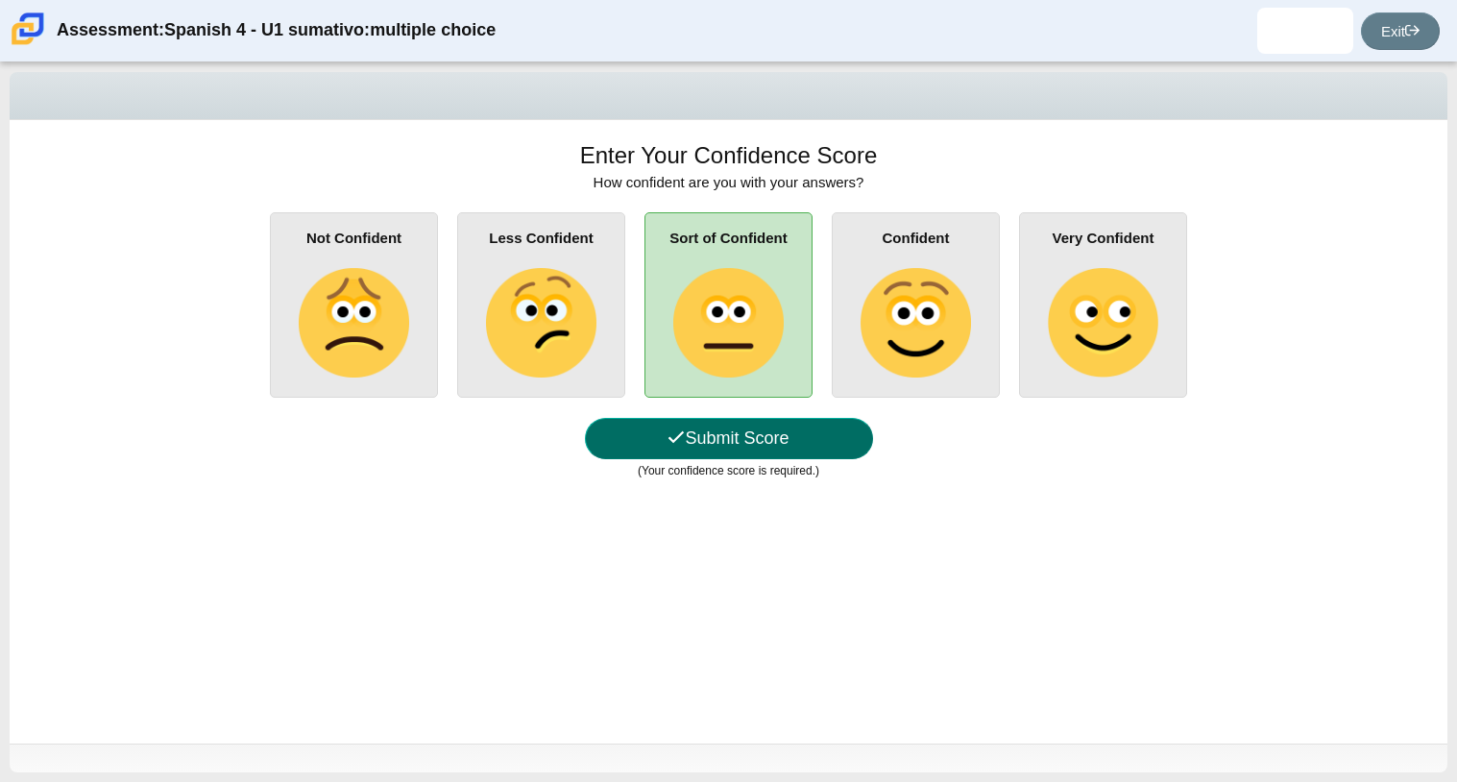
click at [773, 434] on button "Submit Score" at bounding box center [729, 438] width 288 height 41
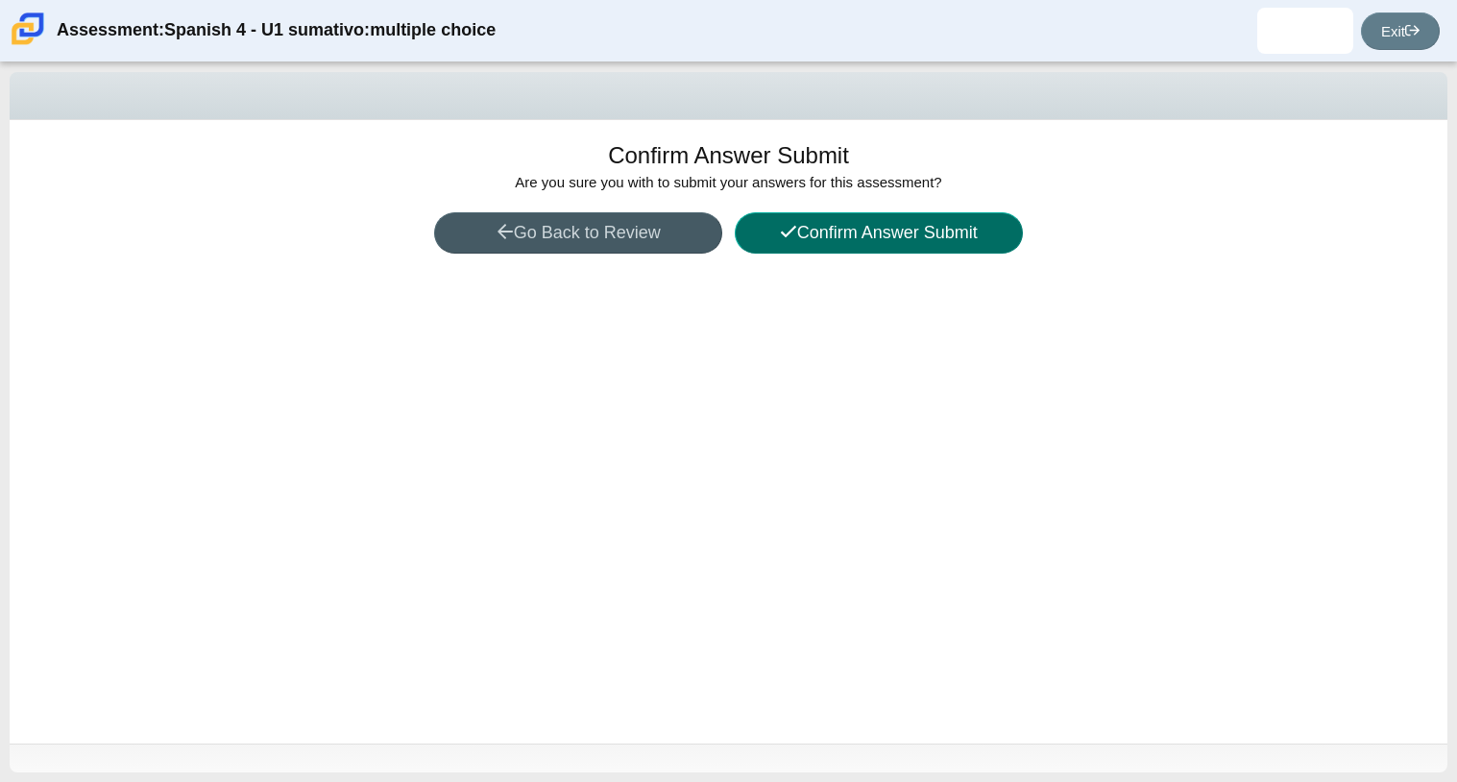
click at [881, 221] on button "Confirm Answer Submit" at bounding box center [879, 232] width 288 height 41
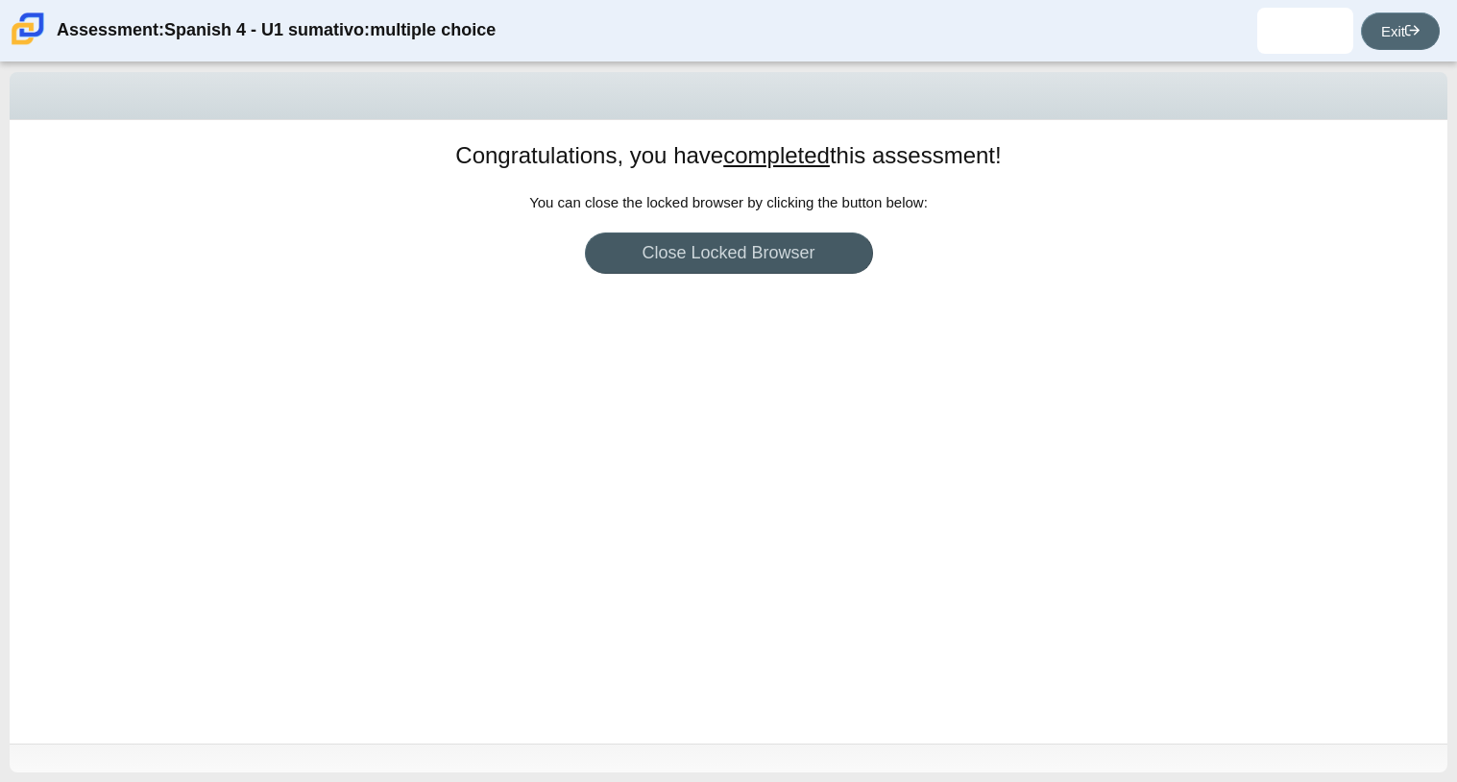
click at [1402, 38] on link "Exit" at bounding box center [1400, 30] width 79 height 37
